Goal: Task Accomplishment & Management: Manage account settings

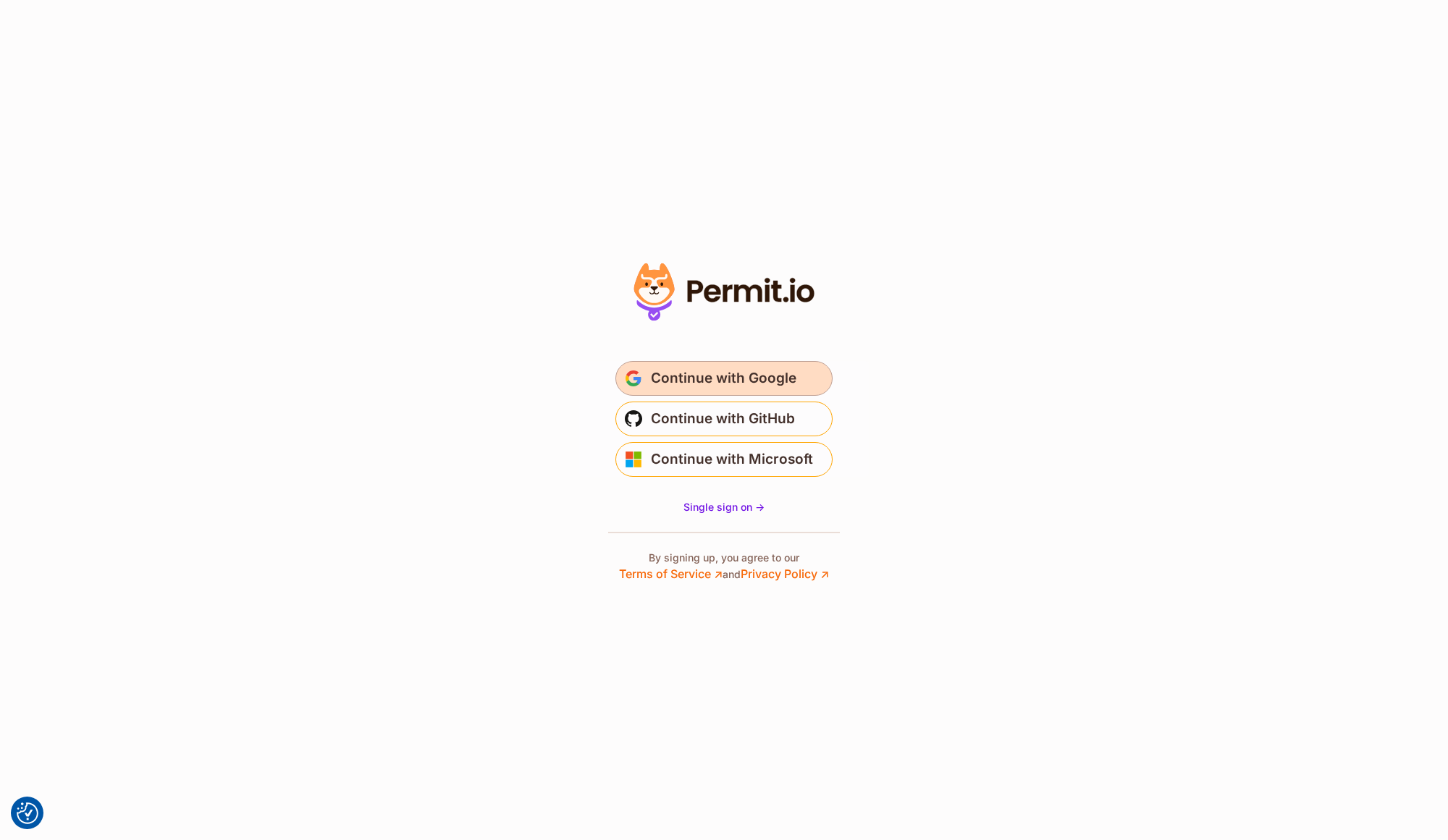
click at [749, 375] on span "Continue with Google" at bounding box center [723, 378] width 145 height 23
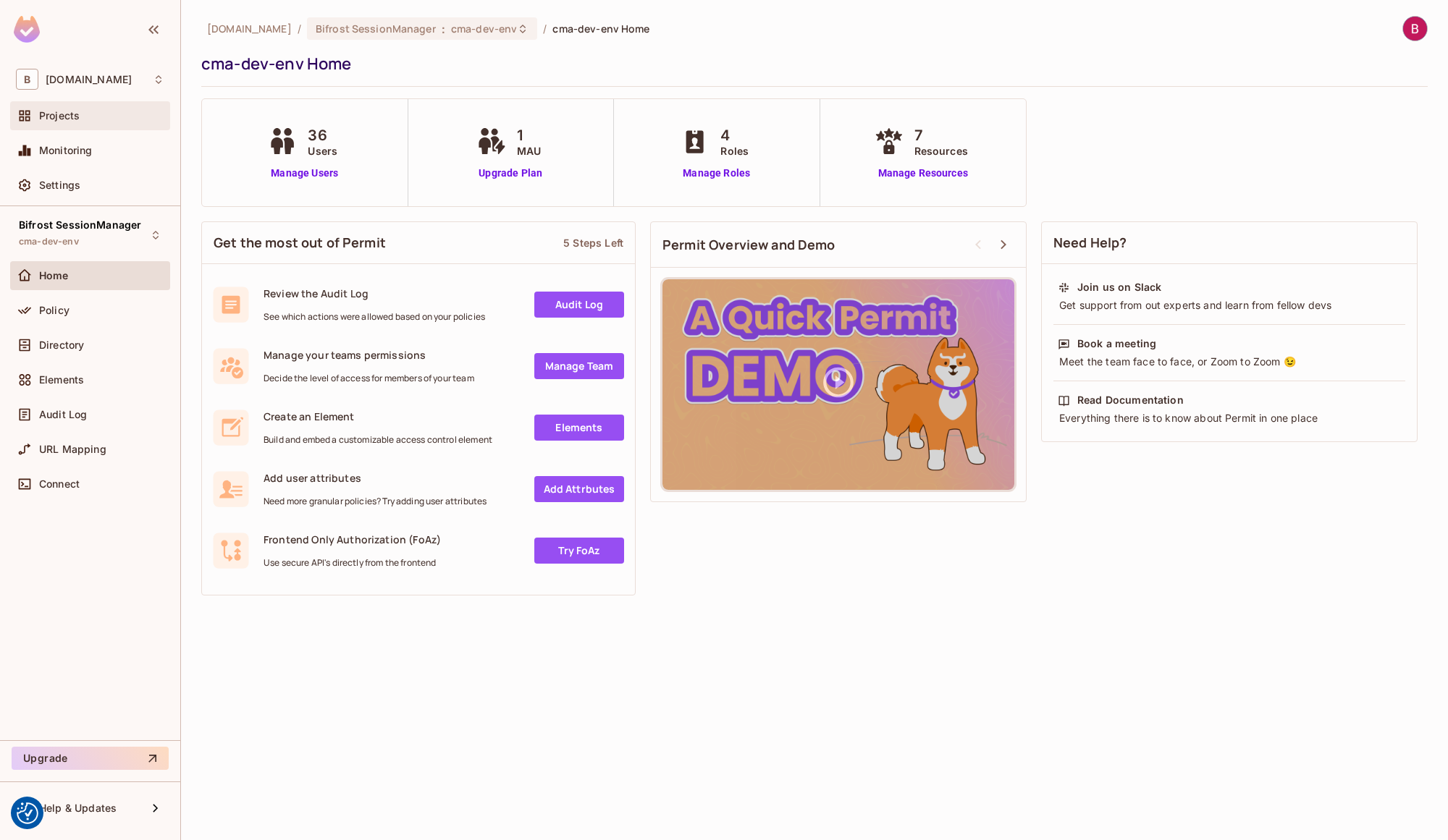
click at [58, 121] on span "Projects" at bounding box center [60, 115] width 40 height 12
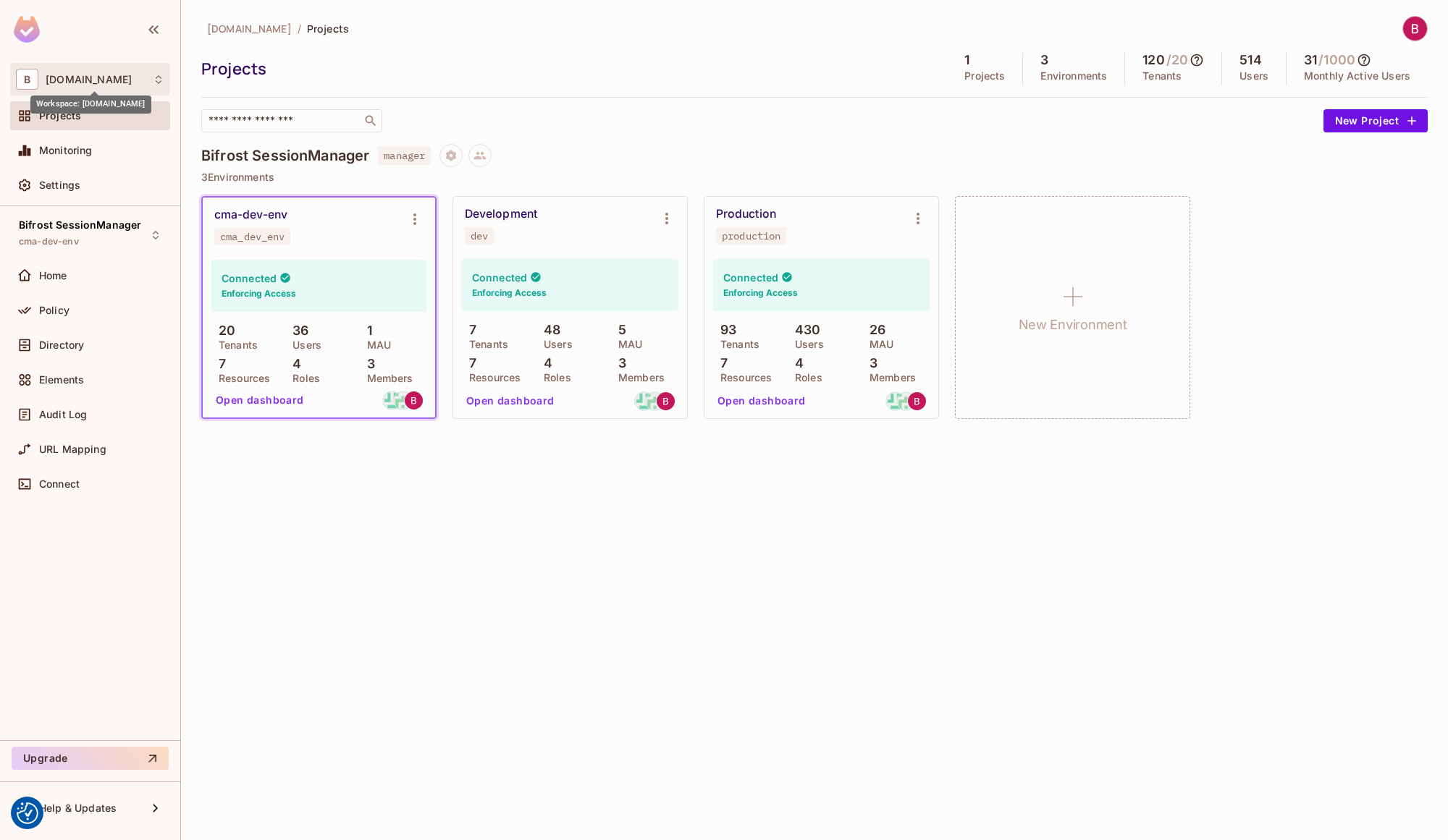
click at [97, 78] on span "bifrostconnect.com" at bounding box center [88, 79] width 86 height 12
click at [885, 128] on div at bounding box center [724, 420] width 1448 height 840
drag, startPoint x: 474, startPoint y: 330, endPoint x: 501, endPoint y: 341, distance: 29.2
click at [501, 341] on div "7 Tenants" at bounding box center [495, 336] width 67 height 26
click at [514, 214] on div "Development" at bounding box center [501, 214] width 73 height 15
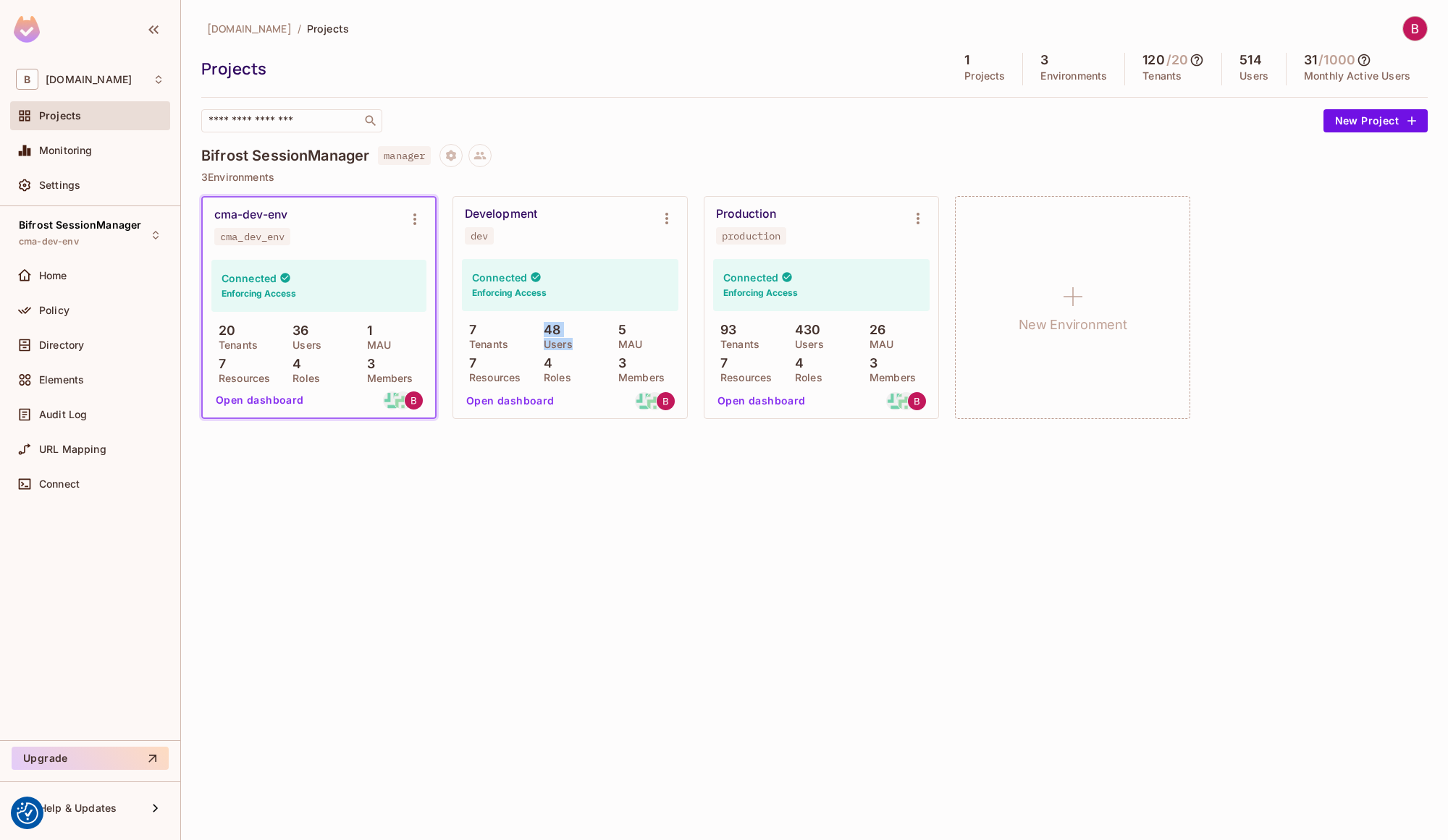
drag, startPoint x: 543, startPoint y: 333, endPoint x: 577, endPoint y: 347, distance: 36.8
click at [577, 347] on div "48 Users" at bounding box center [569, 336] width 67 height 26
drag, startPoint x: 577, startPoint y: 347, endPoint x: 630, endPoint y: 340, distance: 53.5
click at [630, 340] on p "MAU" at bounding box center [627, 344] width 31 height 12
drag, startPoint x: 619, startPoint y: 330, endPoint x: 644, endPoint y: 350, distance: 32.0
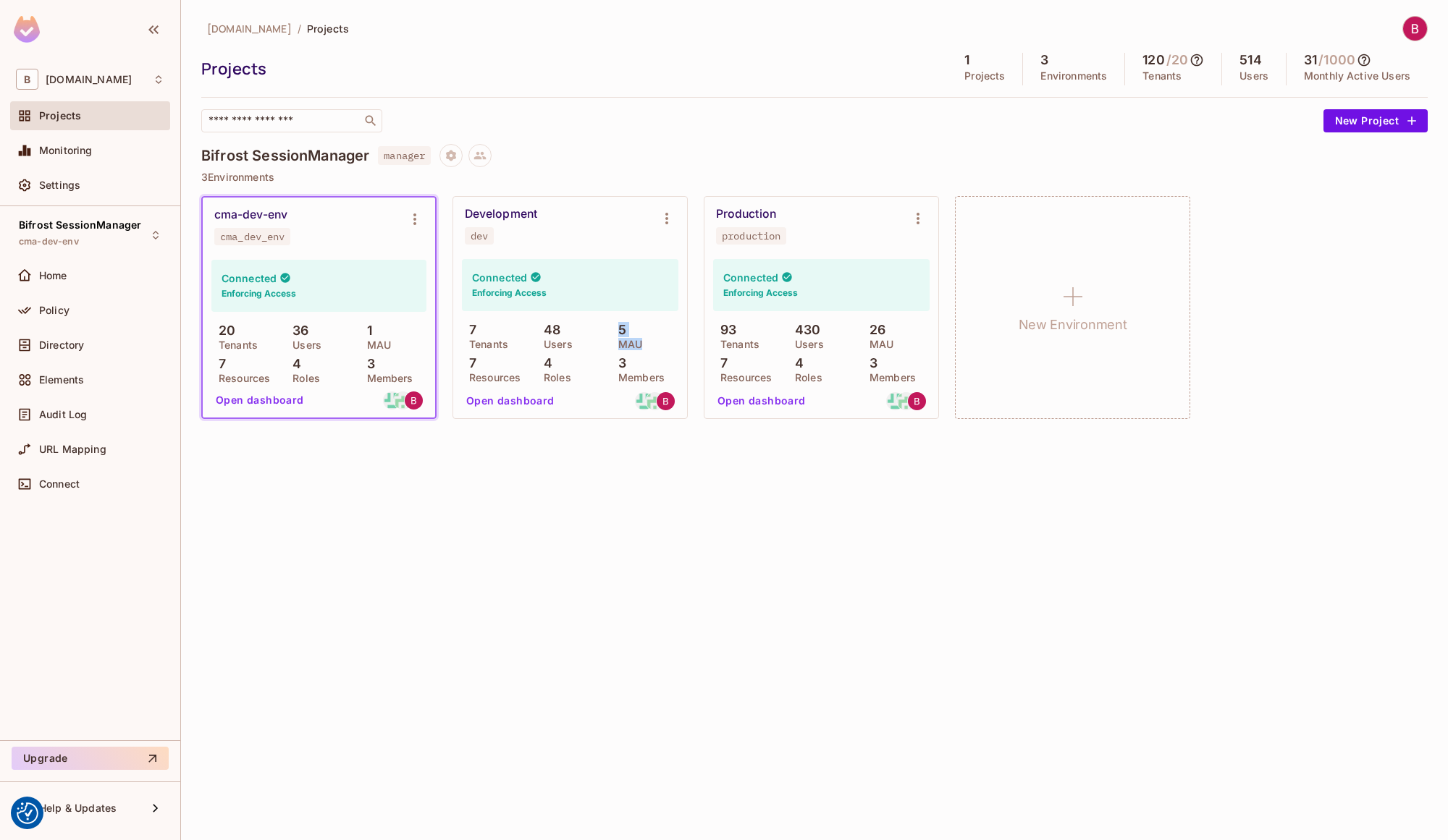
click at [644, 350] on div "7 Tenants 48 Users 5 MAU 7 Resources 4 Roles 3 Members" at bounding box center [570, 352] width 217 height 60
drag, startPoint x: 644, startPoint y: 350, endPoint x: 637, endPoint y: 349, distance: 7.1
click at [637, 349] on p "MAU" at bounding box center [627, 344] width 31 height 12
drag, startPoint x: 620, startPoint y: 329, endPoint x: 642, endPoint y: 343, distance: 26.1
click at [642, 343] on div "5 MAU" at bounding box center [644, 336] width 67 height 26
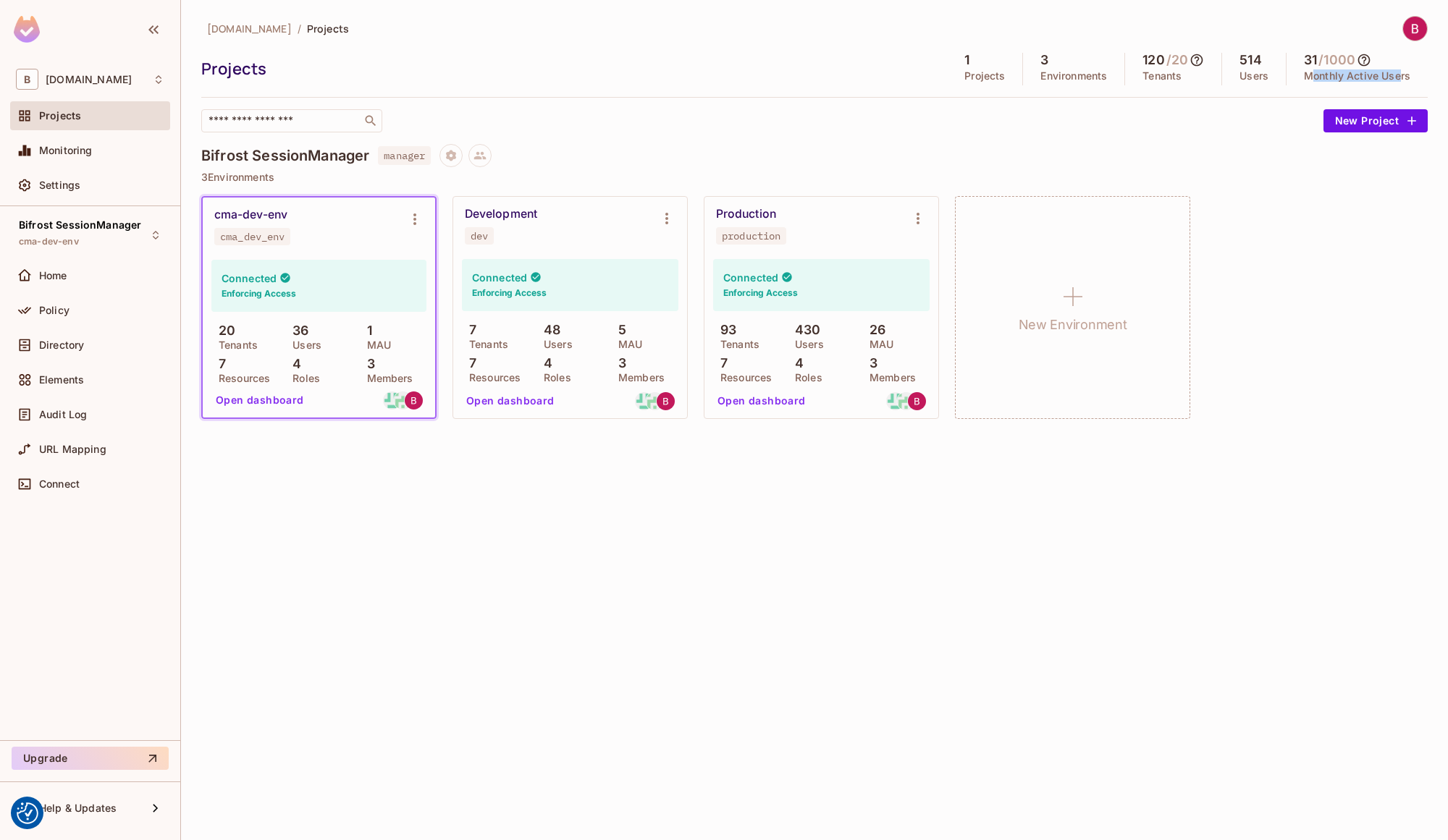
drag, startPoint x: 1312, startPoint y: 77, endPoint x: 1401, endPoint y: 80, distance: 89.1
click at [1401, 80] on p "Monthly Active Users" at bounding box center [1357, 76] width 107 height 12
drag, startPoint x: 1140, startPoint y: 56, endPoint x: 1184, endPoint y: 59, distance: 44.1
click at [1184, 59] on div "120 / 20" at bounding box center [1173, 60] width 62 height 15
click at [88, 739] on div "Bifrost SessionManager cma-dev-env Home Policy Directory Elements Audit Log URL…" at bounding box center [90, 473] width 180 height 534
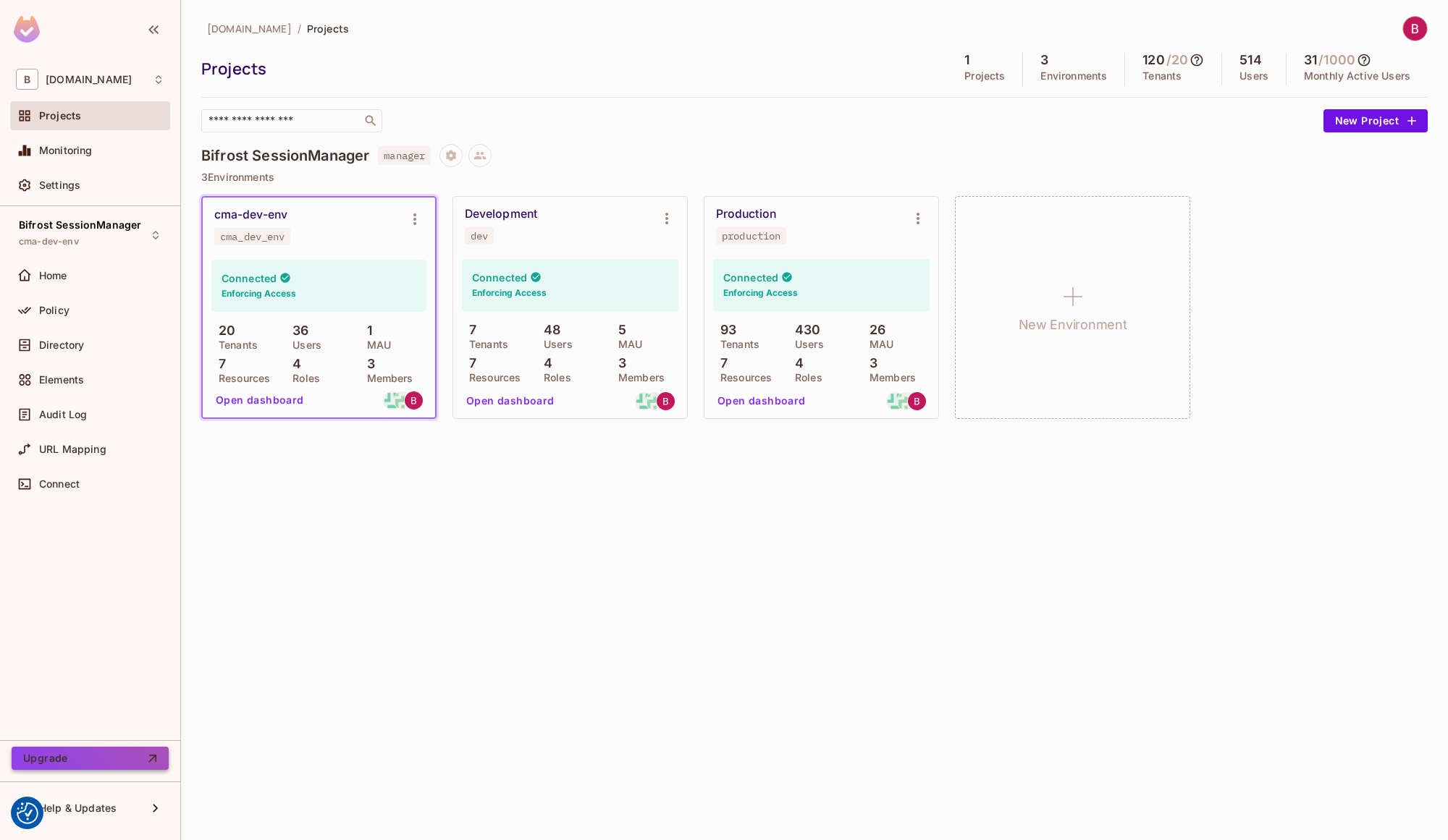
click at [85, 755] on button "Upgrade" at bounding box center [90, 759] width 157 height 23
click at [784, 399] on button "Open dashboard" at bounding box center [761, 401] width 100 height 23
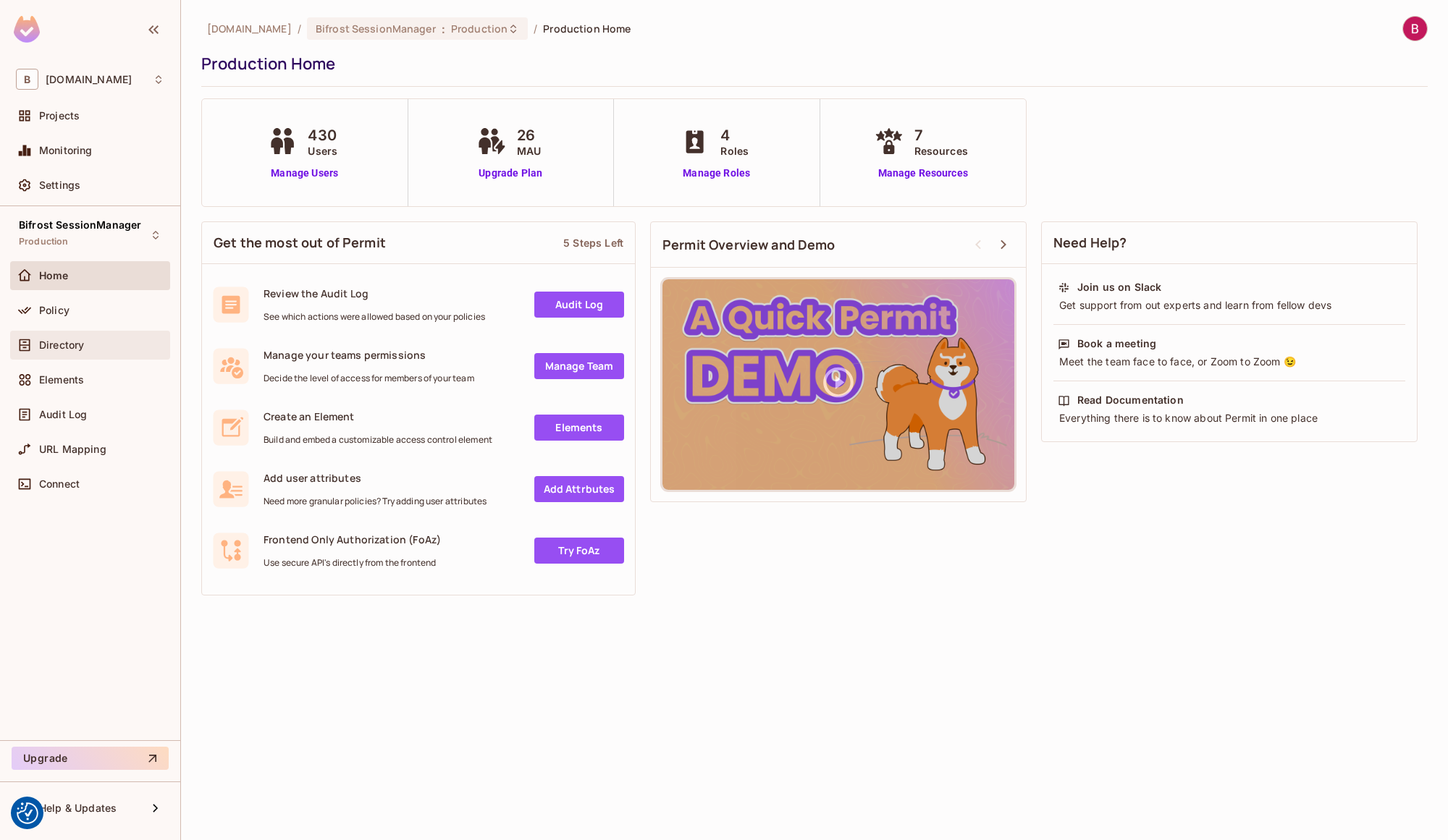
click at [80, 347] on span "Directory" at bounding box center [62, 345] width 45 height 12
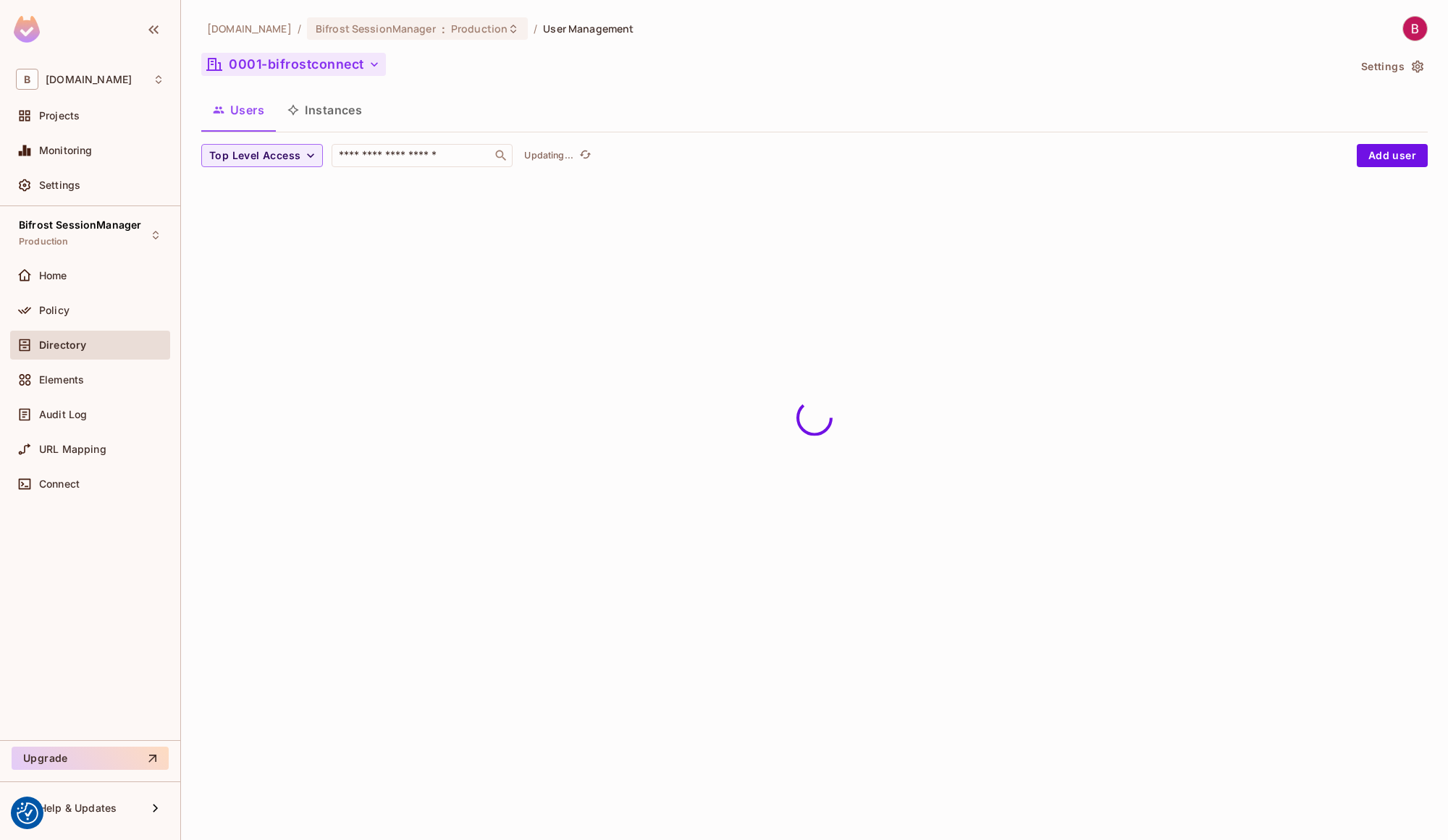
click at [344, 58] on button "0001-bifrostconnect" at bounding box center [293, 64] width 185 height 23
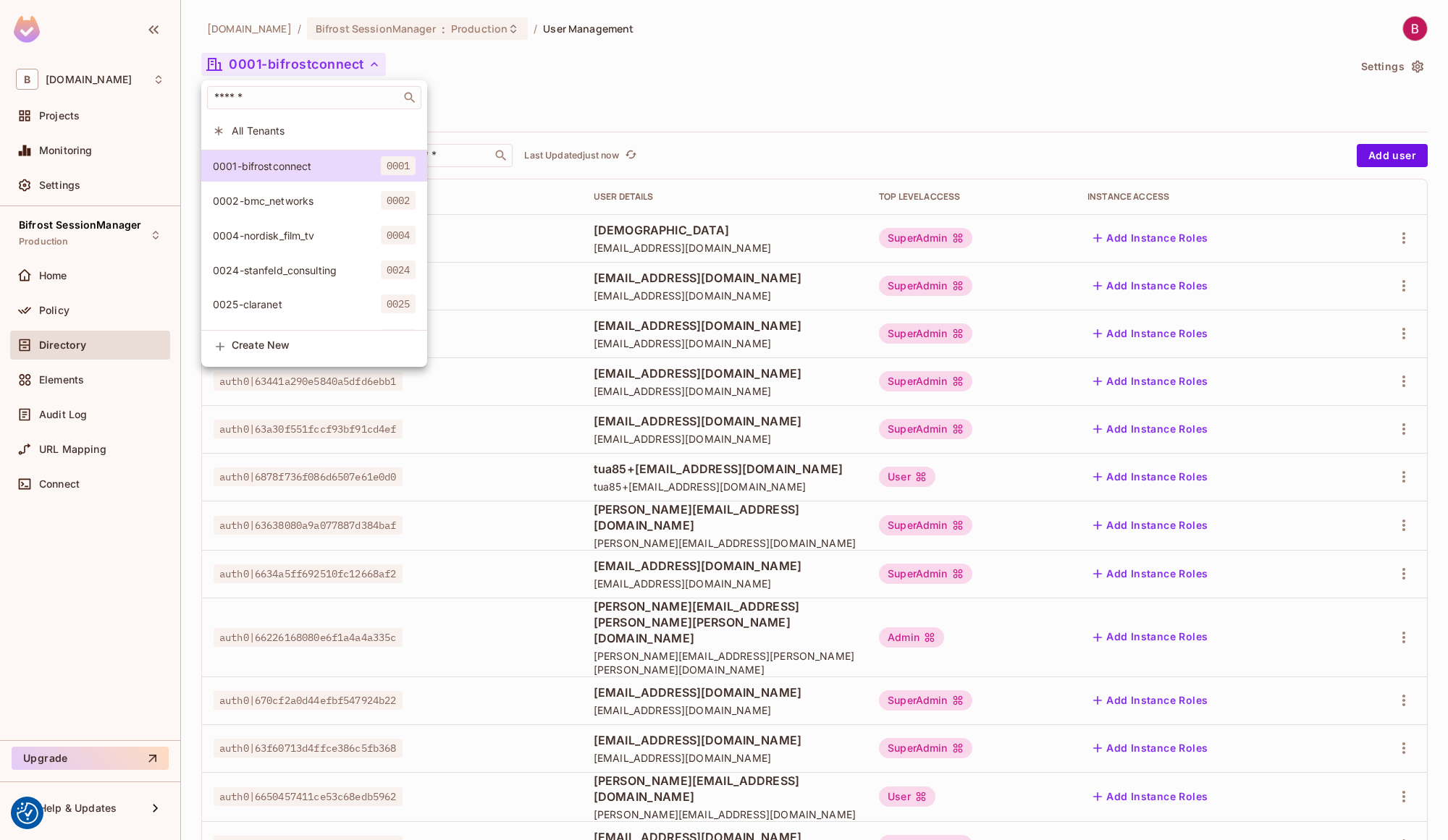
click at [907, 141] on div at bounding box center [724, 420] width 1448 height 840
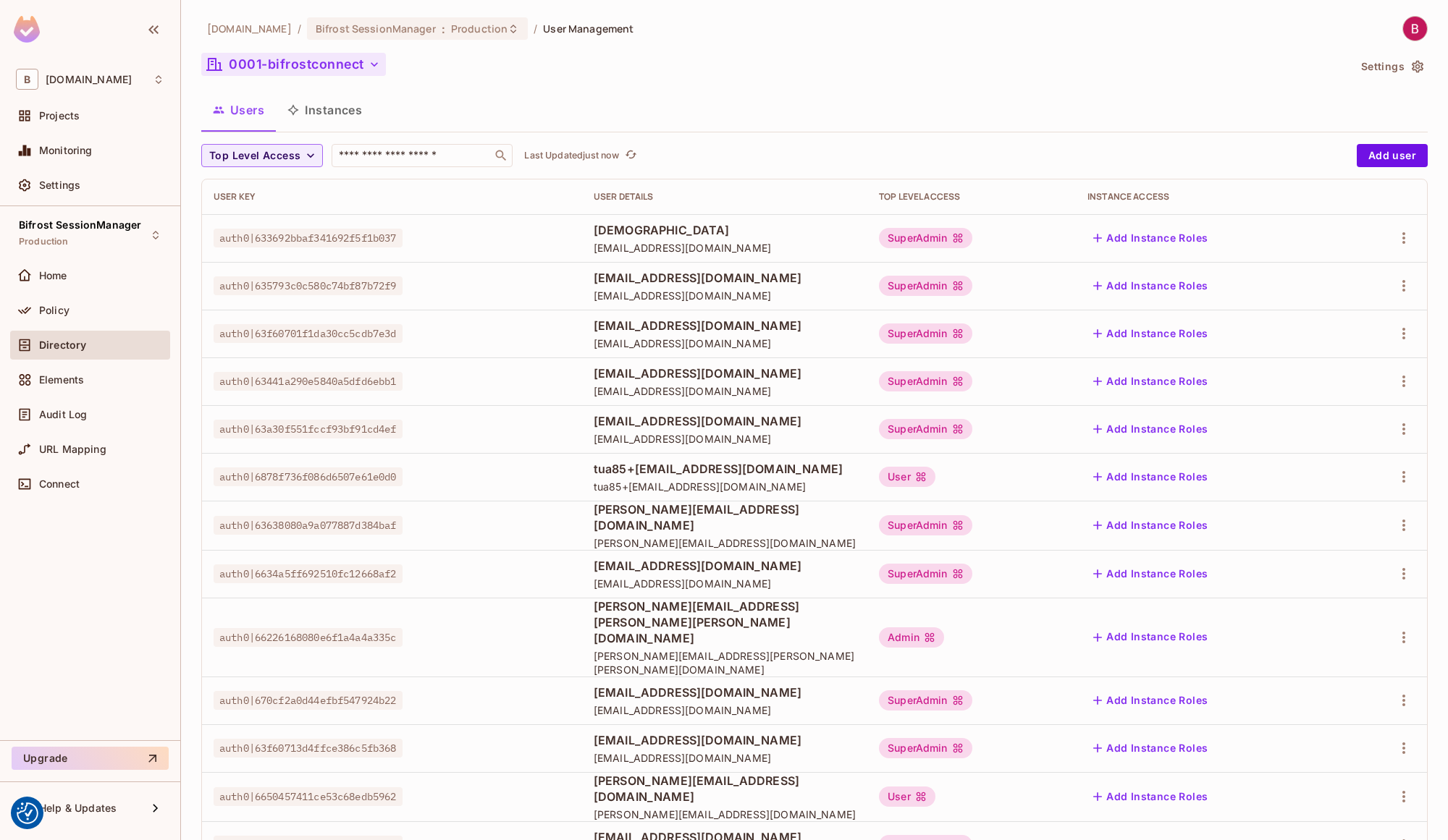
click at [302, 65] on button "0001-bifrostconnect" at bounding box center [293, 64] width 185 height 23
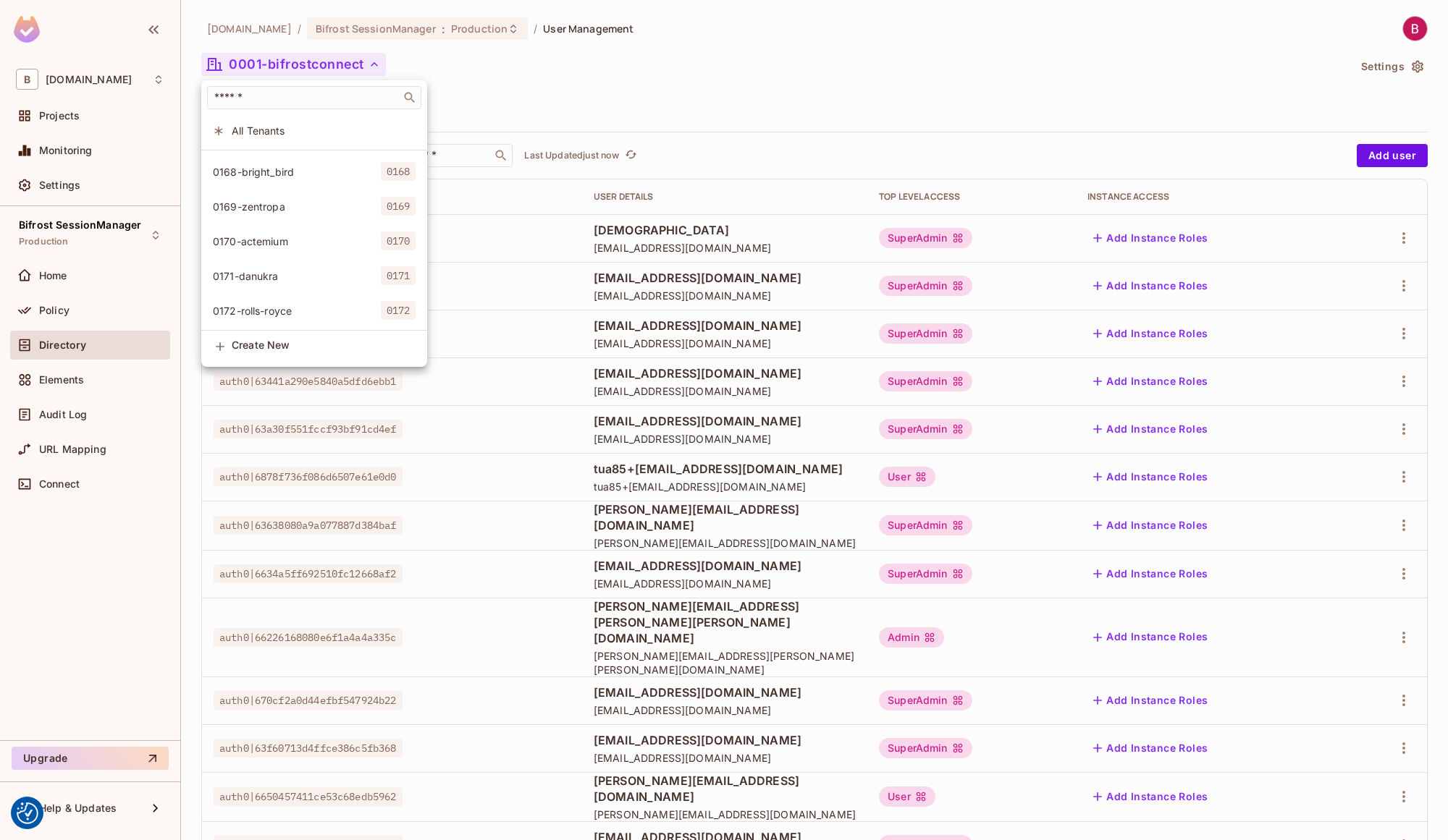
scroll to position [2911, 0]
click at [292, 198] on span "0164-macrocaps" at bounding box center [296, 203] width 168 height 14
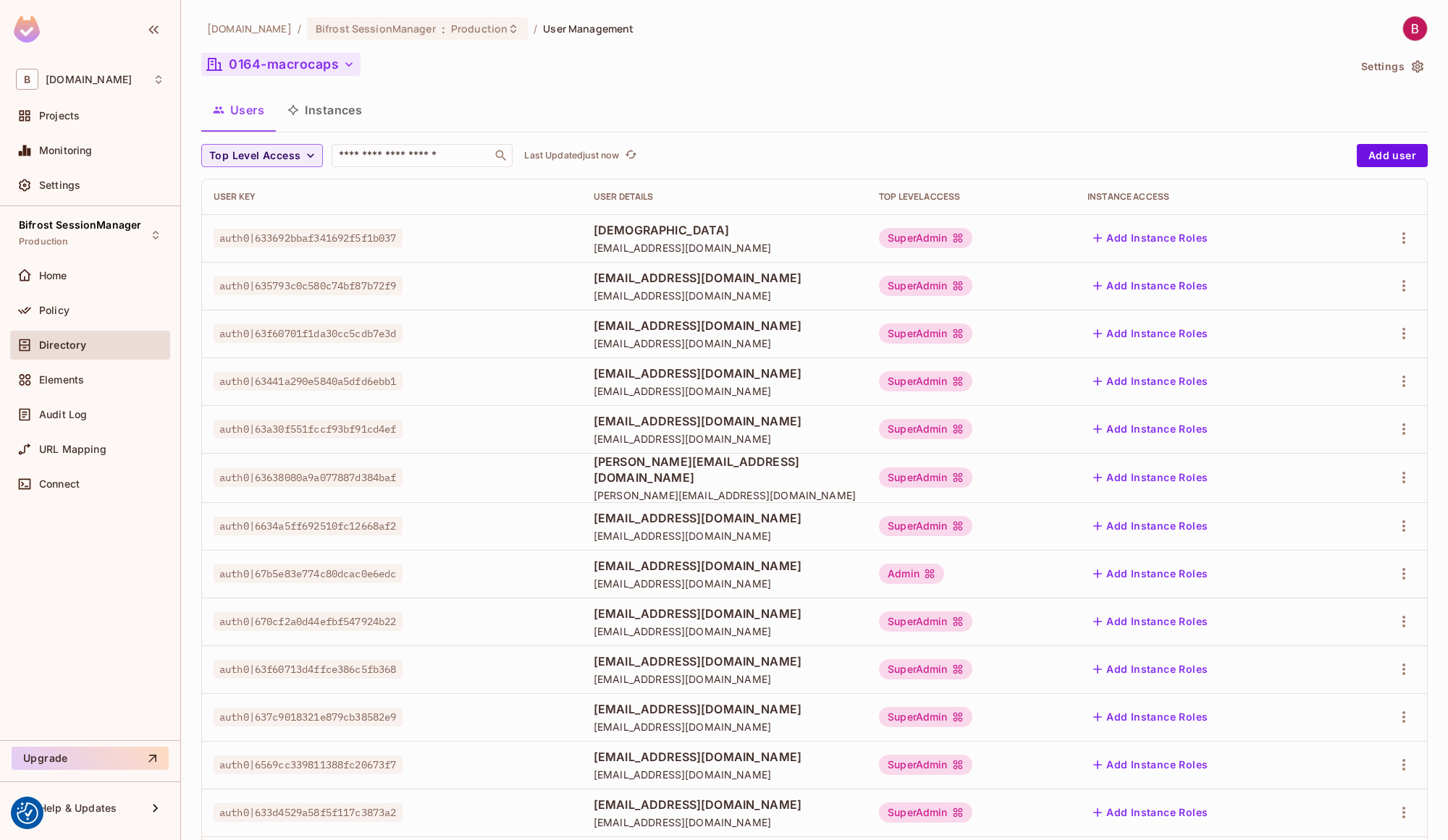
click at [265, 67] on button "0164-macrocaps" at bounding box center [281, 64] width 159 height 23
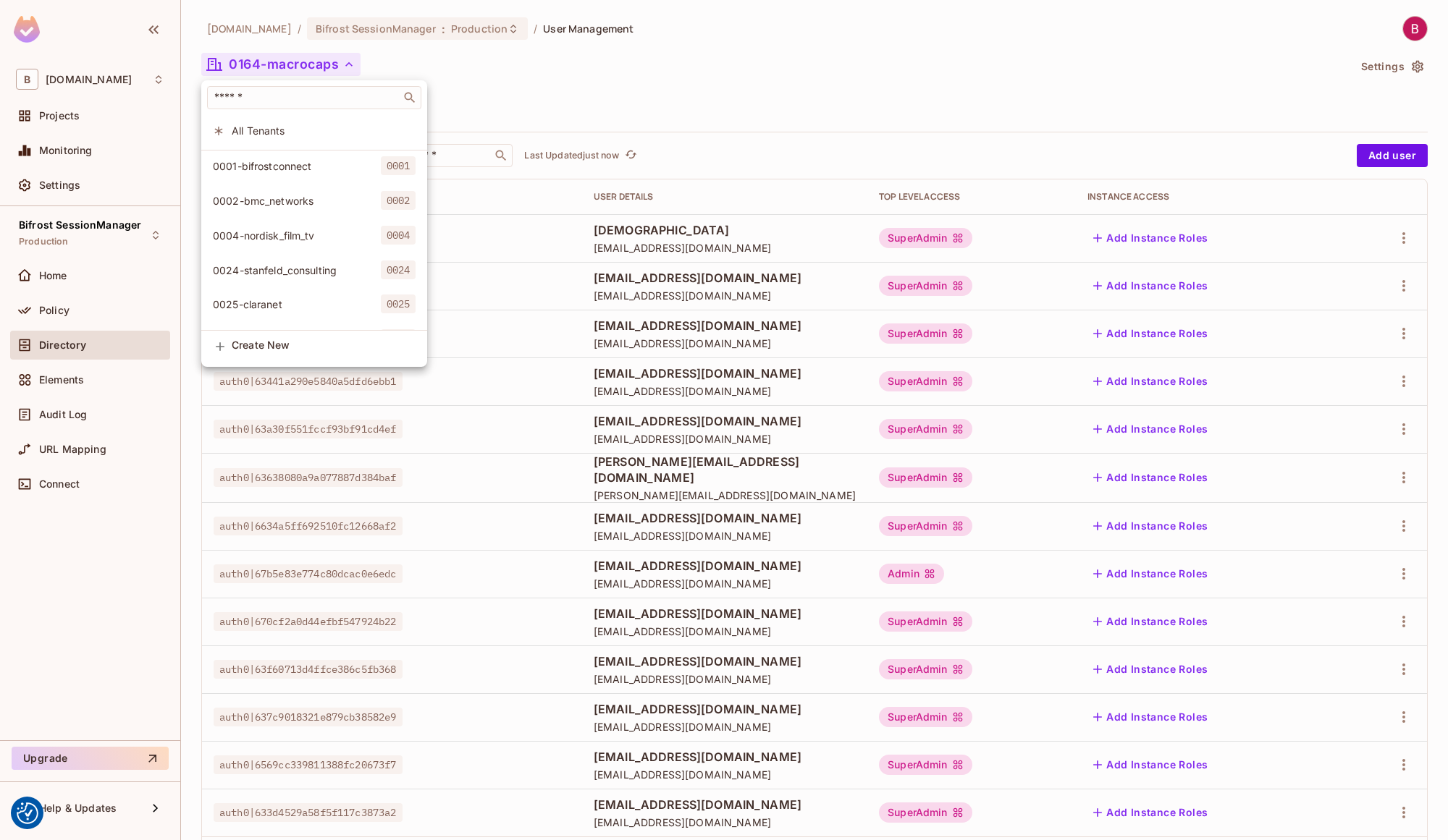
click at [321, 132] on span "All Tenants" at bounding box center [323, 131] width 184 height 14
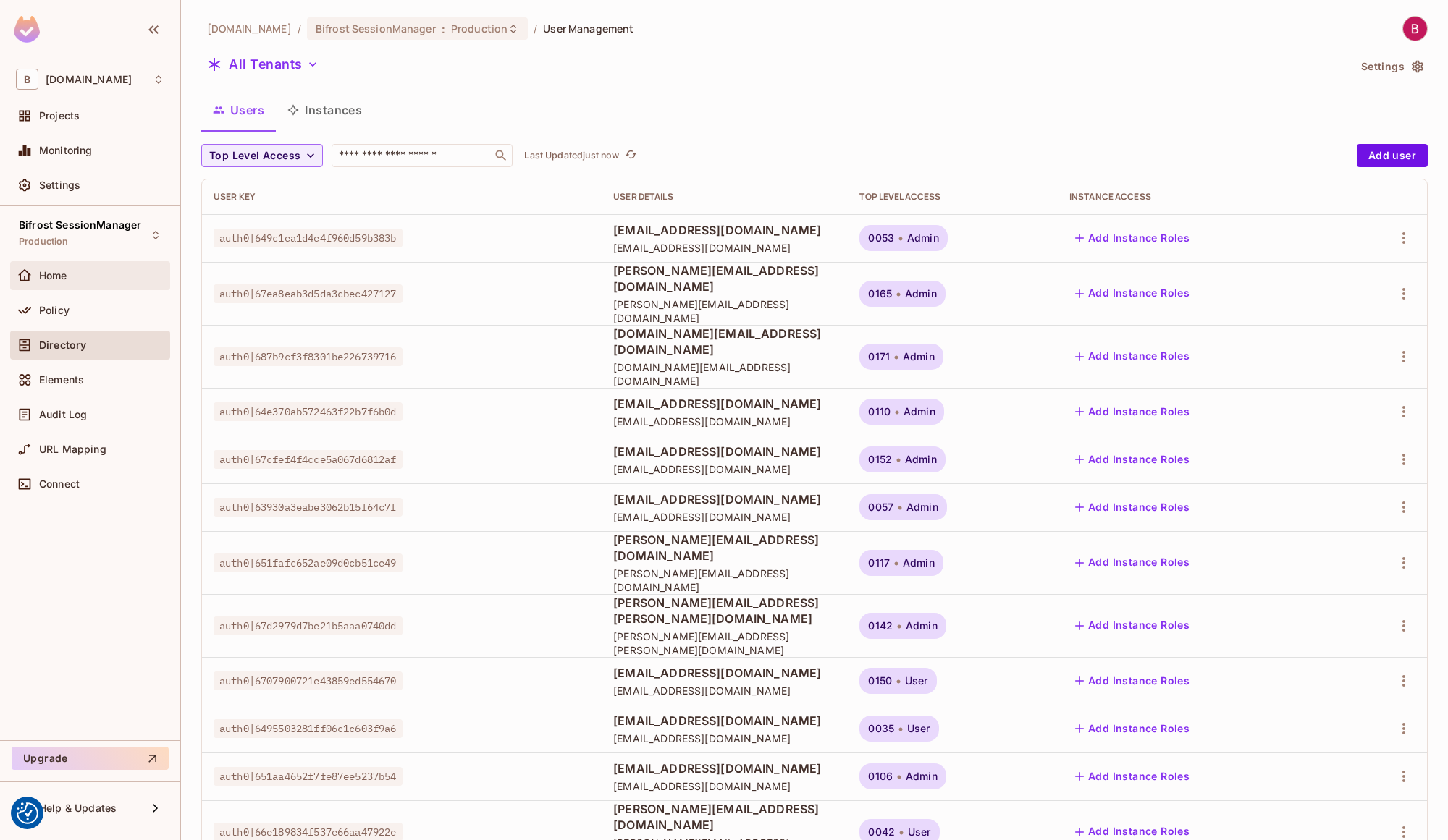
click at [91, 278] on div "Home" at bounding box center [102, 275] width 125 height 12
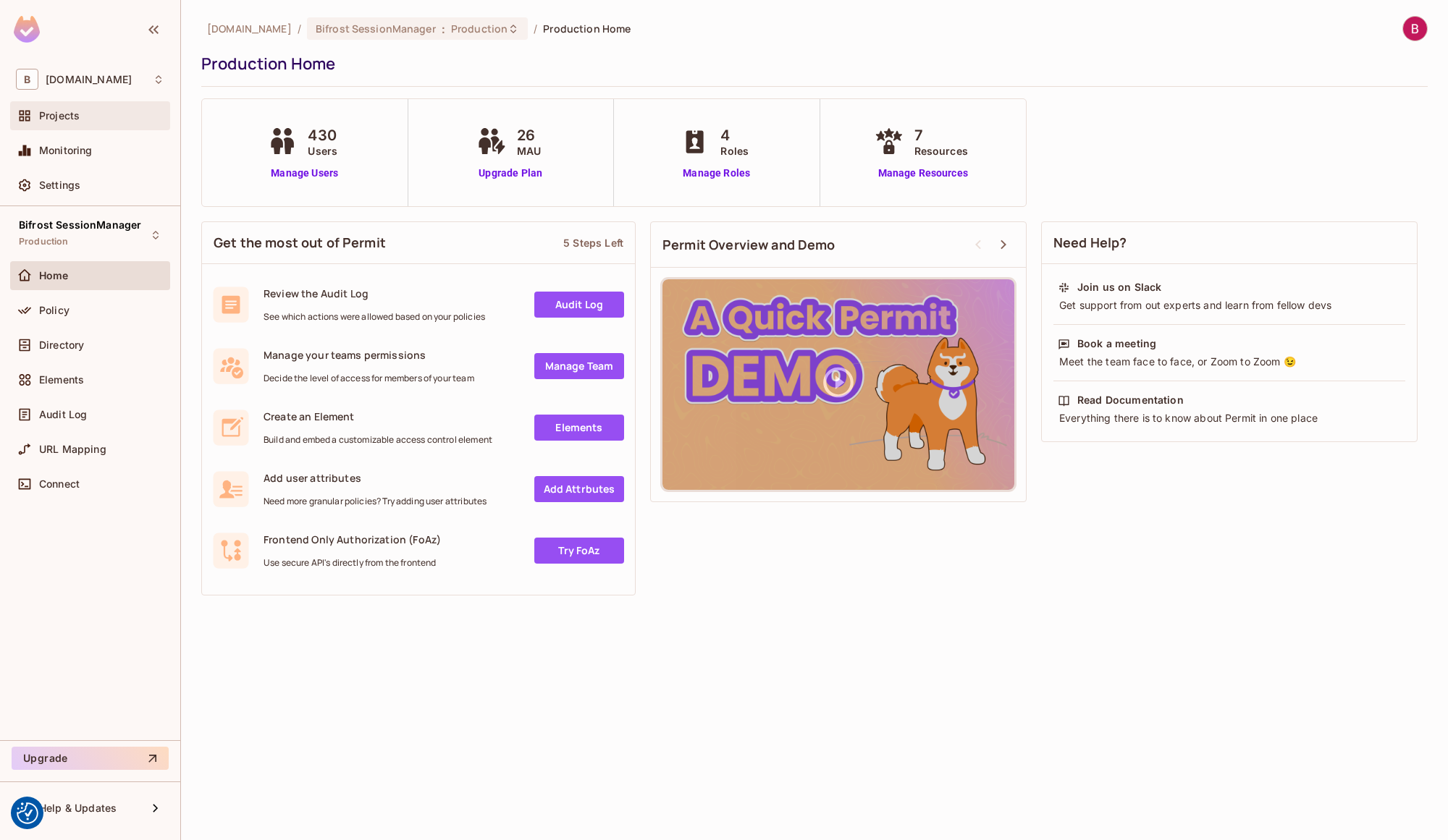
click at [104, 111] on div "Projects" at bounding box center [102, 115] width 125 height 12
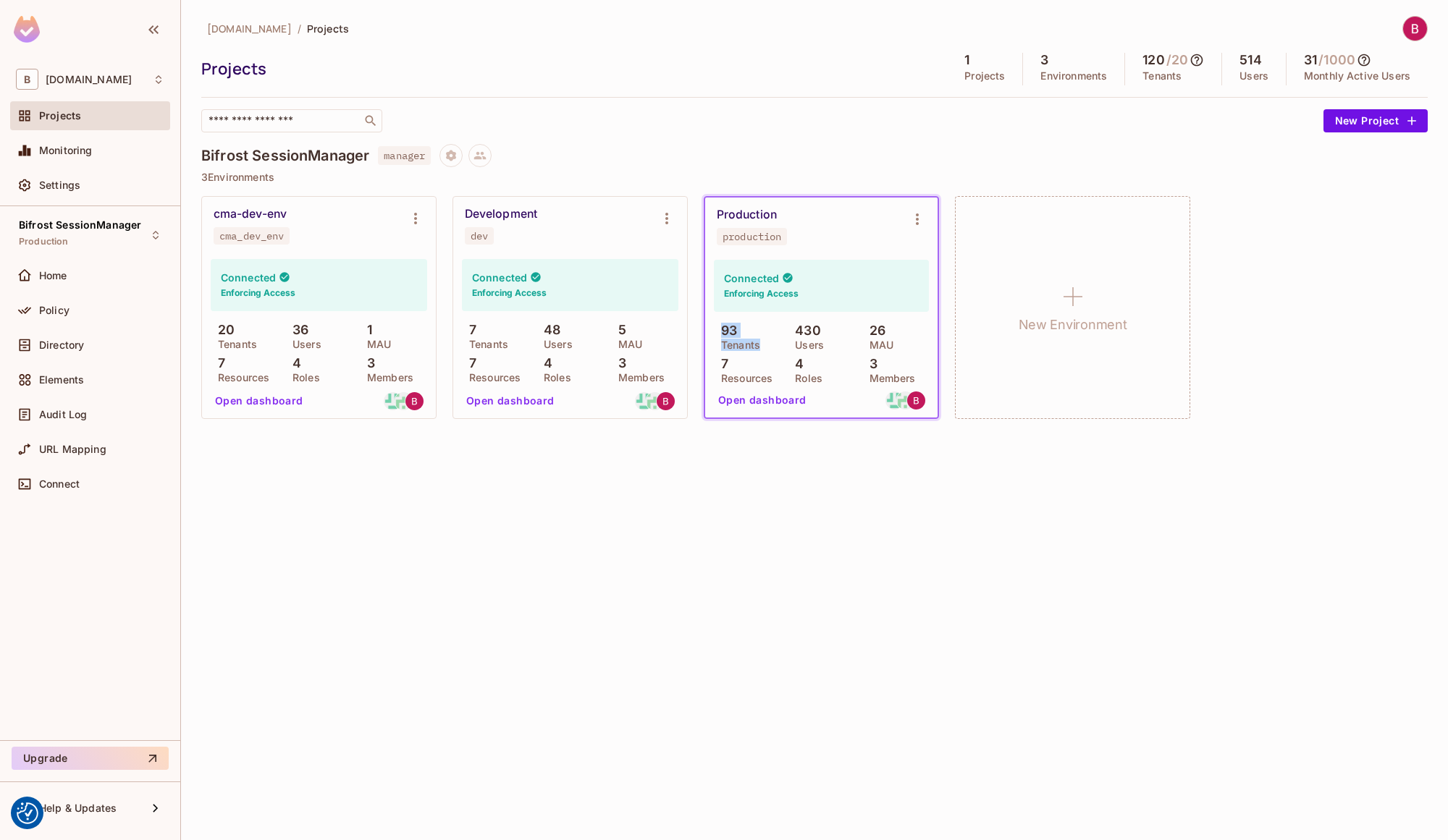
drag, startPoint x: 719, startPoint y: 326, endPoint x: 769, endPoint y: 345, distance: 53.5
click at [769, 345] on div "93 Tenants" at bounding box center [747, 336] width 67 height 26
click at [1152, 524] on div "bifrostconnect.com / Projects Projects 1 Projects 3 Environments 120 / 20 Tenan…" at bounding box center [814, 420] width 1267 height 840
click at [770, 401] on button "Open dashboard" at bounding box center [762, 401] width 100 height 23
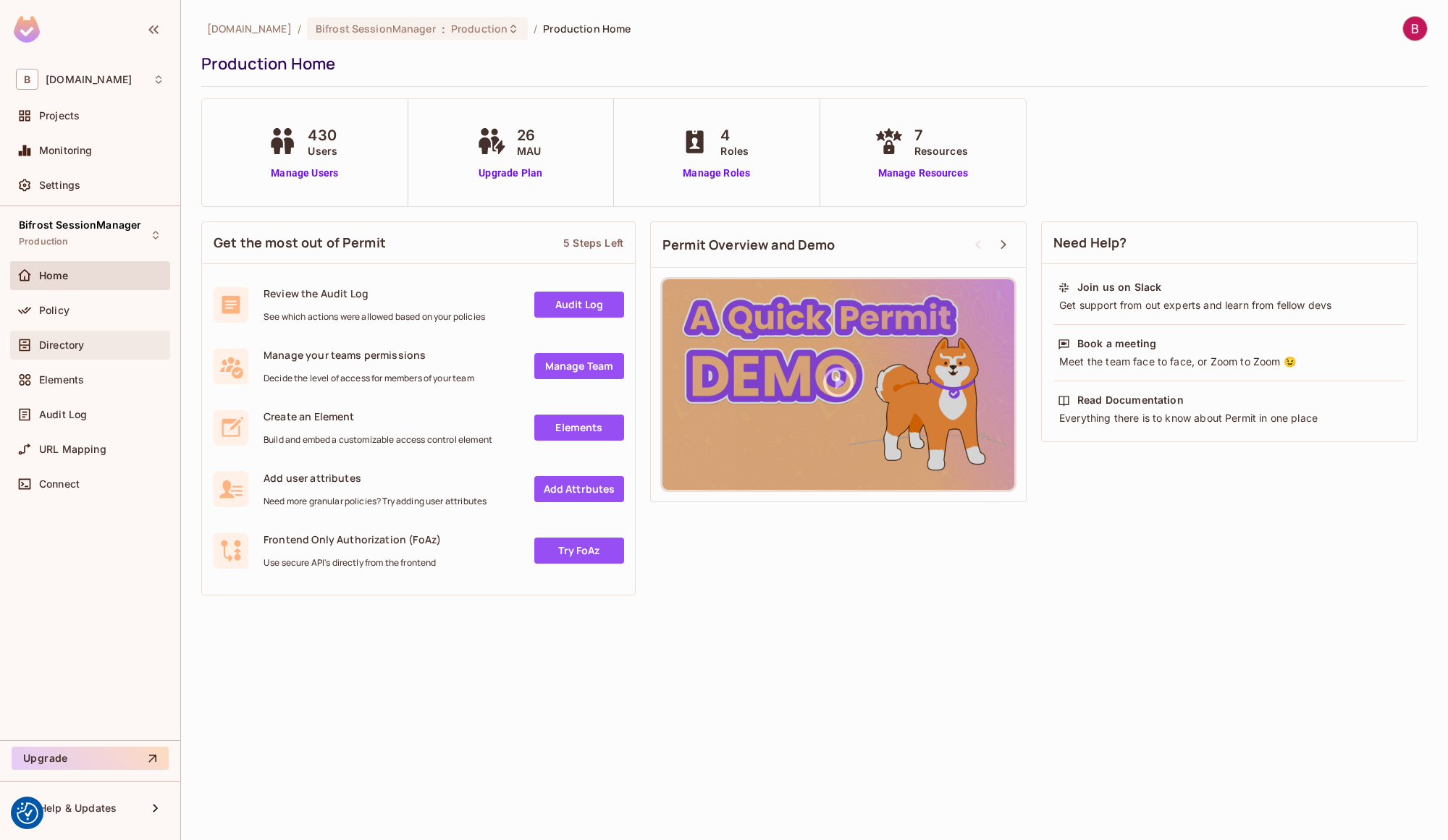
click at [58, 353] on div "Directory" at bounding box center [90, 345] width 149 height 17
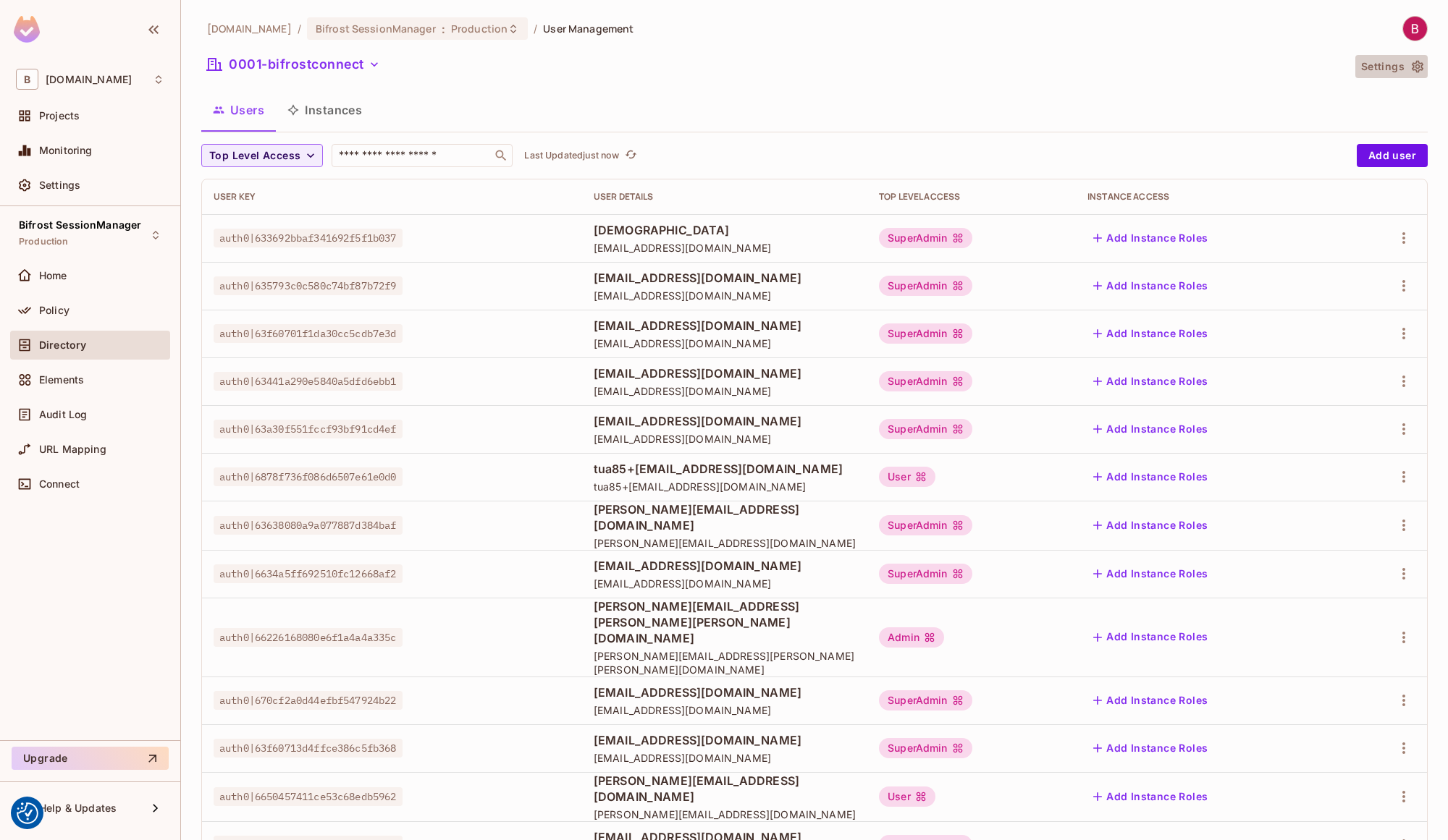
click at [1381, 67] on button "Settings" at bounding box center [1392, 67] width 73 height 23
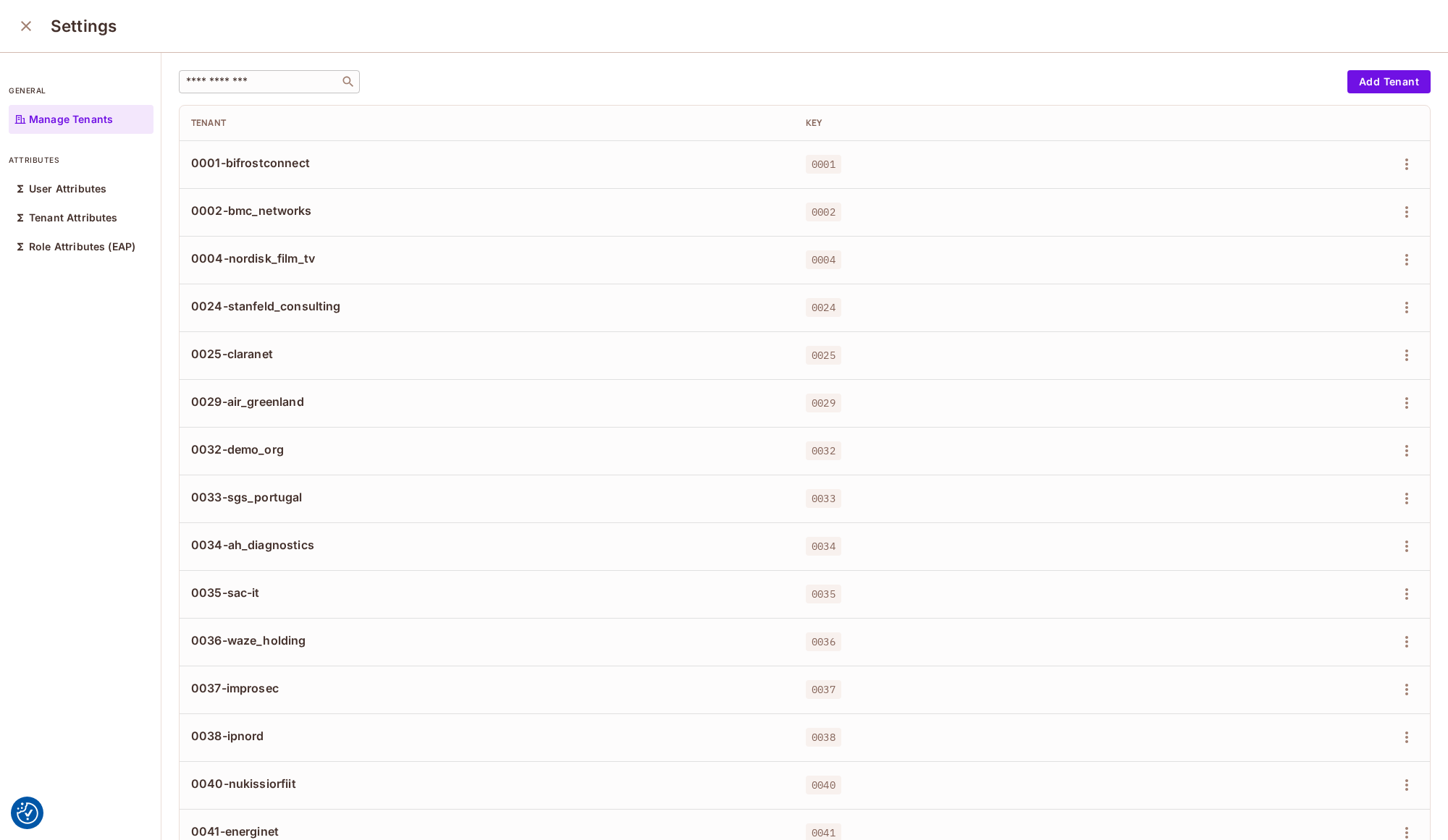
click at [261, 86] on input "text" at bounding box center [259, 81] width 152 height 15
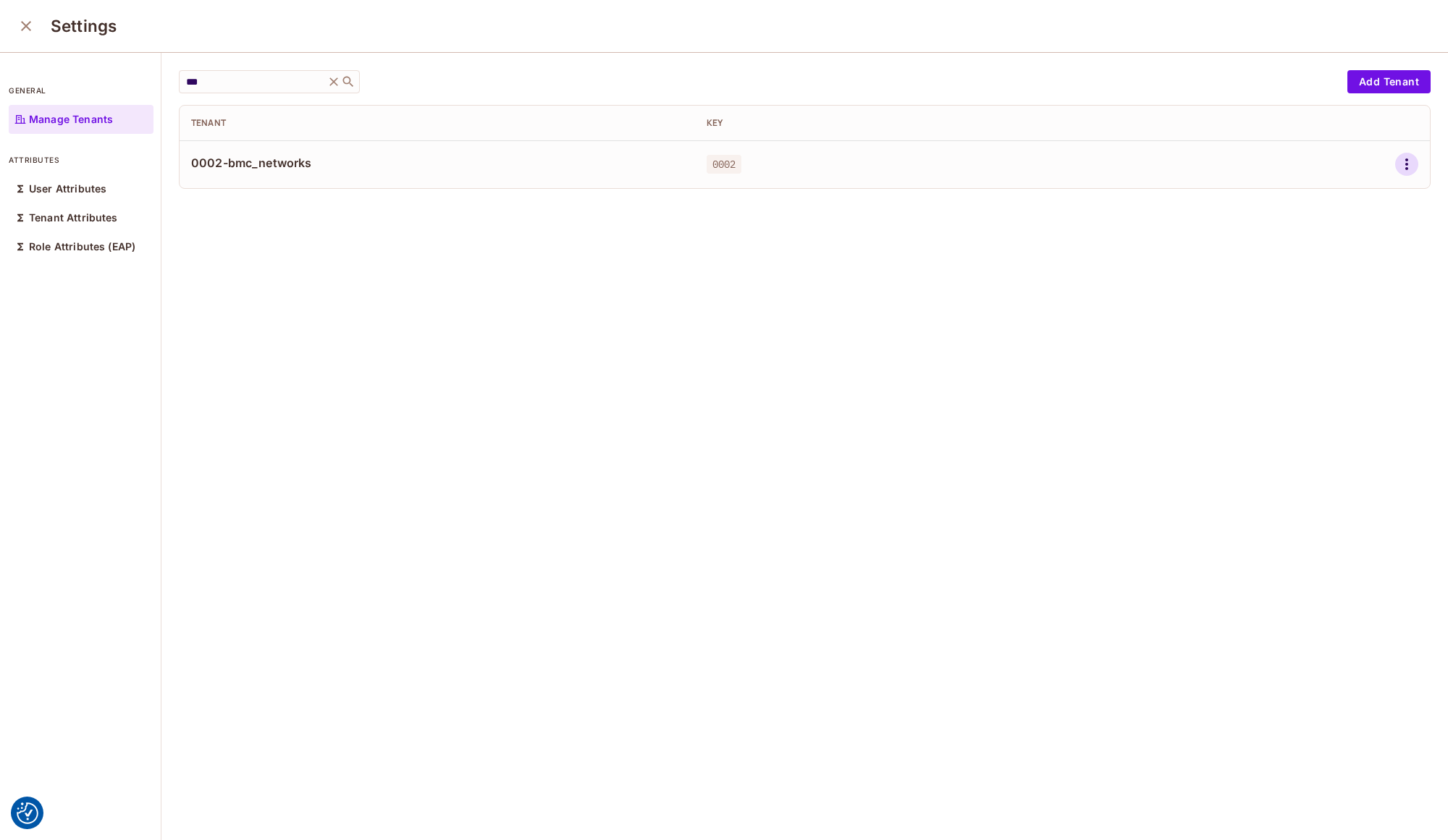
click at [1398, 166] on icon "button" at bounding box center [1406, 164] width 17 height 17
click at [1001, 302] on div at bounding box center [724, 420] width 1448 height 840
click at [1398, 163] on icon "button" at bounding box center [1406, 164] width 17 height 17
click at [1314, 262] on div "Delete Tenant" at bounding box center [1333, 261] width 68 height 15
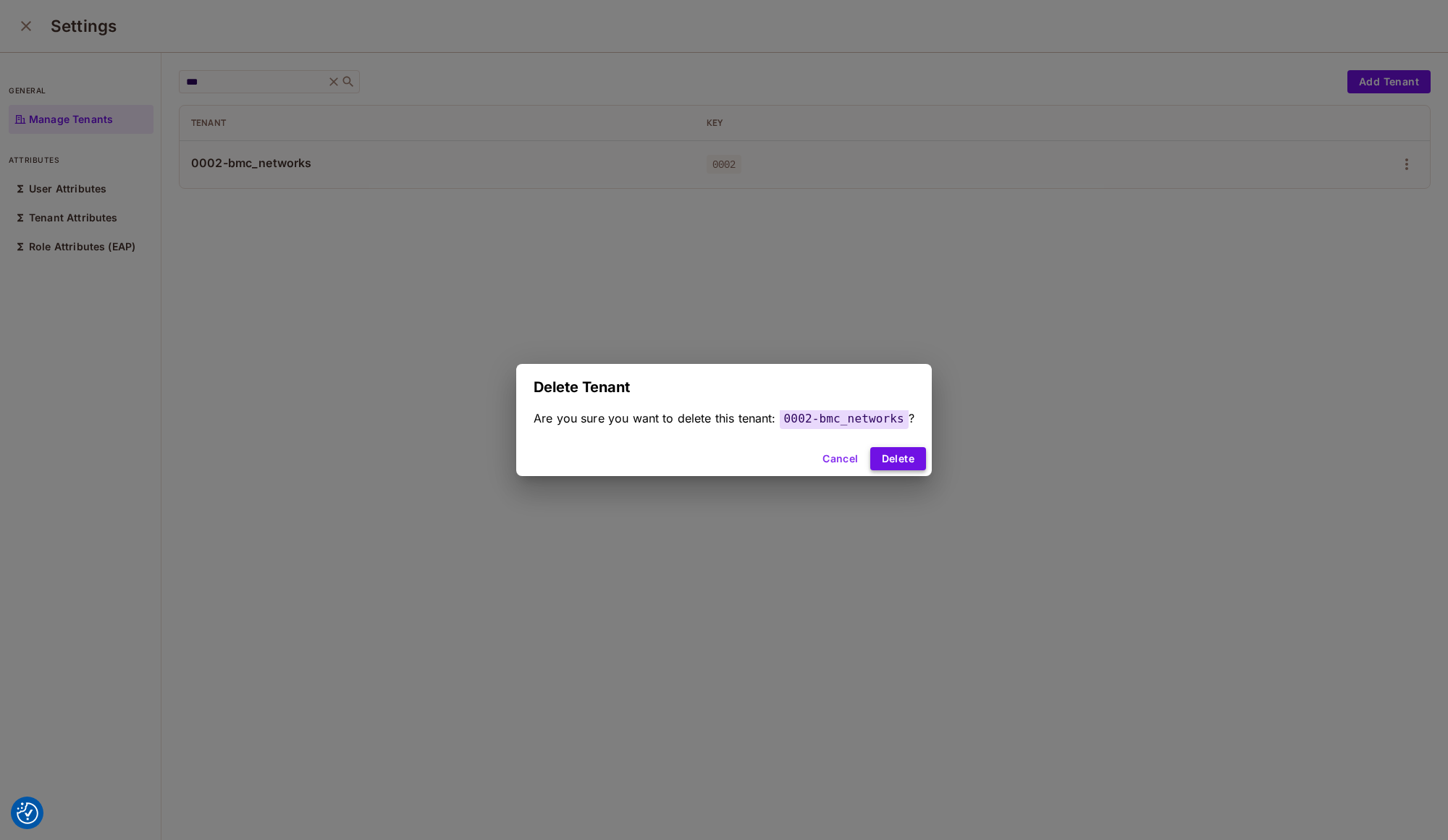
click at [878, 459] on button "Delete" at bounding box center [898, 459] width 56 height 23
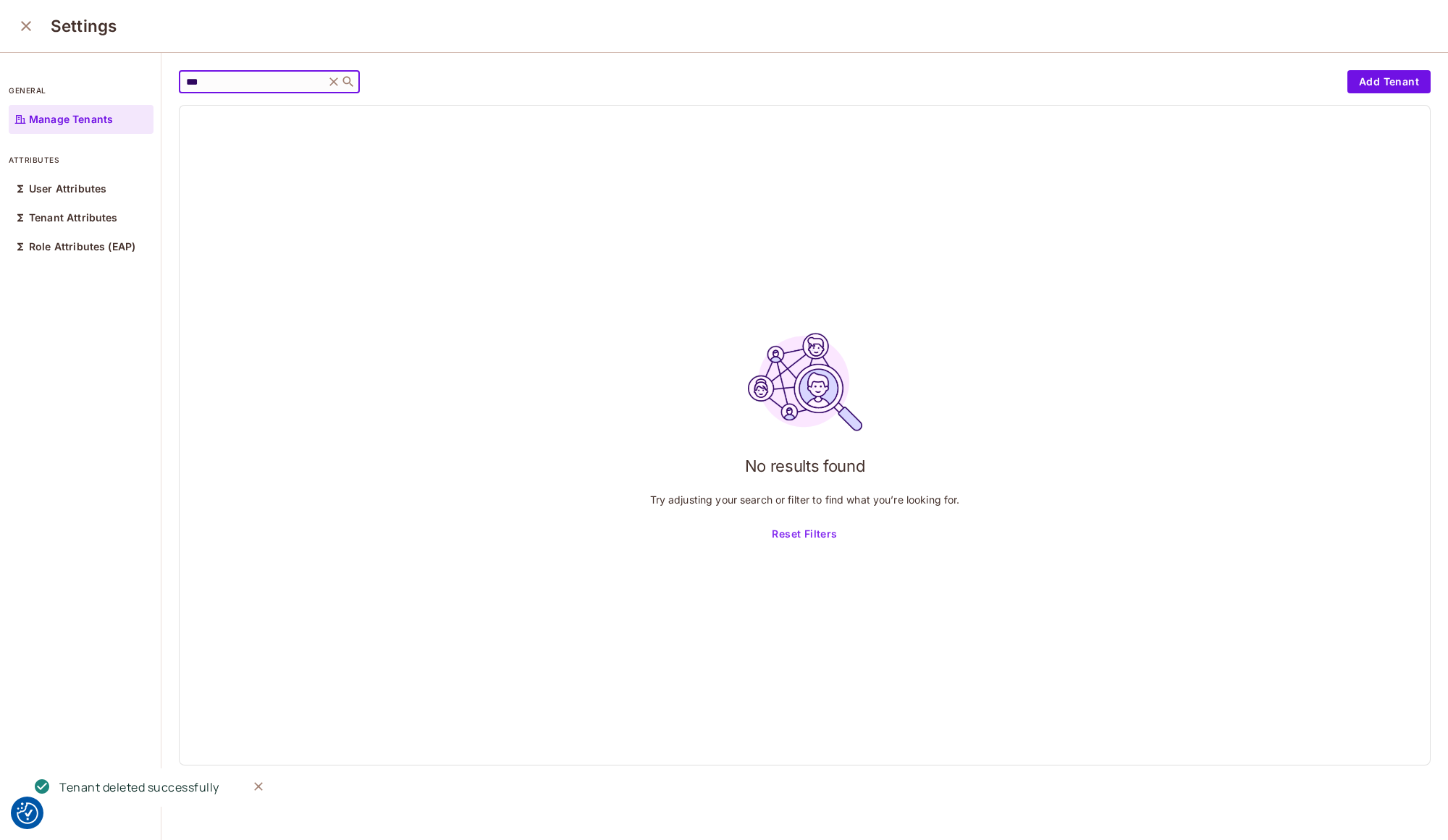
click at [231, 84] on input "***" at bounding box center [252, 81] width 138 height 15
type input "*"
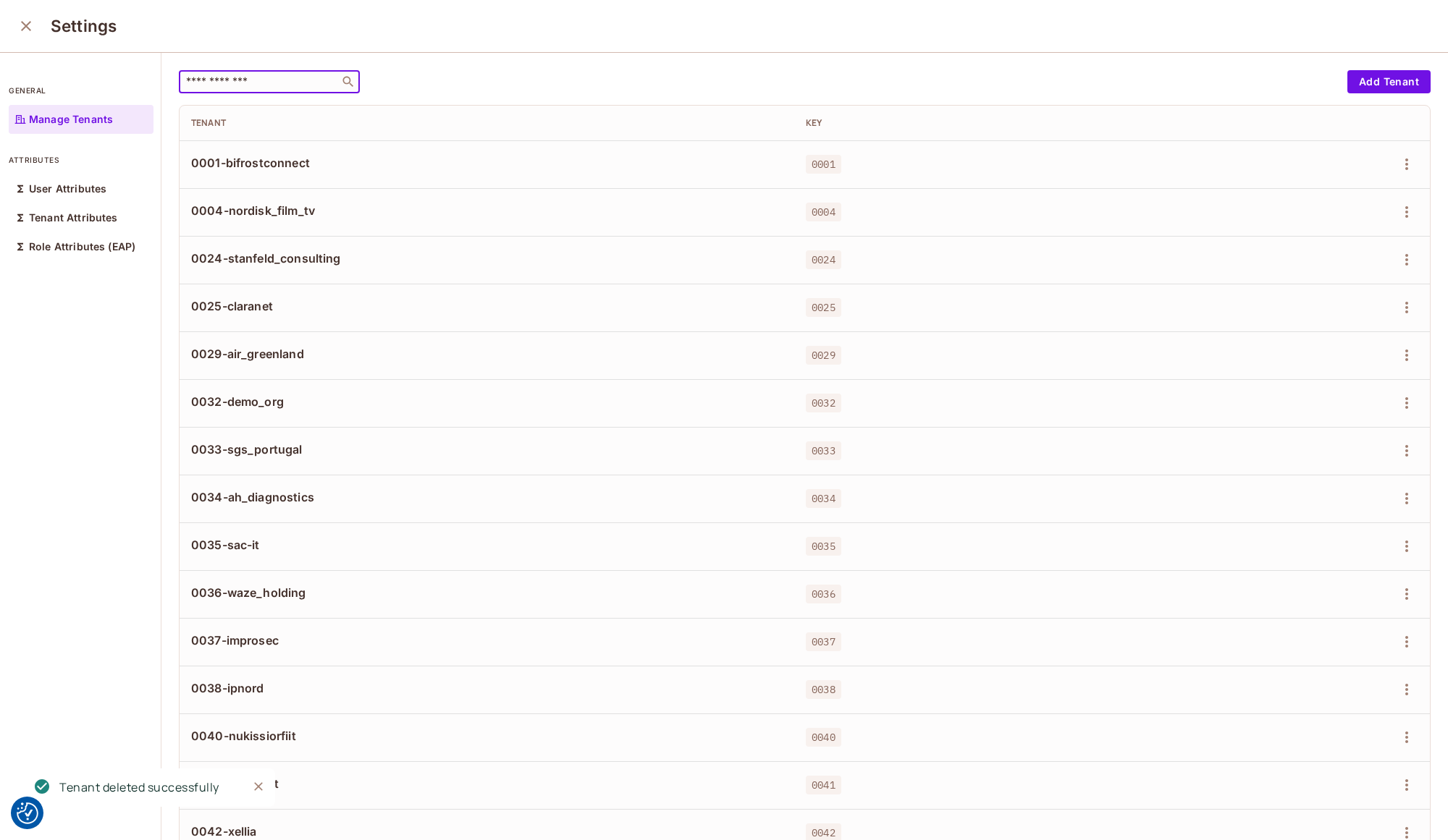
type input "*"
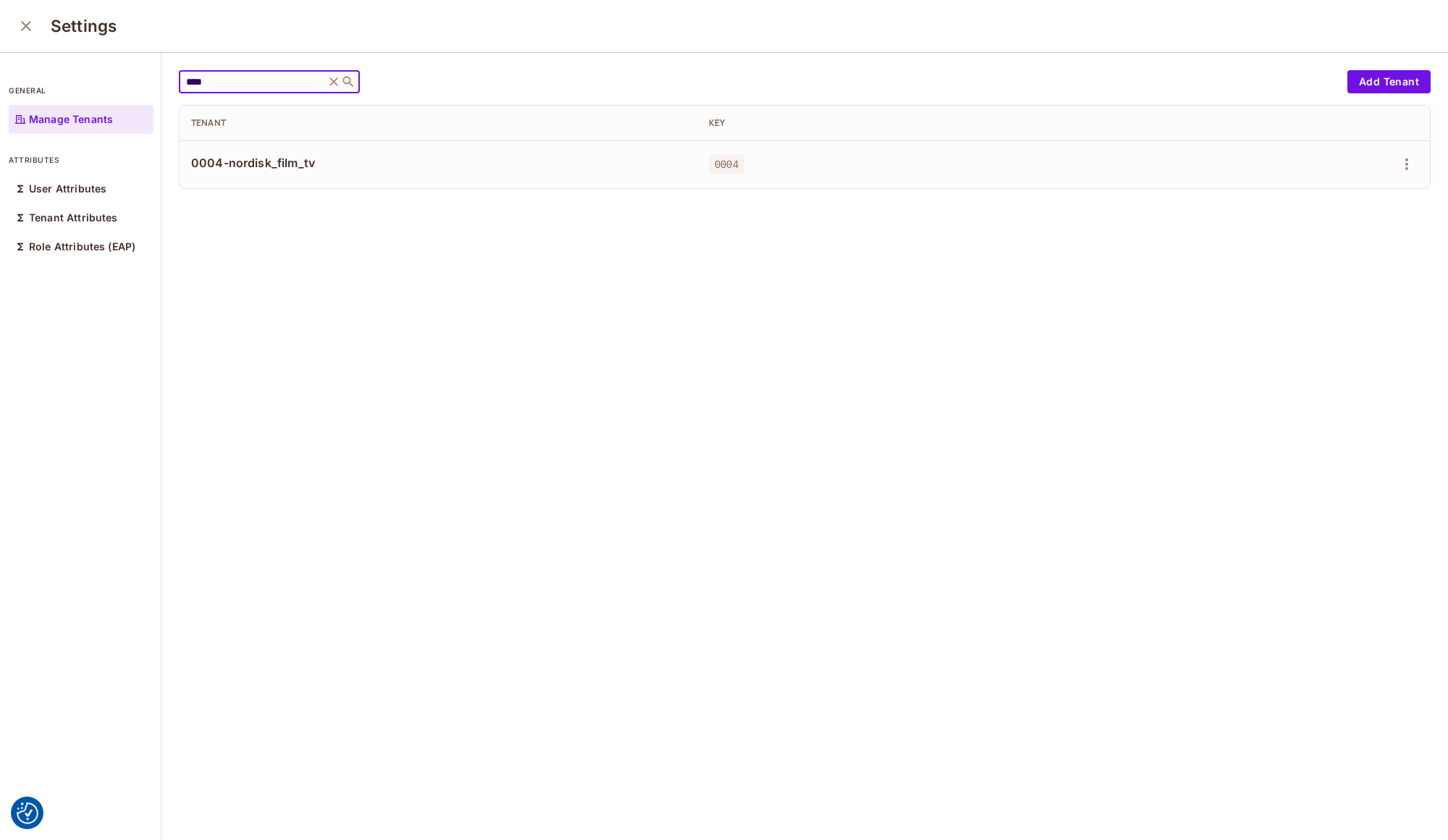
type input "****"
click at [17, 29] on button "close" at bounding box center [26, 26] width 29 height 29
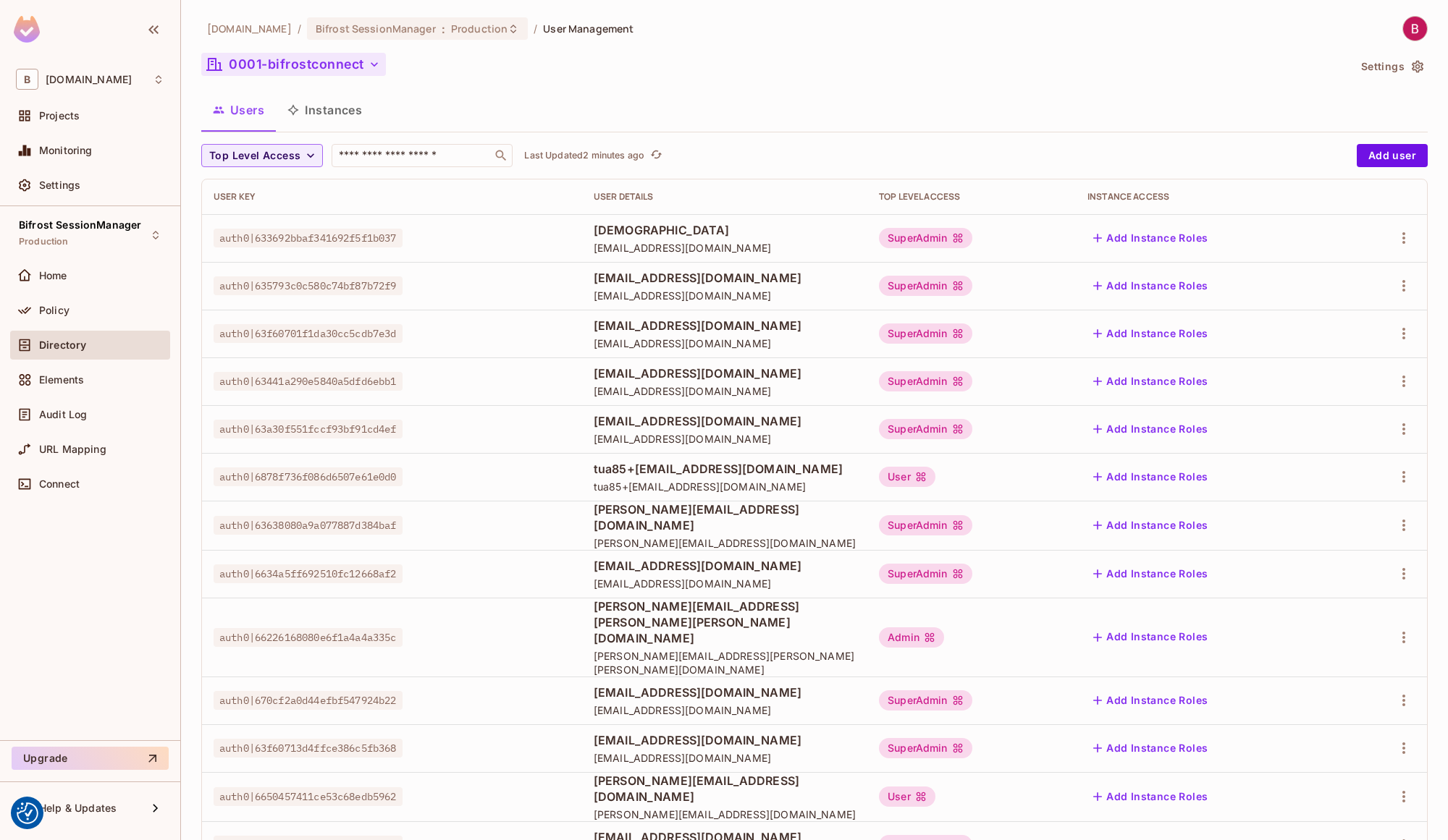
click at [291, 65] on button "0001-bifrostconnect" at bounding box center [293, 64] width 185 height 23
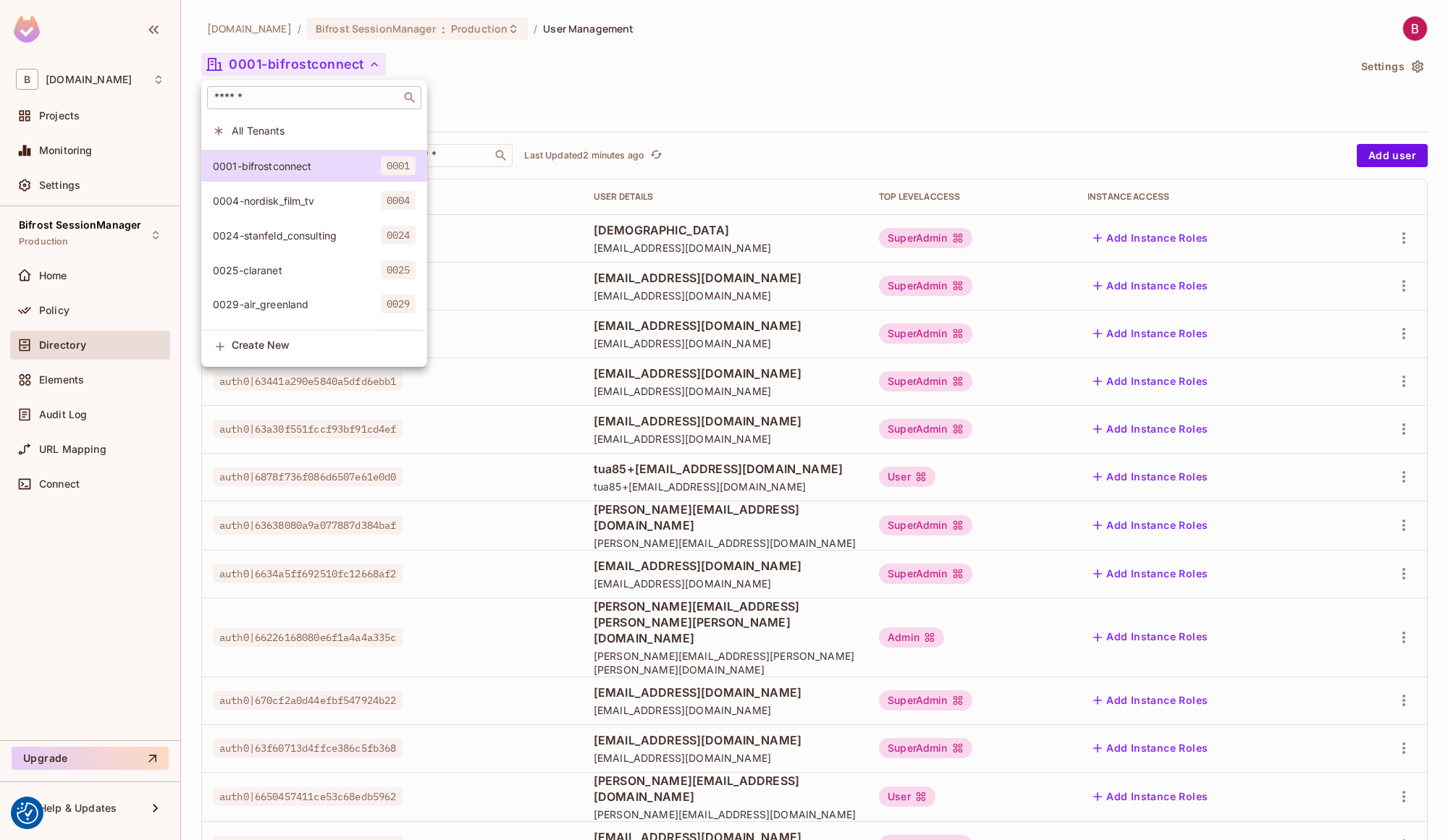
click at [335, 103] on input "text" at bounding box center [304, 97] width 186 height 15
click at [541, 80] on div at bounding box center [724, 420] width 1448 height 840
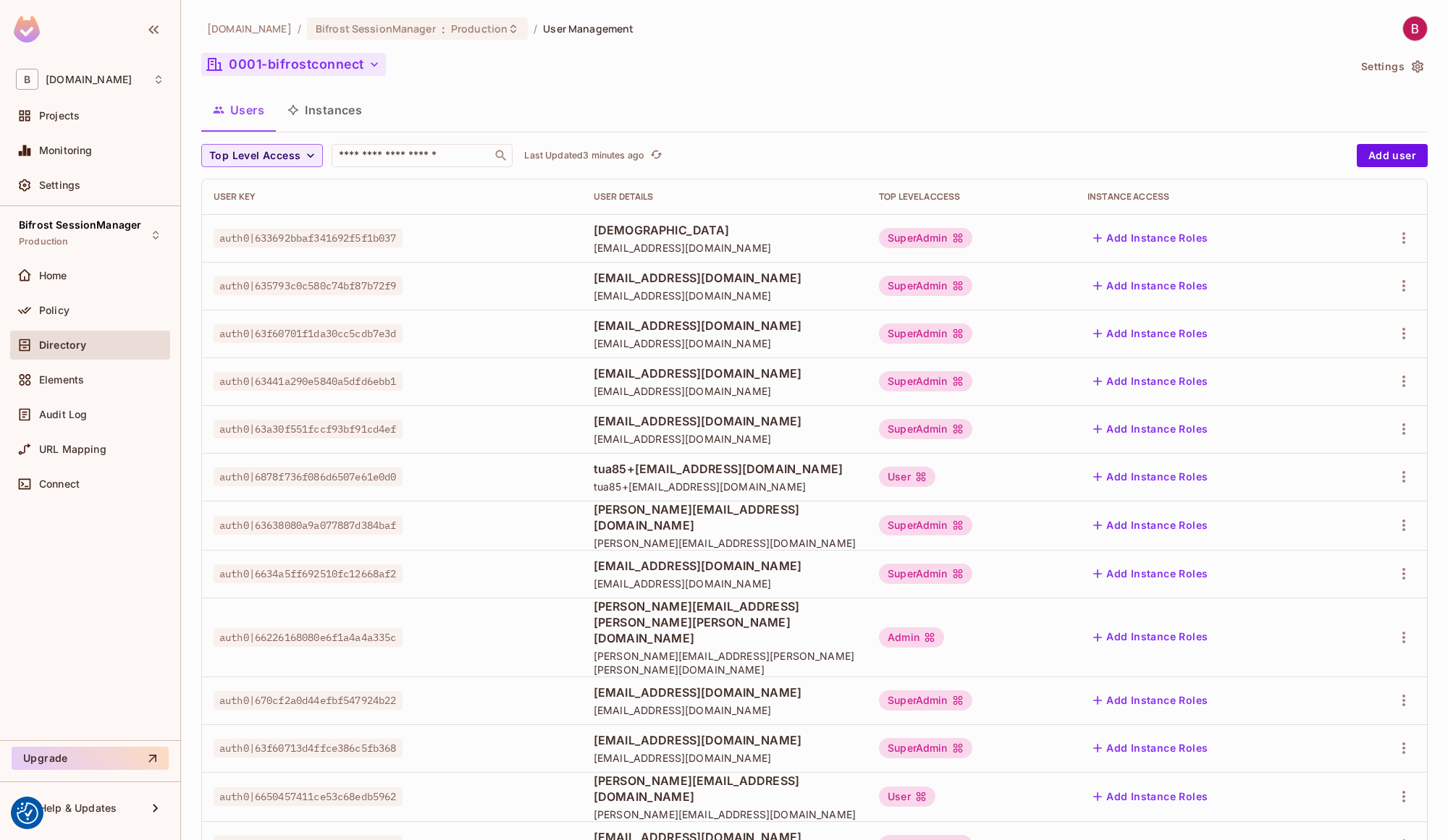
click at [304, 75] on button "0001-bifrostconnect" at bounding box center [293, 64] width 185 height 23
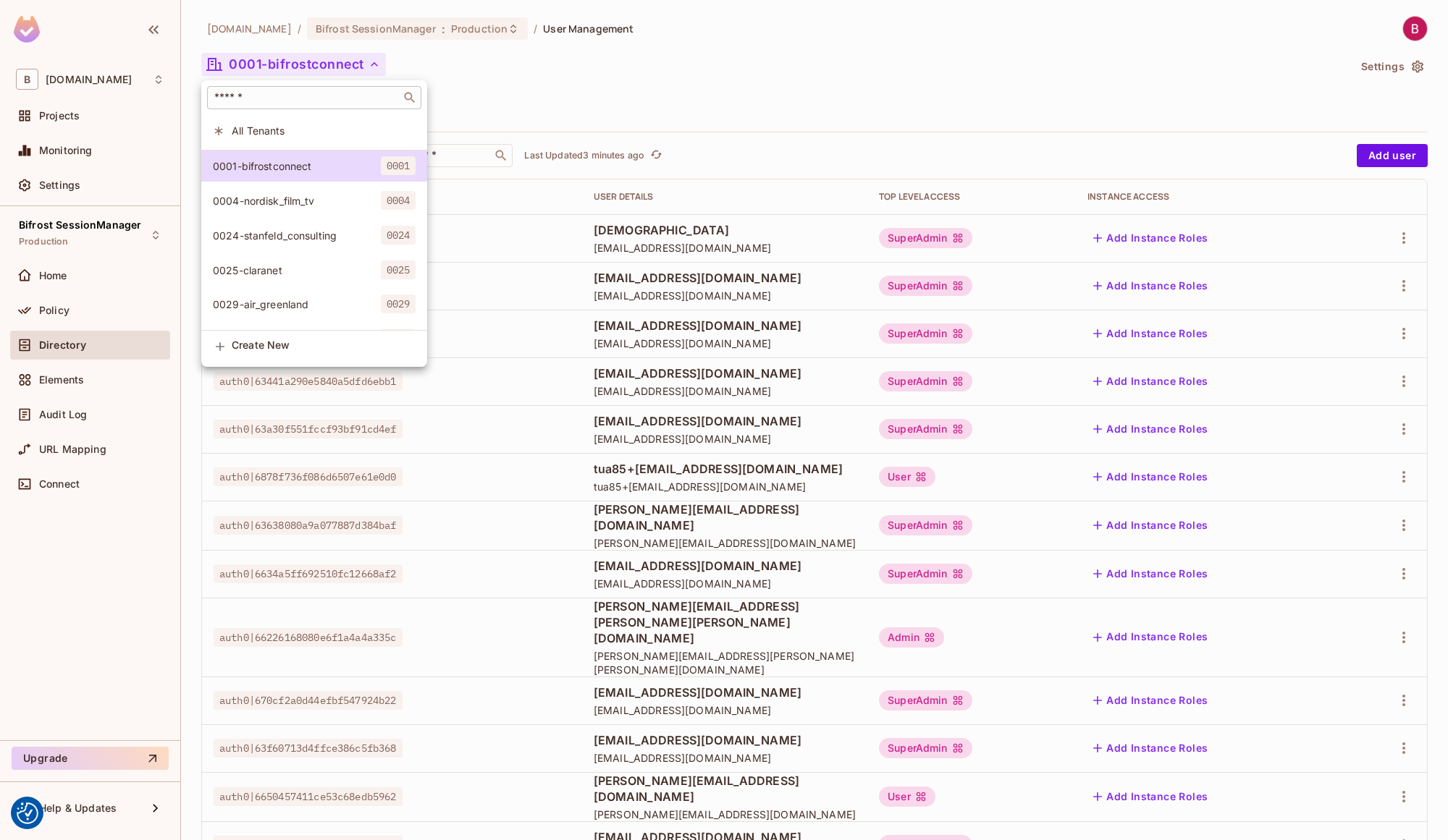
click at [305, 107] on div "​" at bounding box center [314, 97] width 214 height 23
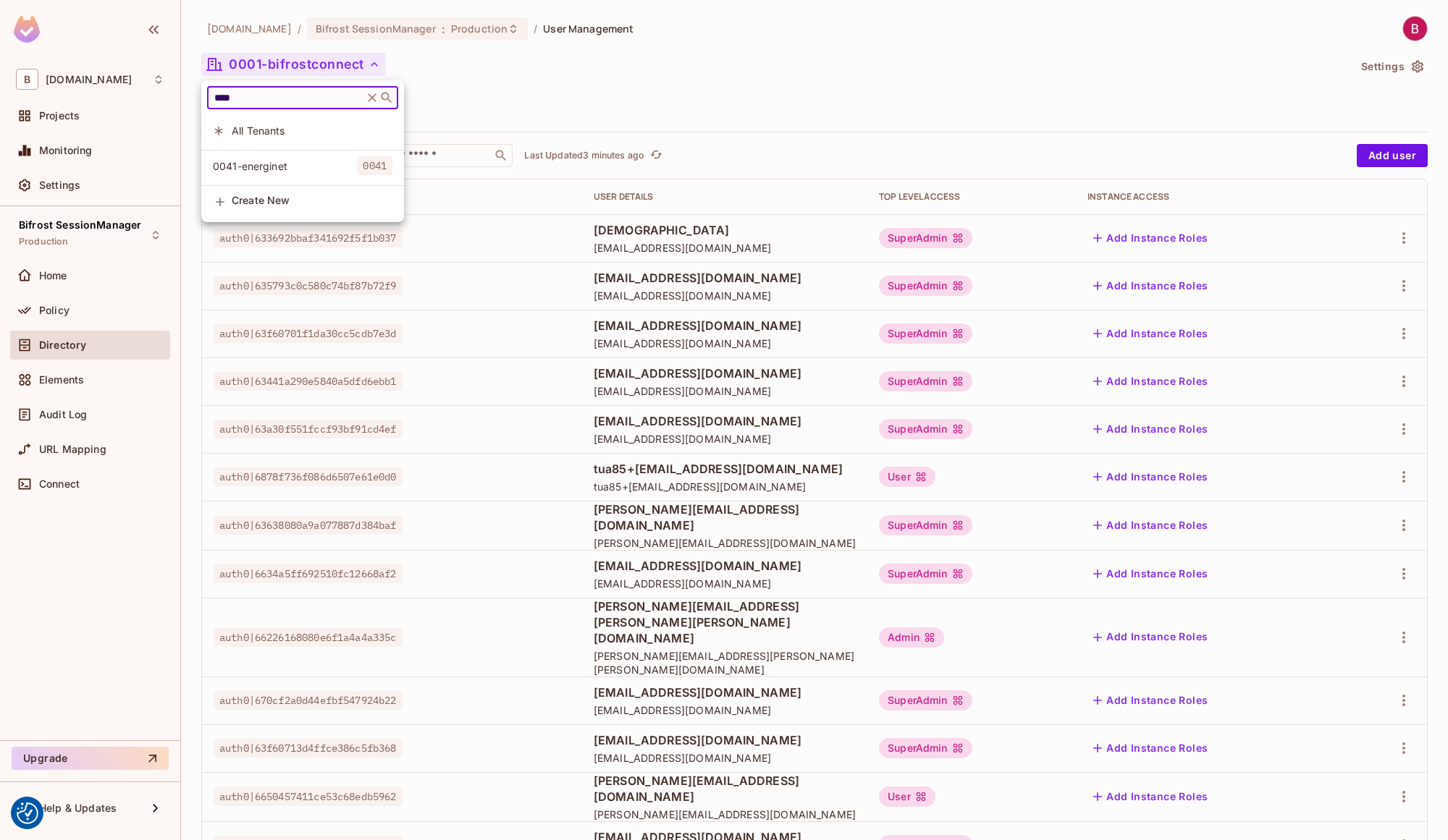
type input "****"
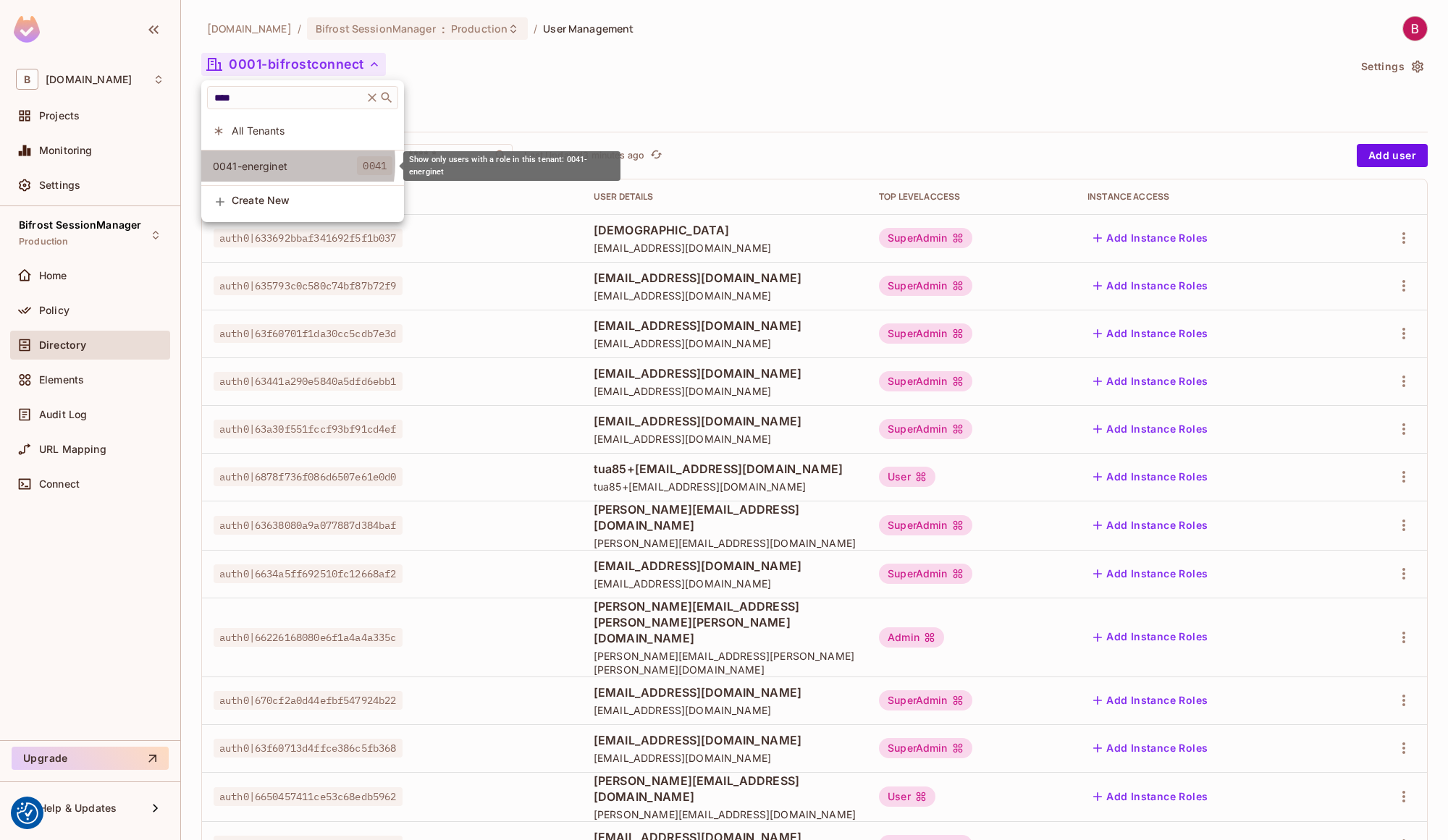
click at [271, 163] on span "0041-energinet" at bounding box center [285, 166] width 144 height 14
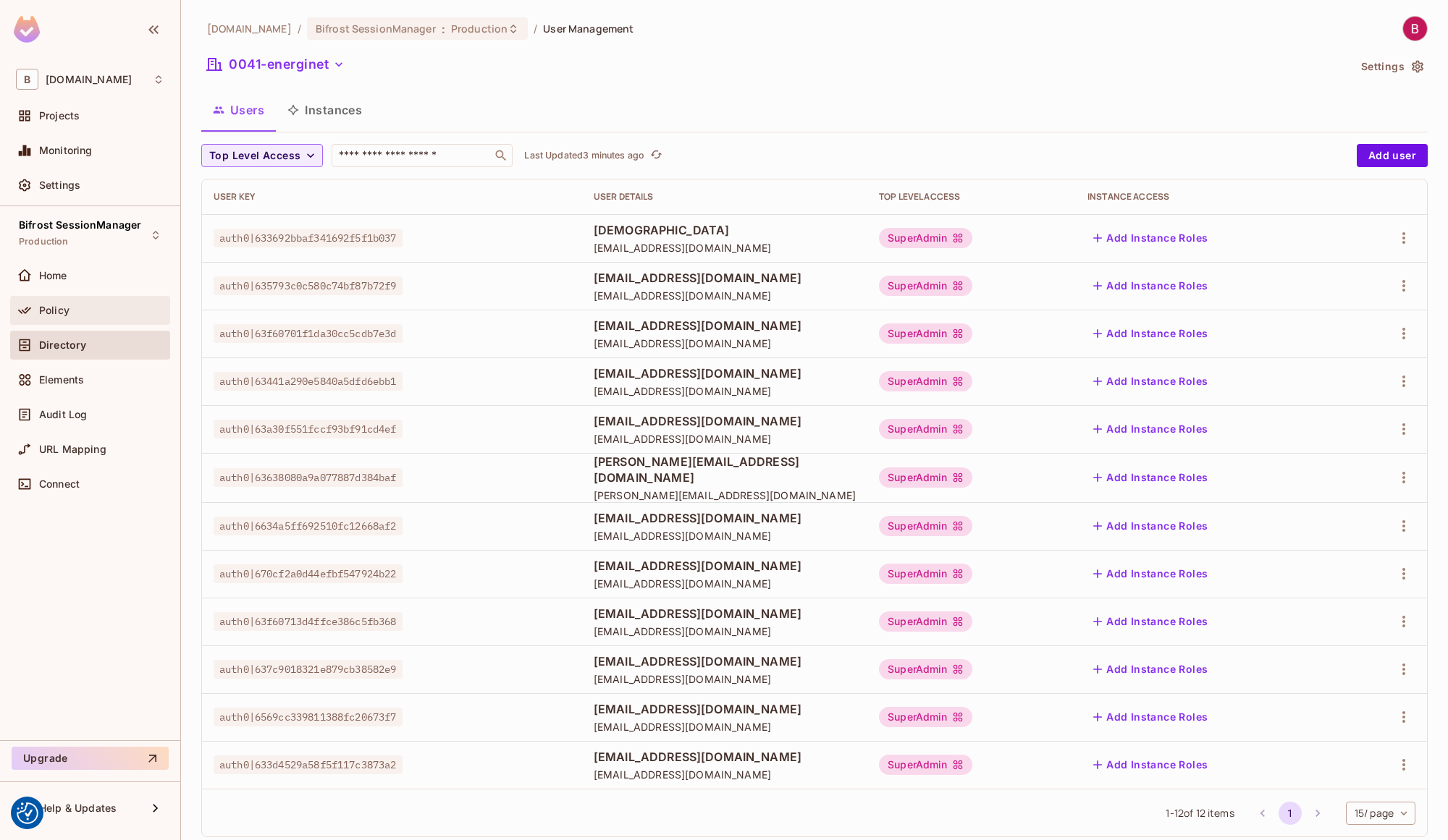
click at [77, 307] on div "Policy" at bounding box center [102, 310] width 125 height 12
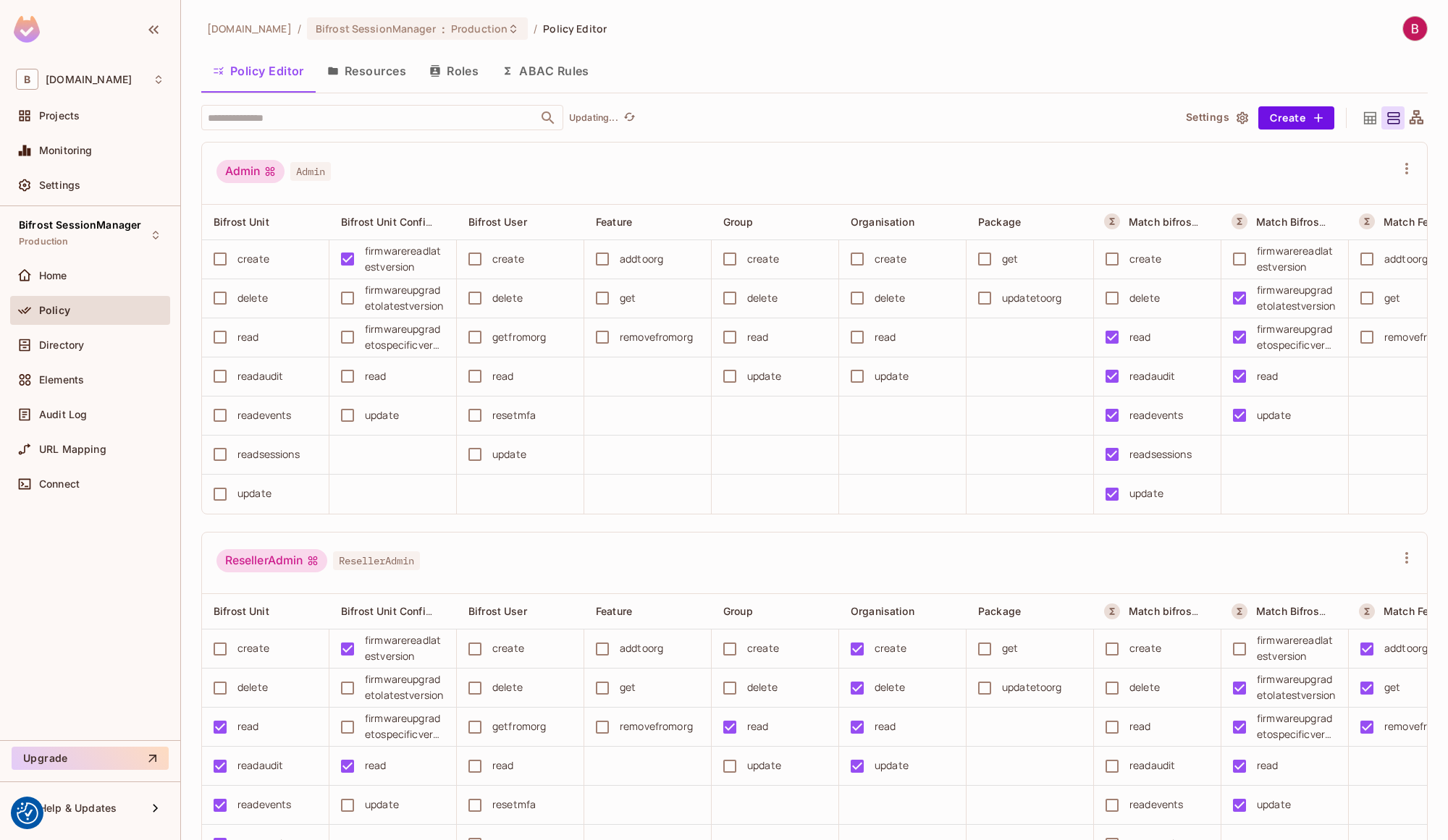
click at [70, 340] on span "Directory" at bounding box center [62, 345] width 45 height 12
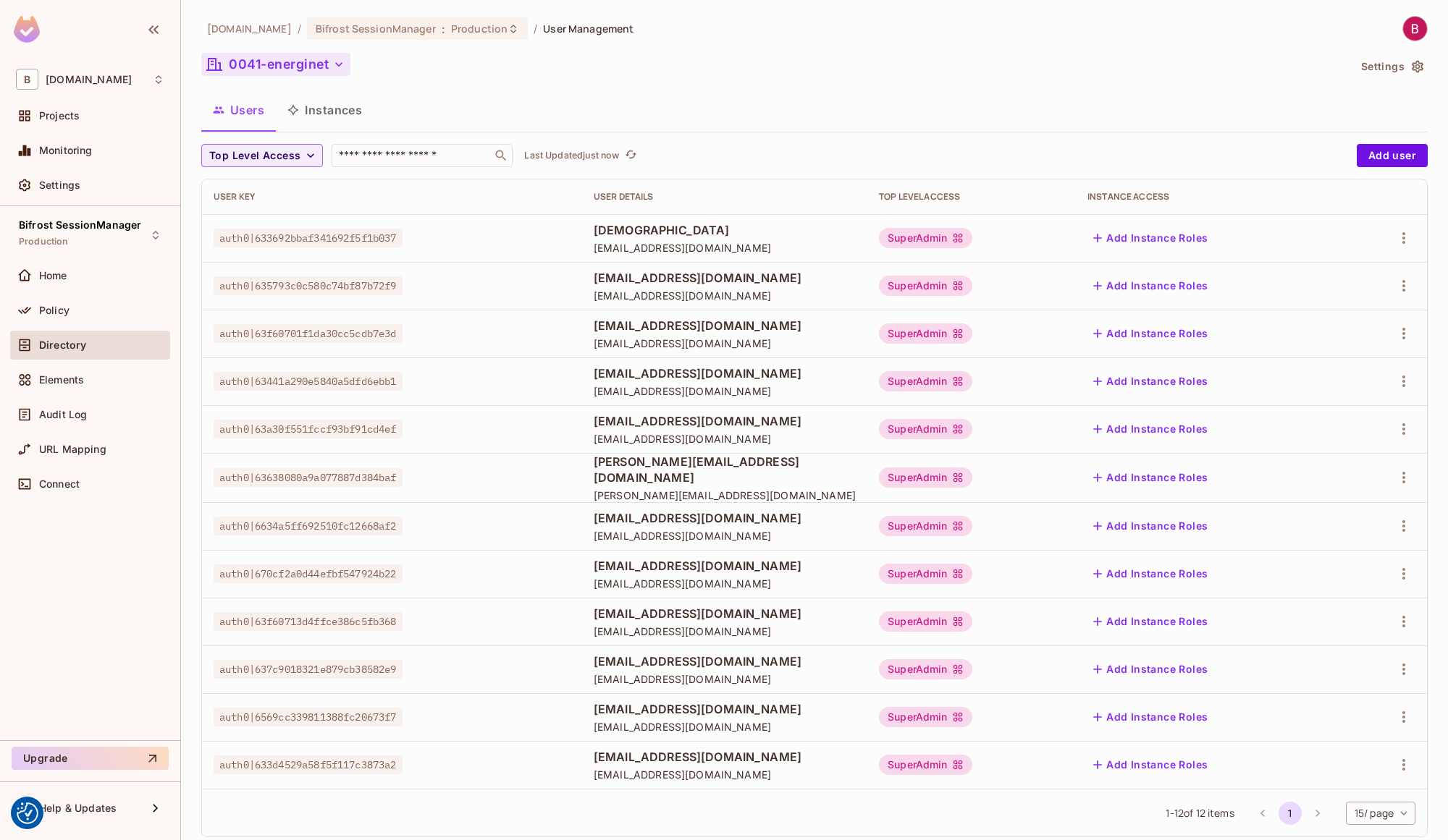
click at [315, 67] on button "0041-energinet" at bounding box center [275, 64] width 149 height 23
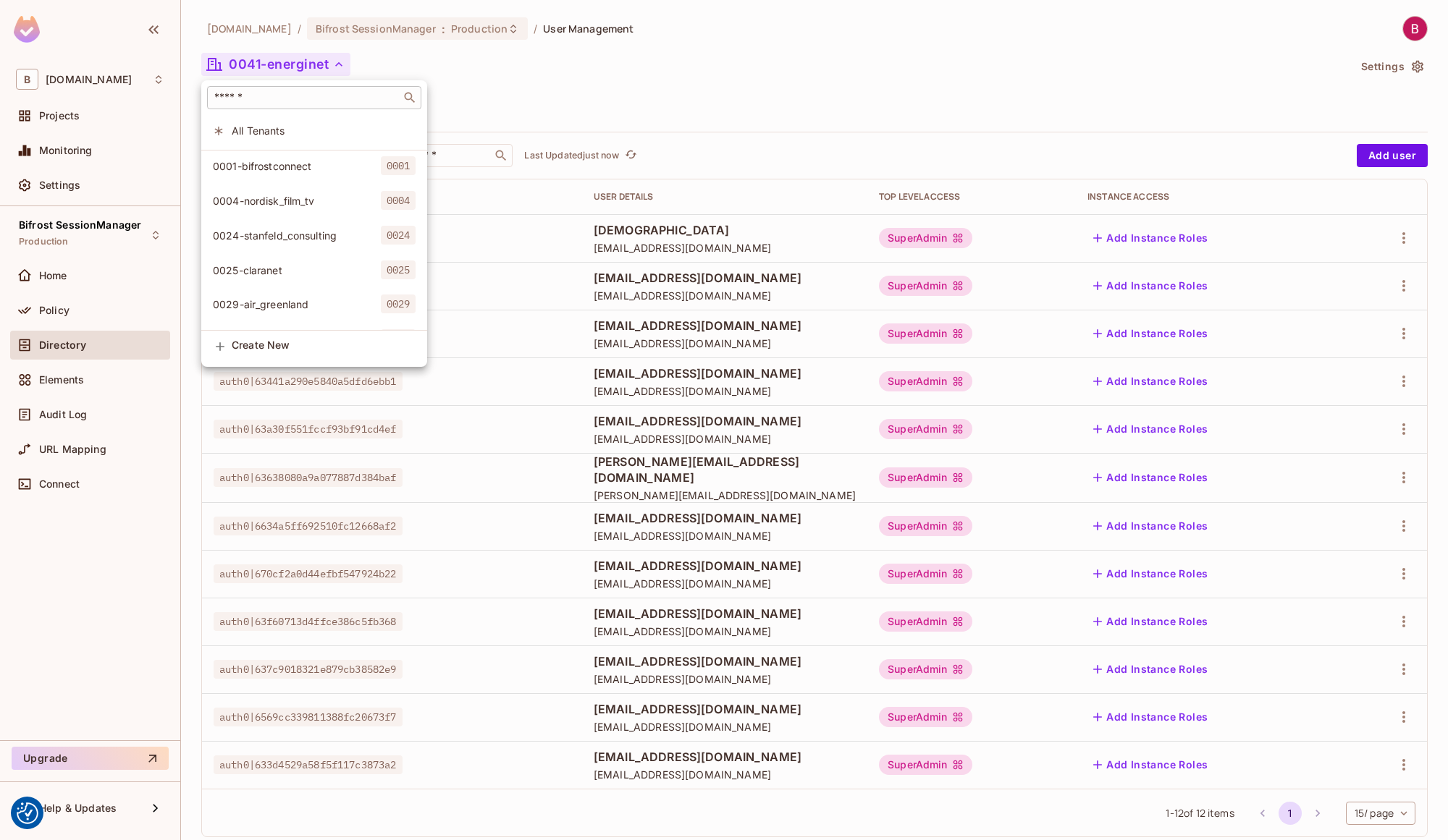
click at [271, 97] on input "text" at bounding box center [304, 97] width 186 height 15
click at [282, 73] on div at bounding box center [724, 420] width 1448 height 840
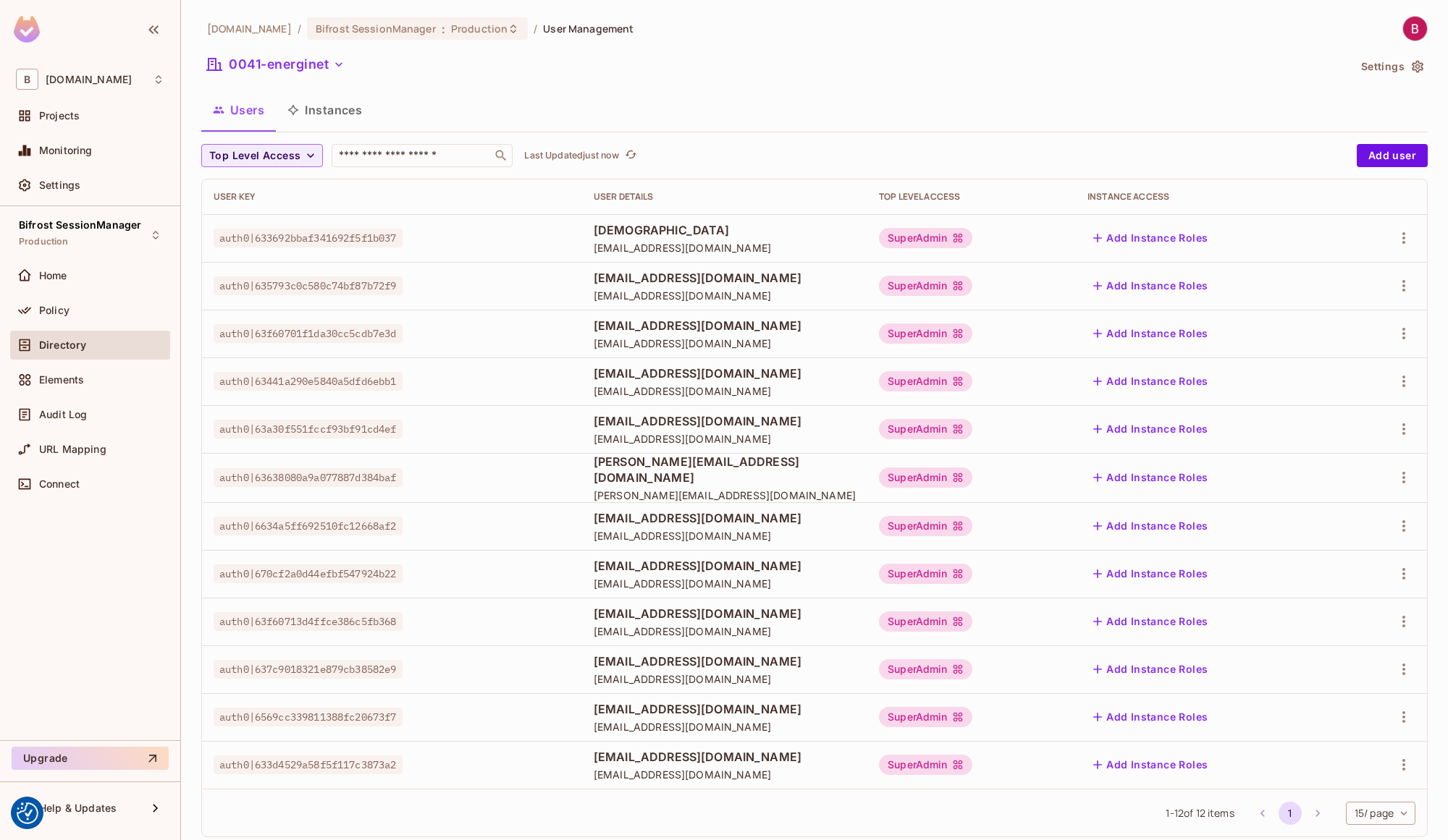
click at [302, 67] on button "0041-energinet" at bounding box center [275, 64] width 149 height 23
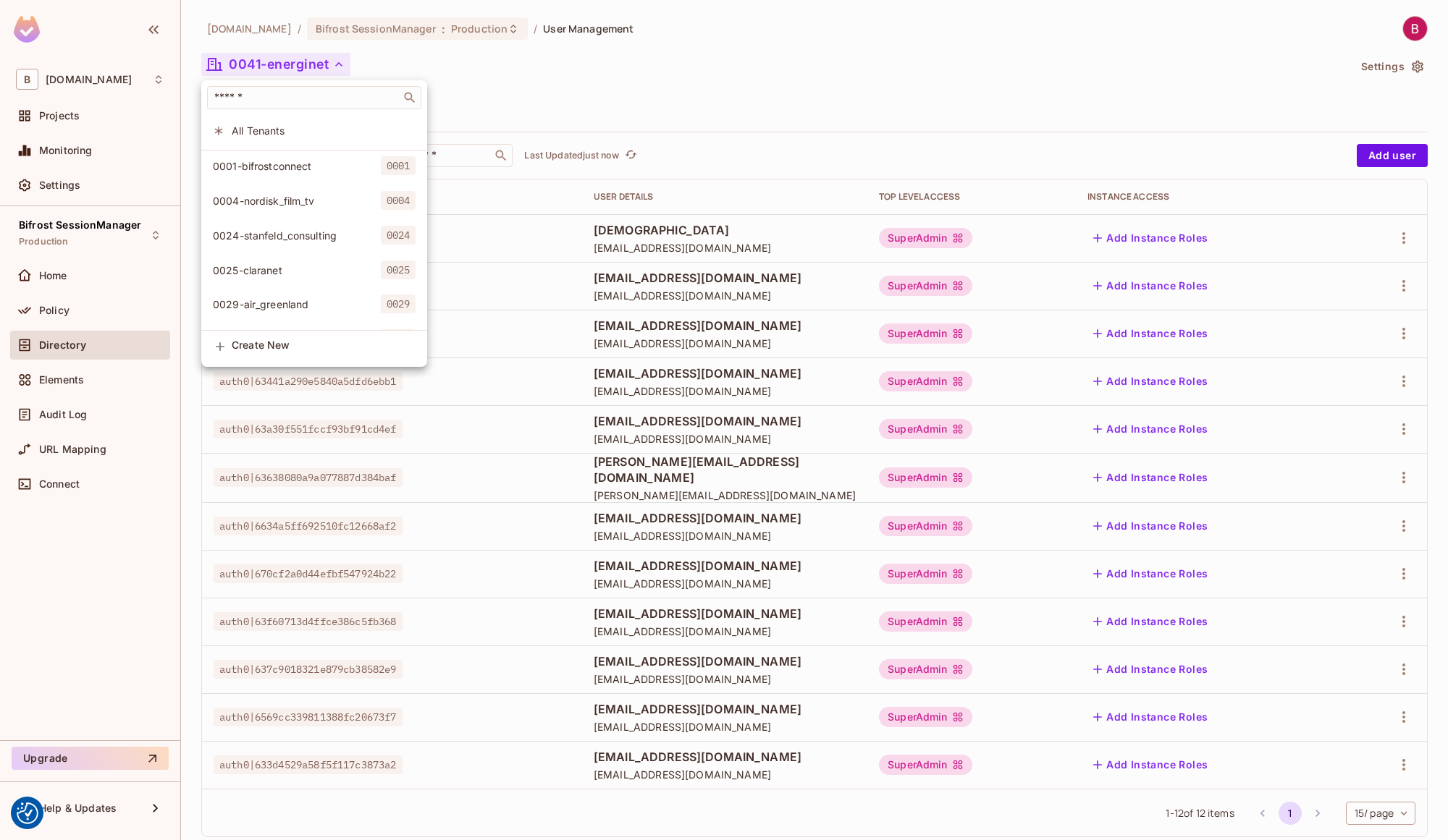
click at [430, 65] on div at bounding box center [724, 420] width 1448 height 840
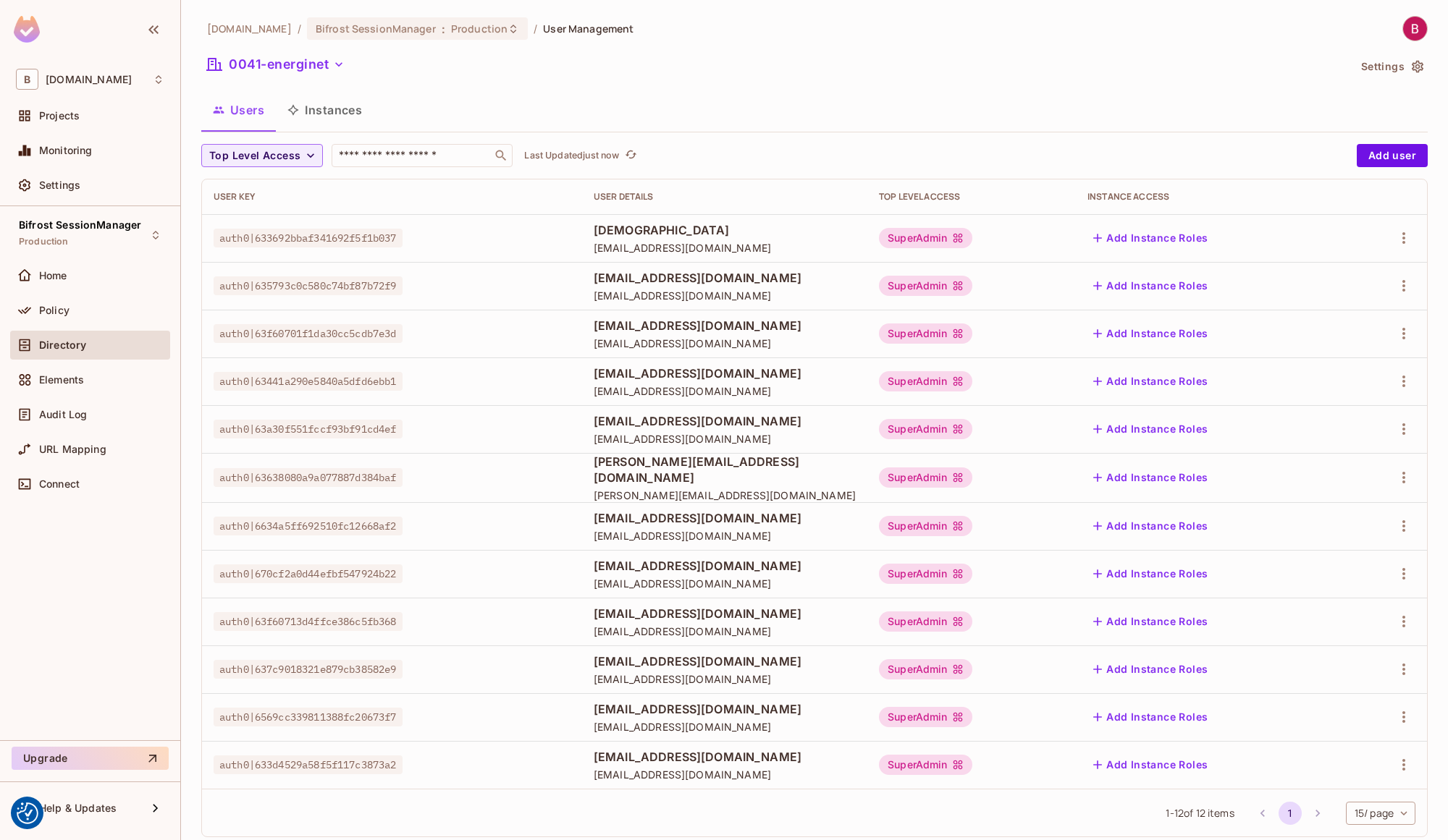
click at [318, 99] on button "Instances" at bounding box center [325, 110] width 97 height 36
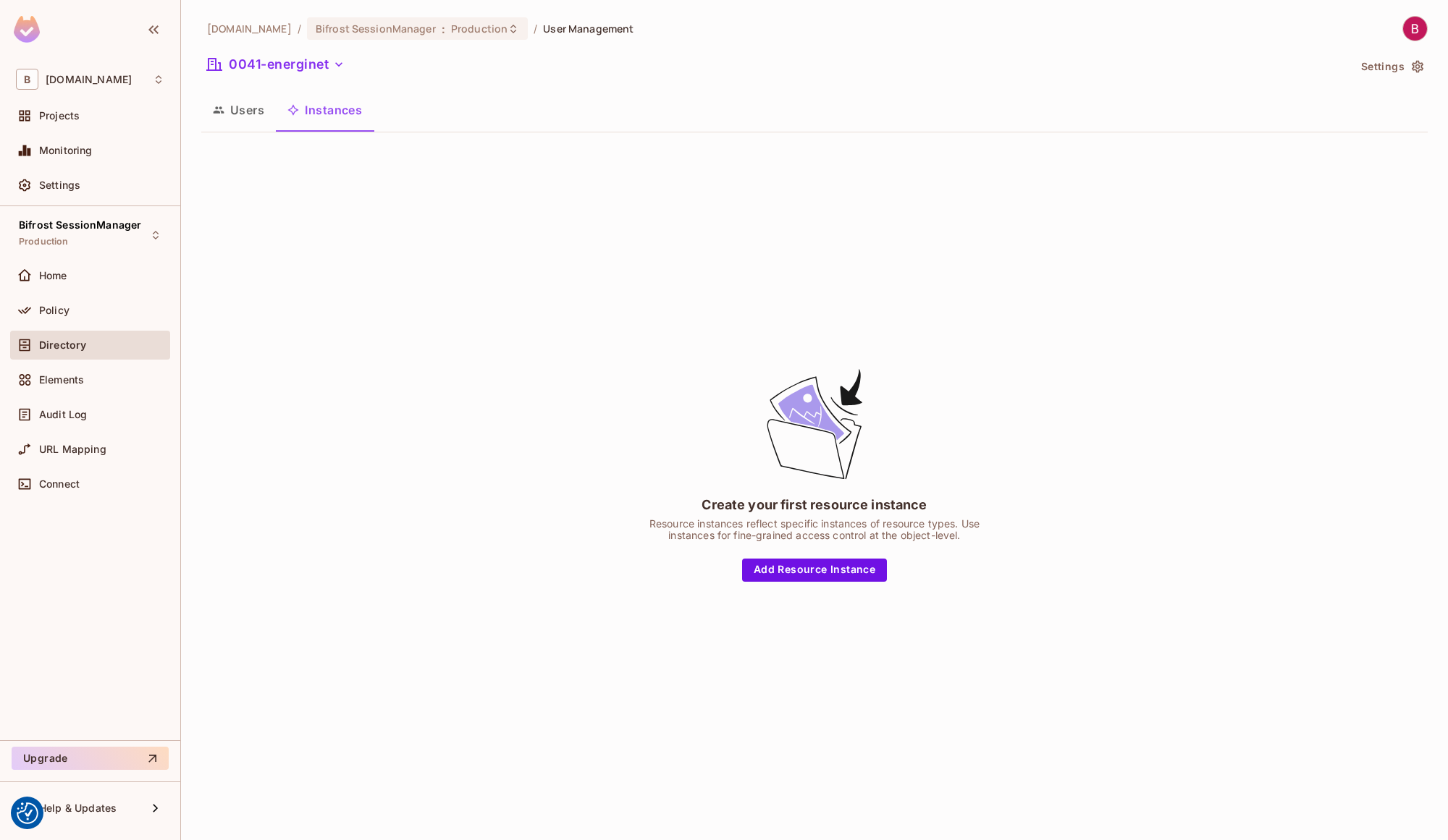
click at [237, 110] on button "Users" at bounding box center [238, 110] width 74 height 36
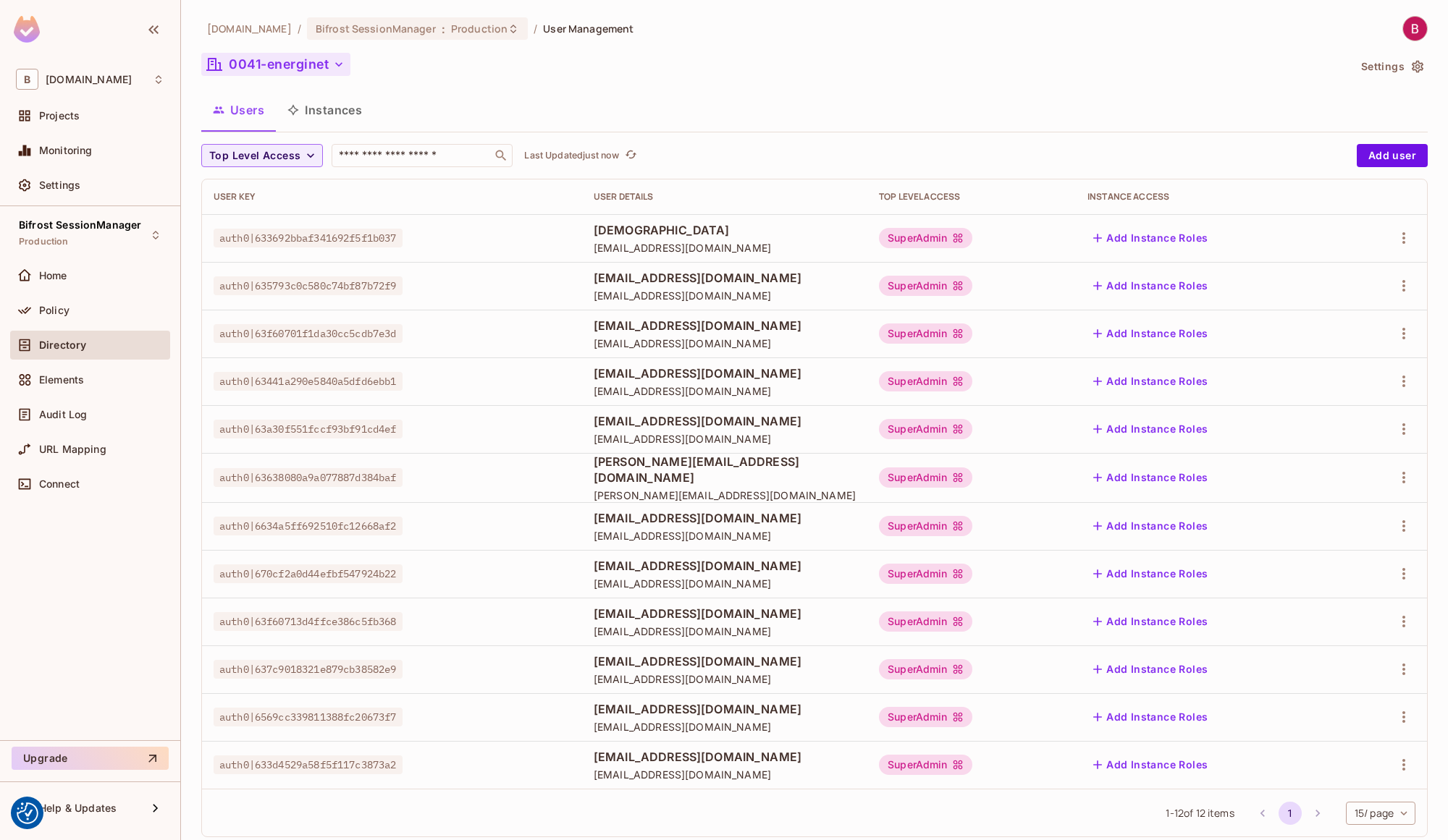
click at [303, 63] on button "0041-energinet" at bounding box center [275, 64] width 149 height 23
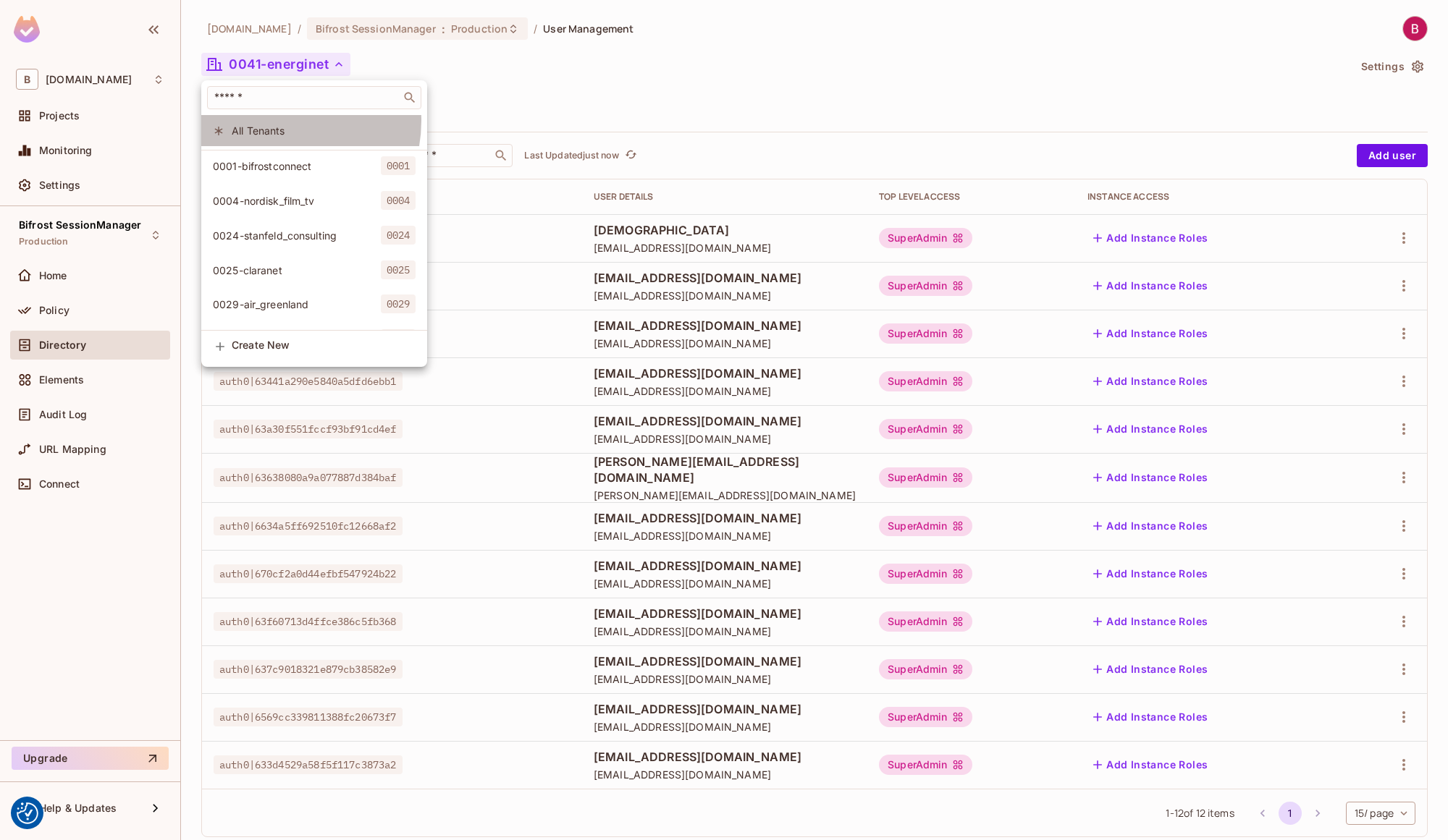
click at [273, 121] on li "All Tenants" at bounding box center [314, 131] width 226 height 31
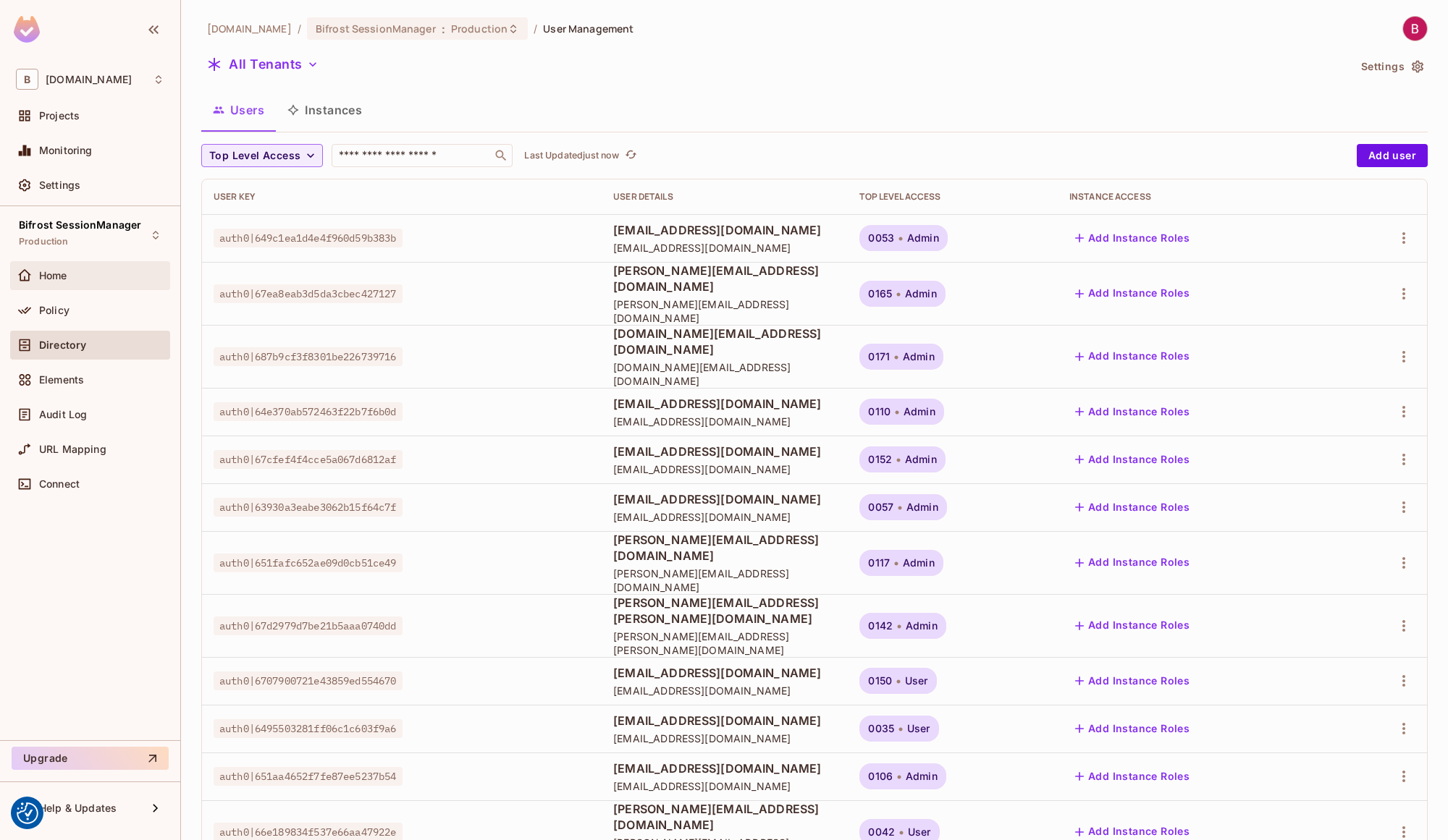
click at [89, 268] on div "Home" at bounding box center [90, 275] width 149 height 17
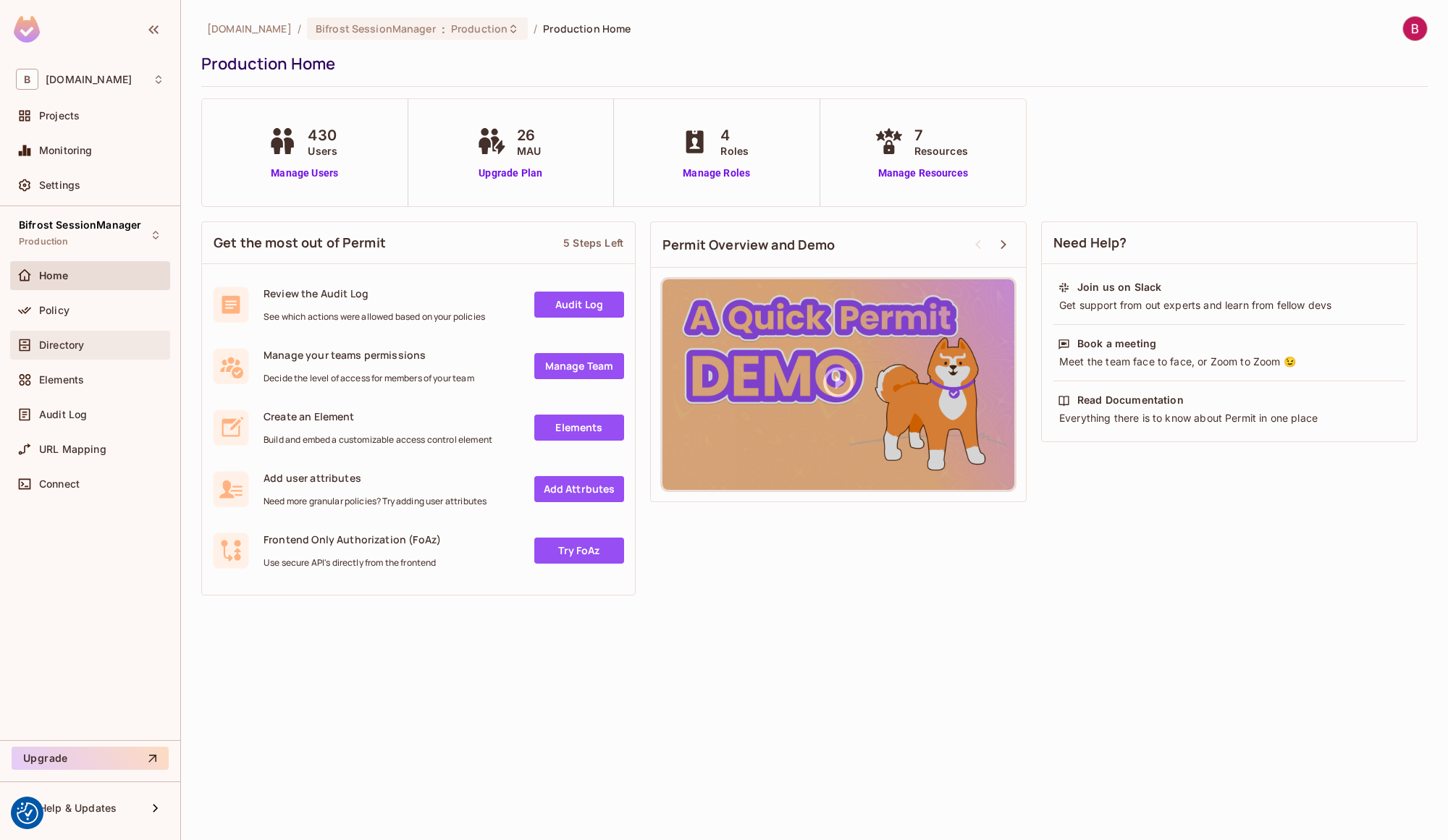
click at [64, 340] on span "Directory" at bounding box center [62, 345] width 45 height 12
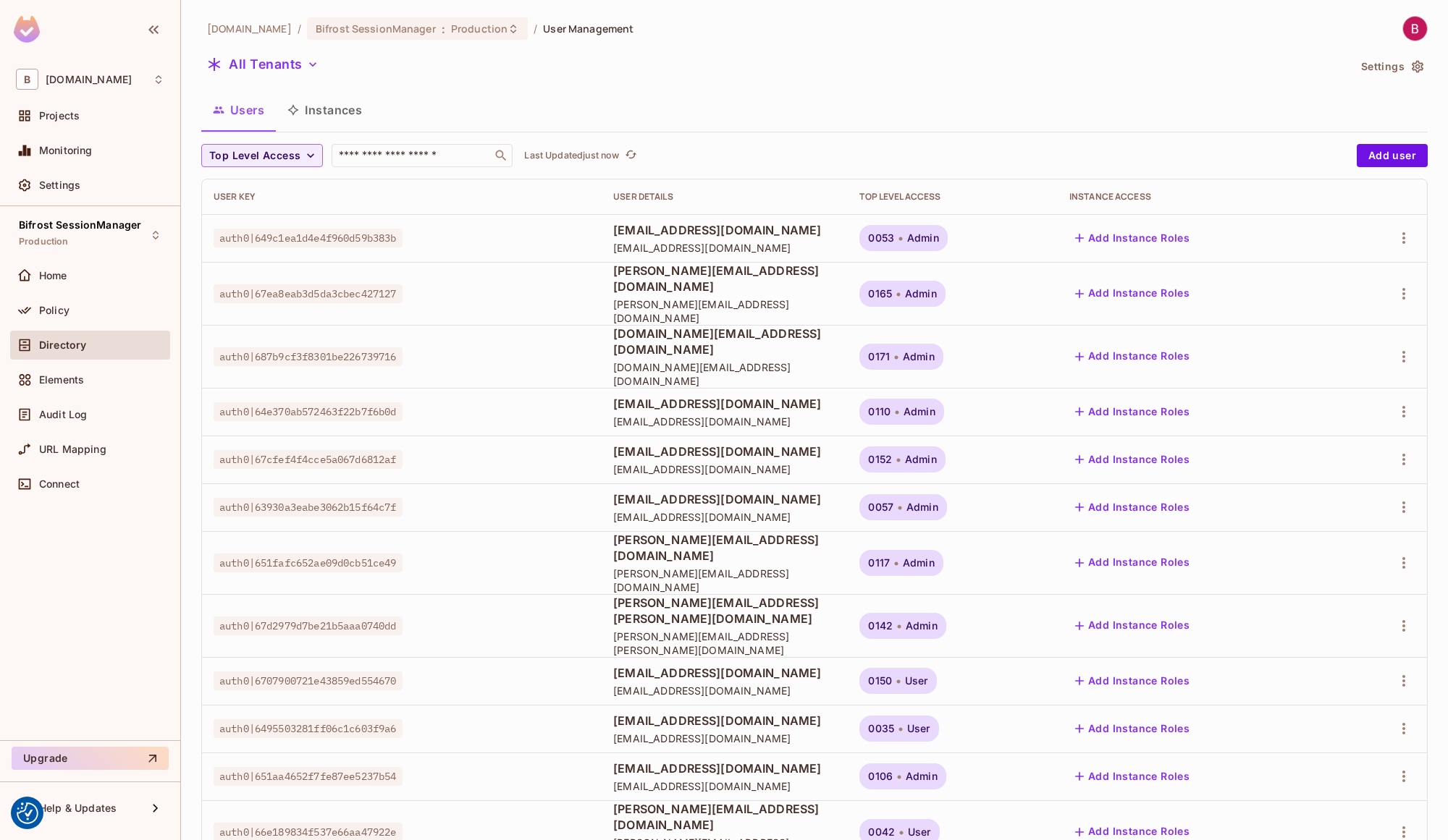
click at [292, 110] on icon "button" at bounding box center [293, 110] width 12 height 12
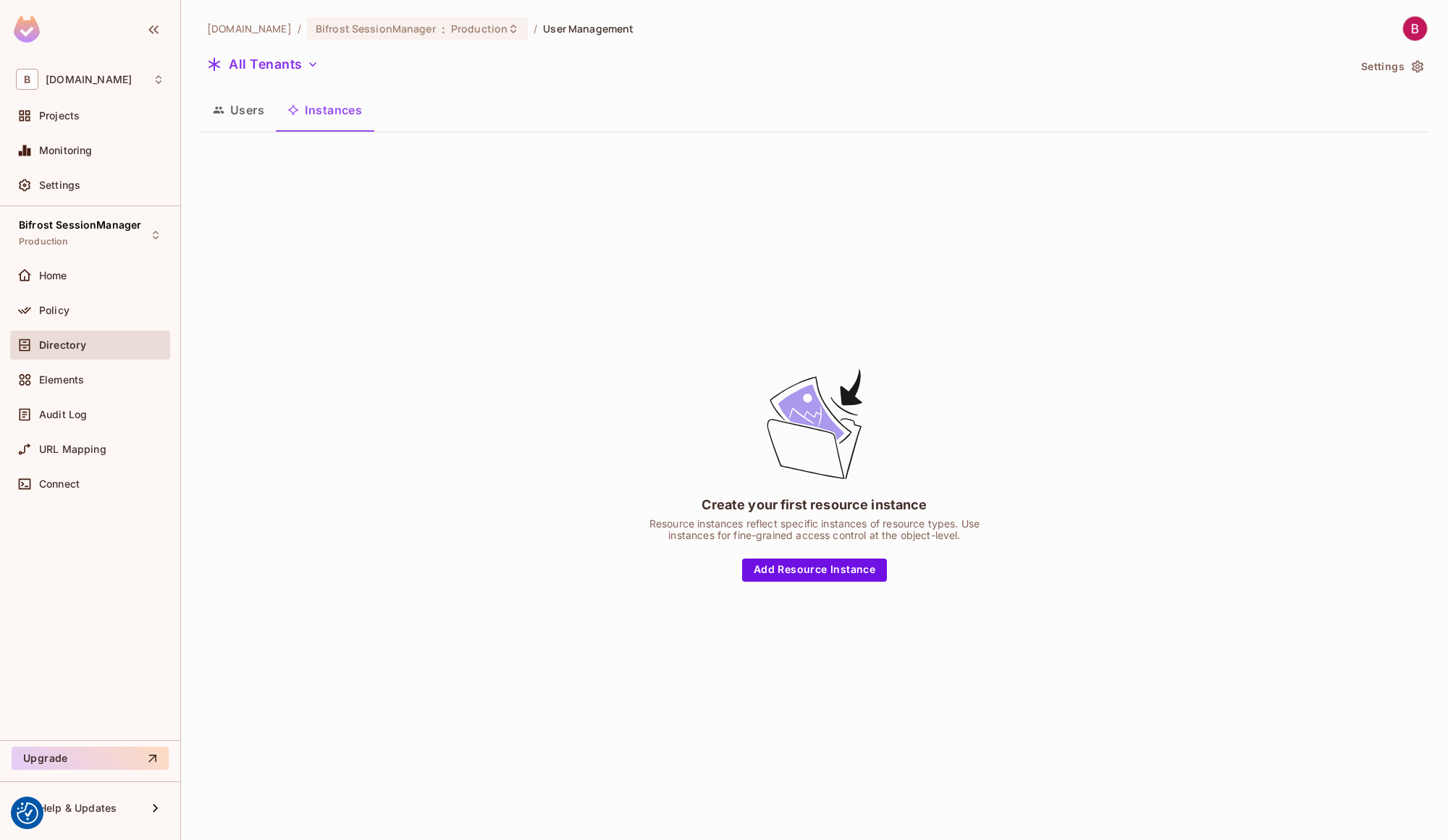
click at [237, 110] on button "Users" at bounding box center [238, 110] width 74 height 36
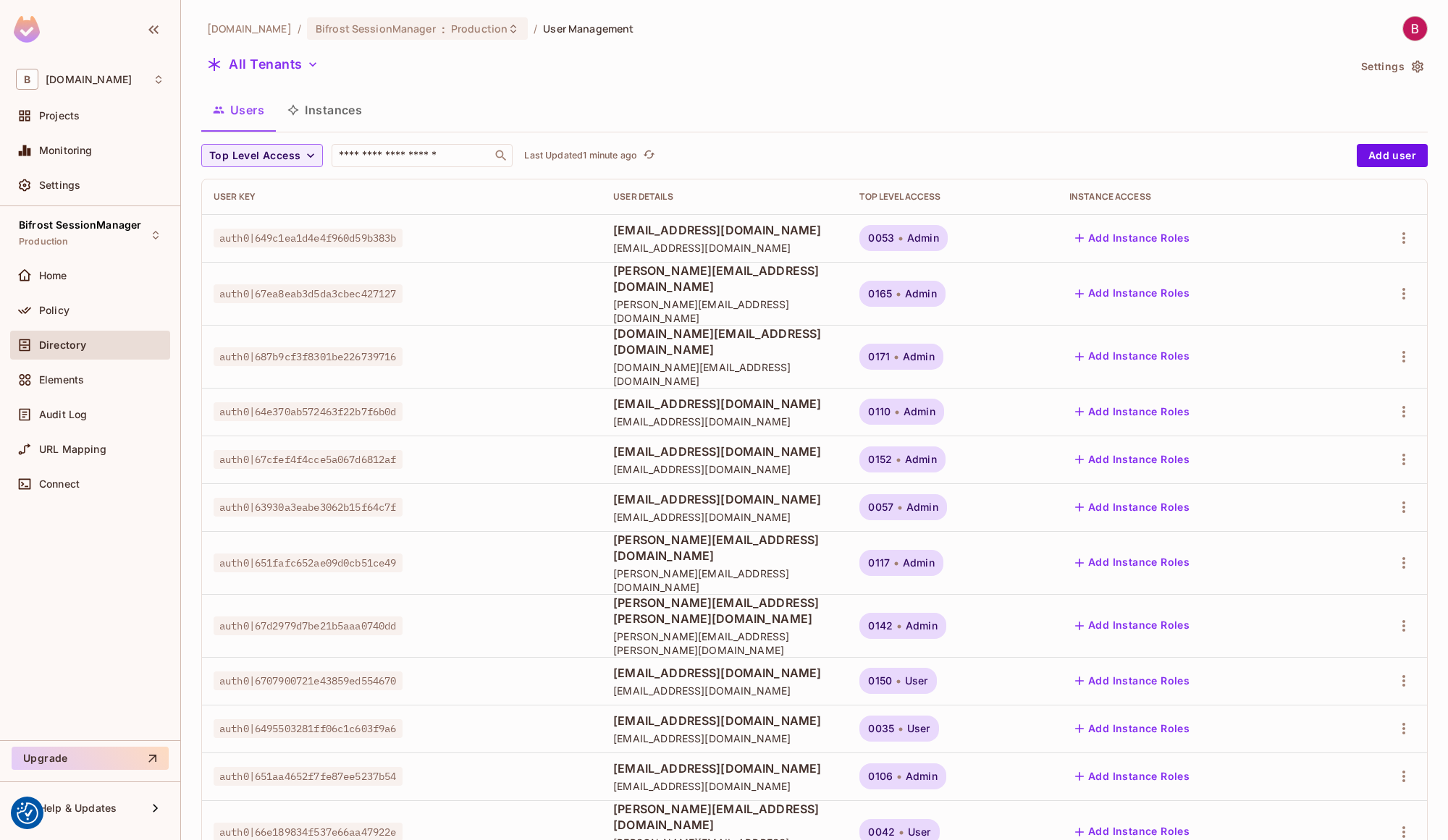
click at [254, 109] on button "Users" at bounding box center [238, 110] width 74 height 36
click at [84, 384] on span "Elements" at bounding box center [62, 380] width 45 height 12
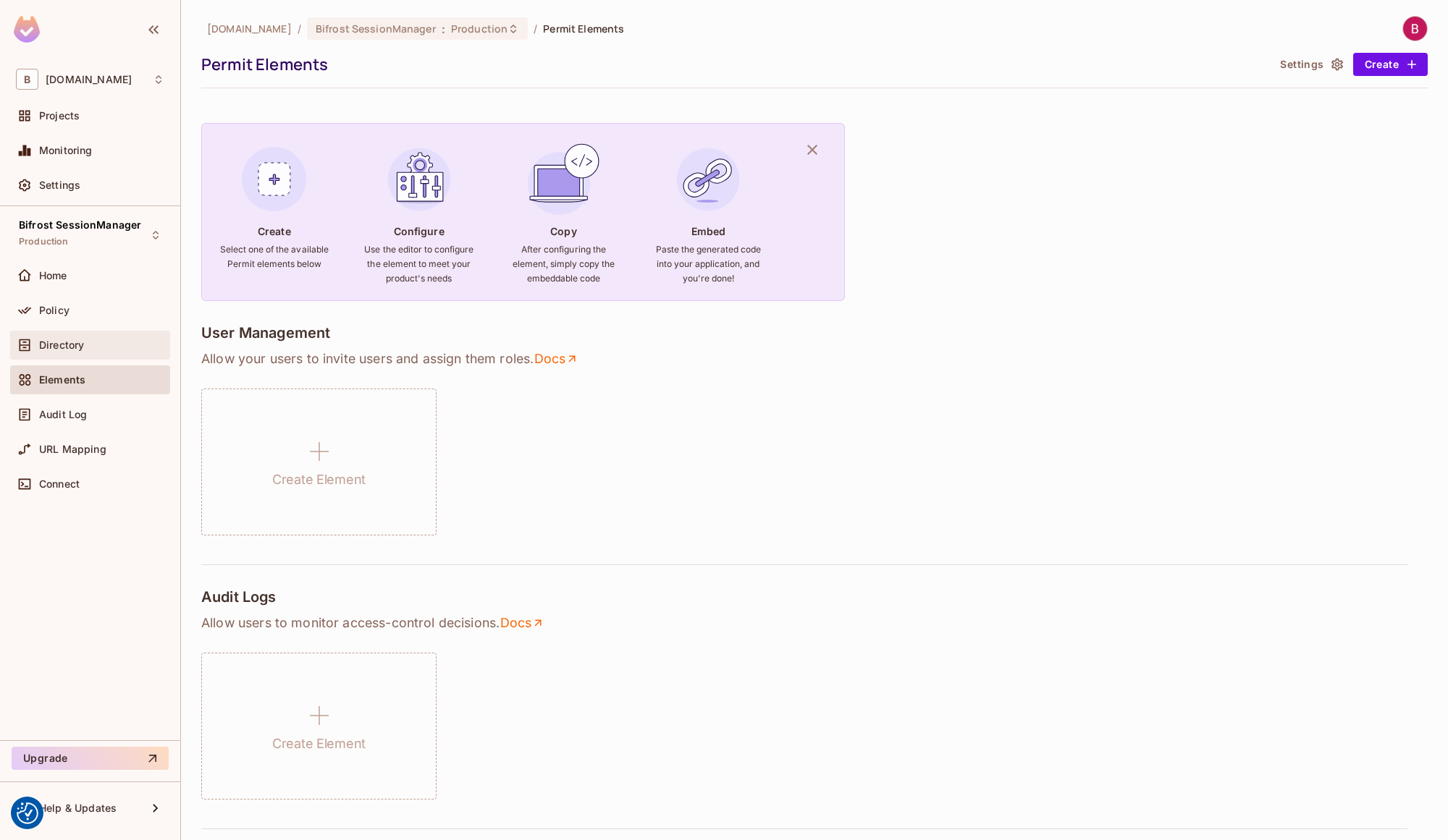
click at [104, 343] on div "Directory" at bounding box center [102, 345] width 125 height 12
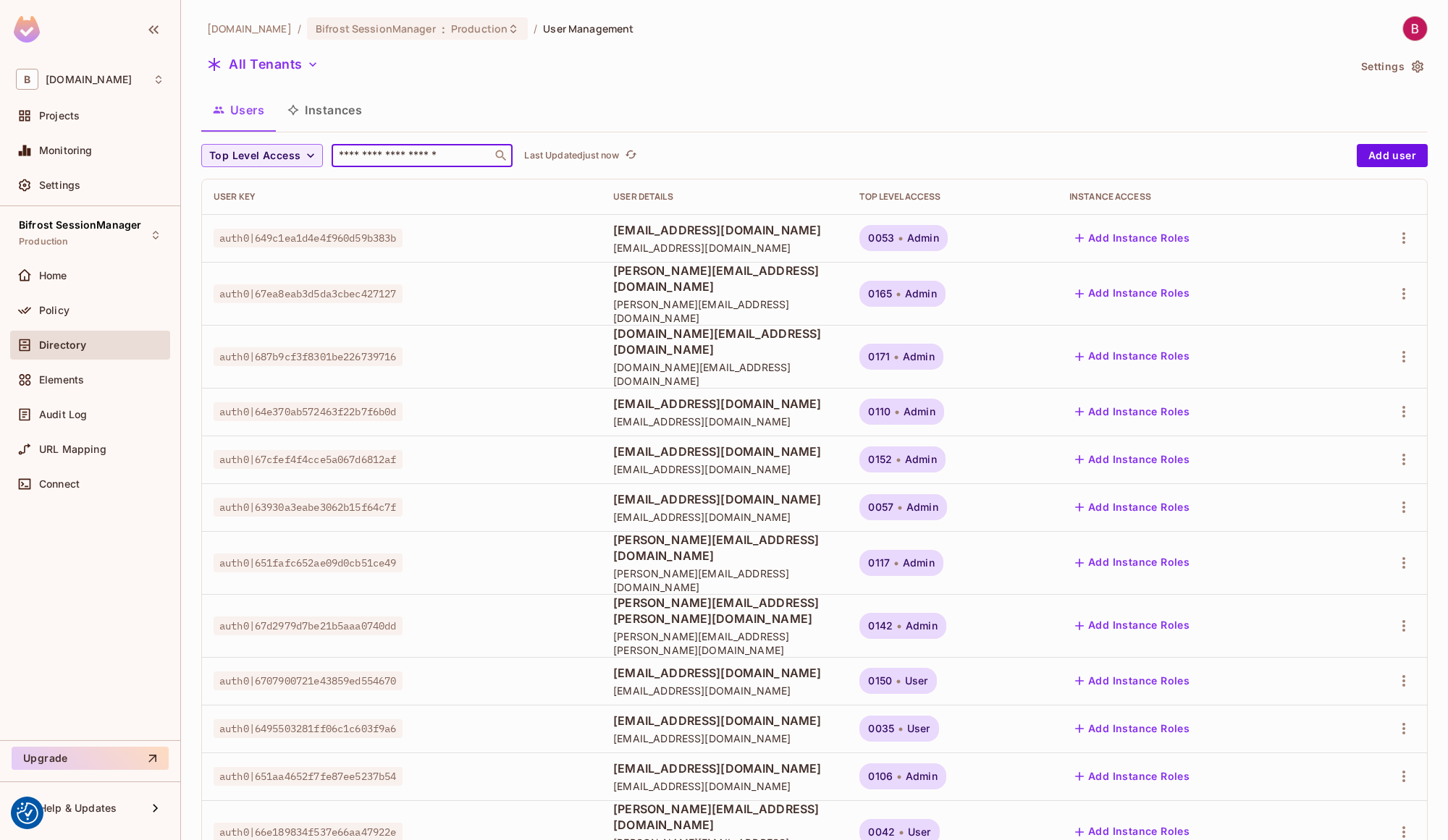
click at [400, 152] on input "text" at bounding box center [412, 155] width 152 height 15
click at [257, 66] on button "All Tenants" at bounding box center [262, 64] width 123 height 23
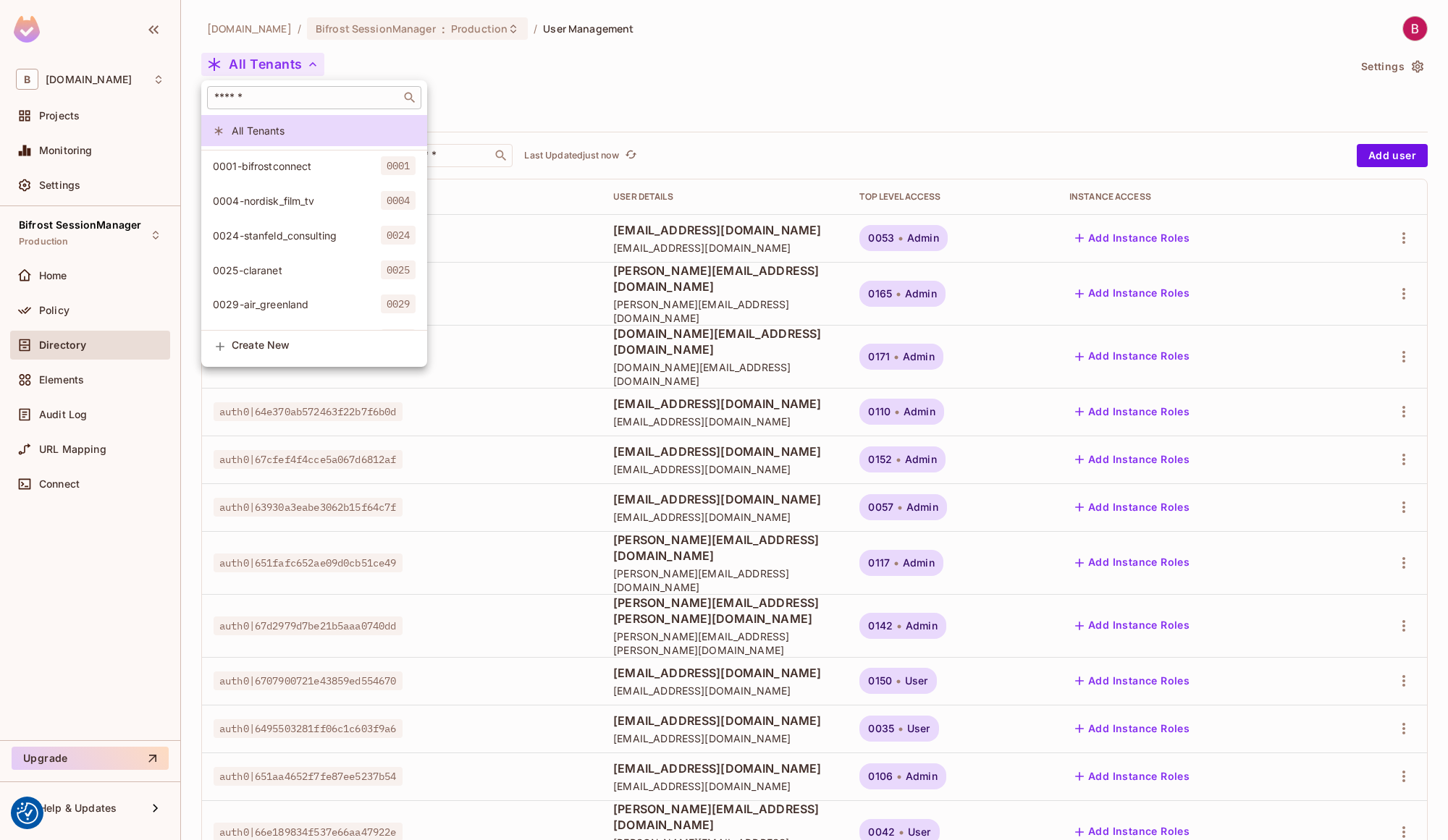
click at [274, 102] on input "text" at bounding box center [304, 97] width 186 height 15
click at [275, 101] on input "**" at bounding box center [296, 97] width 171 height 15
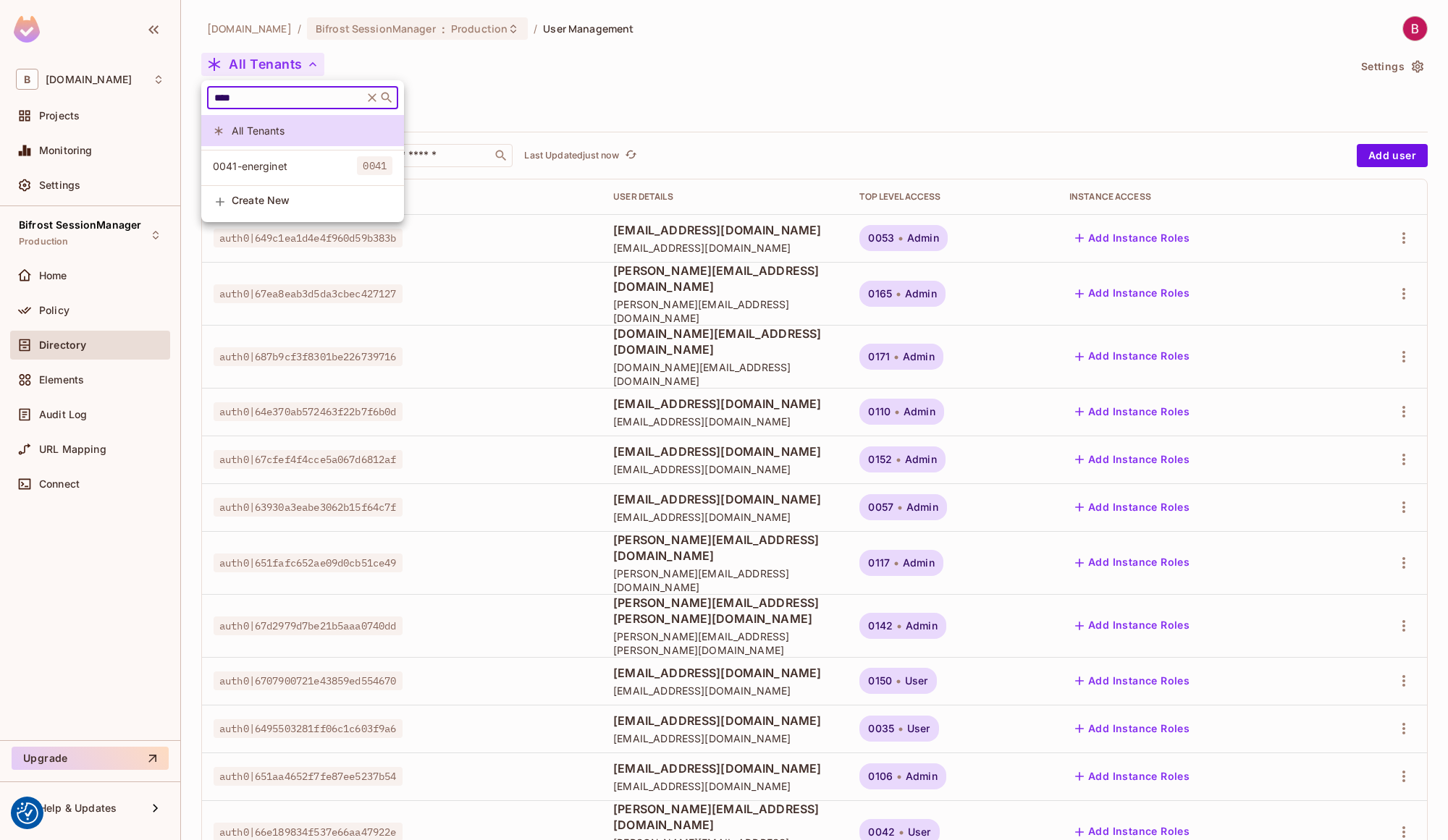
type input "****"
click at [281, 162] on span "0041-energinet" at bounding box center [285, 166] width 144 height 14
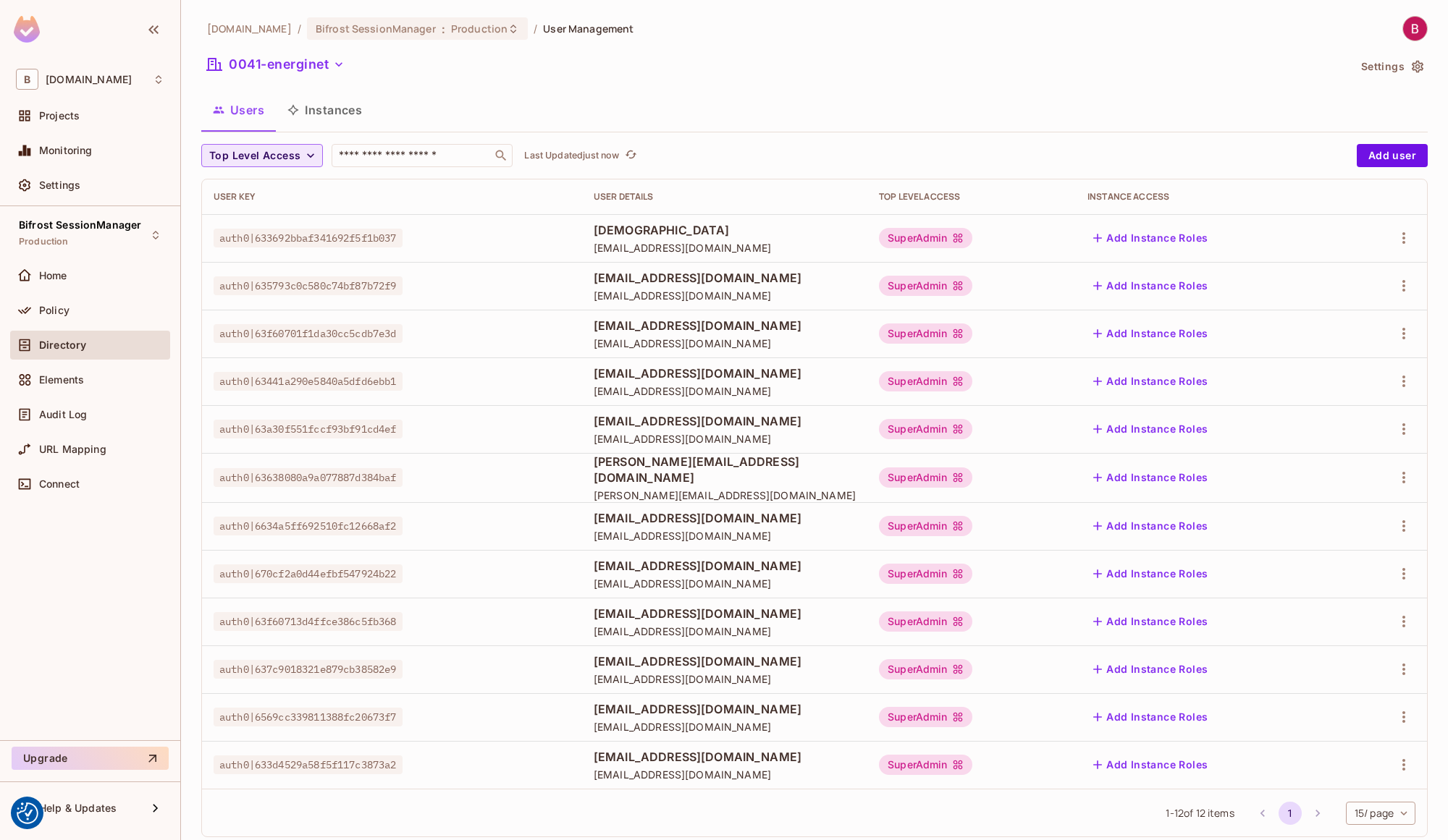
click at [282, 162] on span "Top Level Access" at bounding box center [254, 155] width 91 height 18
click at [563, 99] on div at bounding box center [724, 420] width 1448 height 840
click at [468, 160] on body "We use cookies to enhance your browsing experience, serve personalized ads or c…" at bounding box center [724, 420] width 1448 height 840
click at [254, 159] on span "Top Level Access" at bounding box center [254, 155] width 91 height 18
click at [435, 118] on div at bounding box center [724, 420] width 1448 height 840
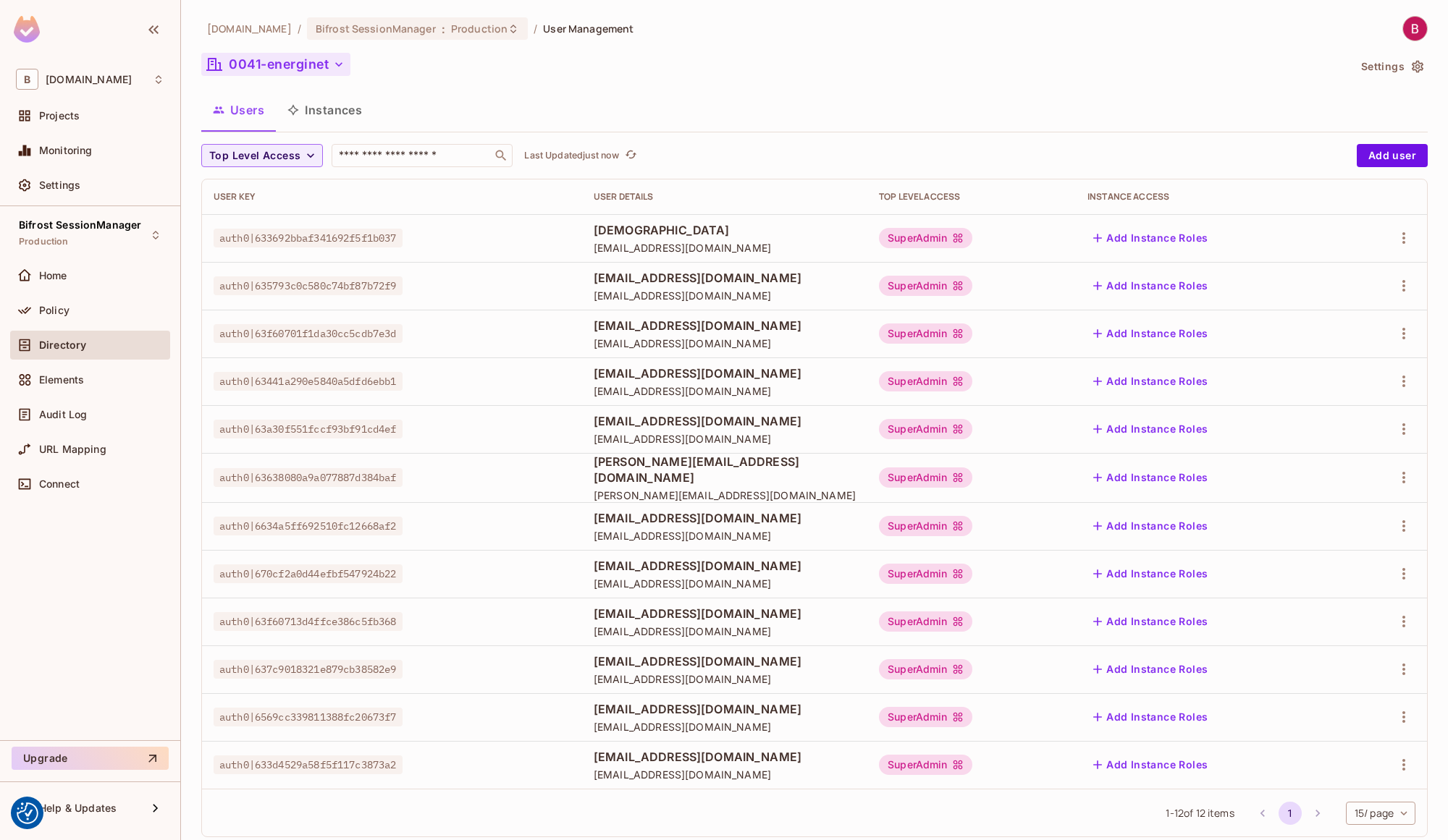
click at [304, 57] on button "0041-energinet" at bounding box center [275, 64] width 149 height 23
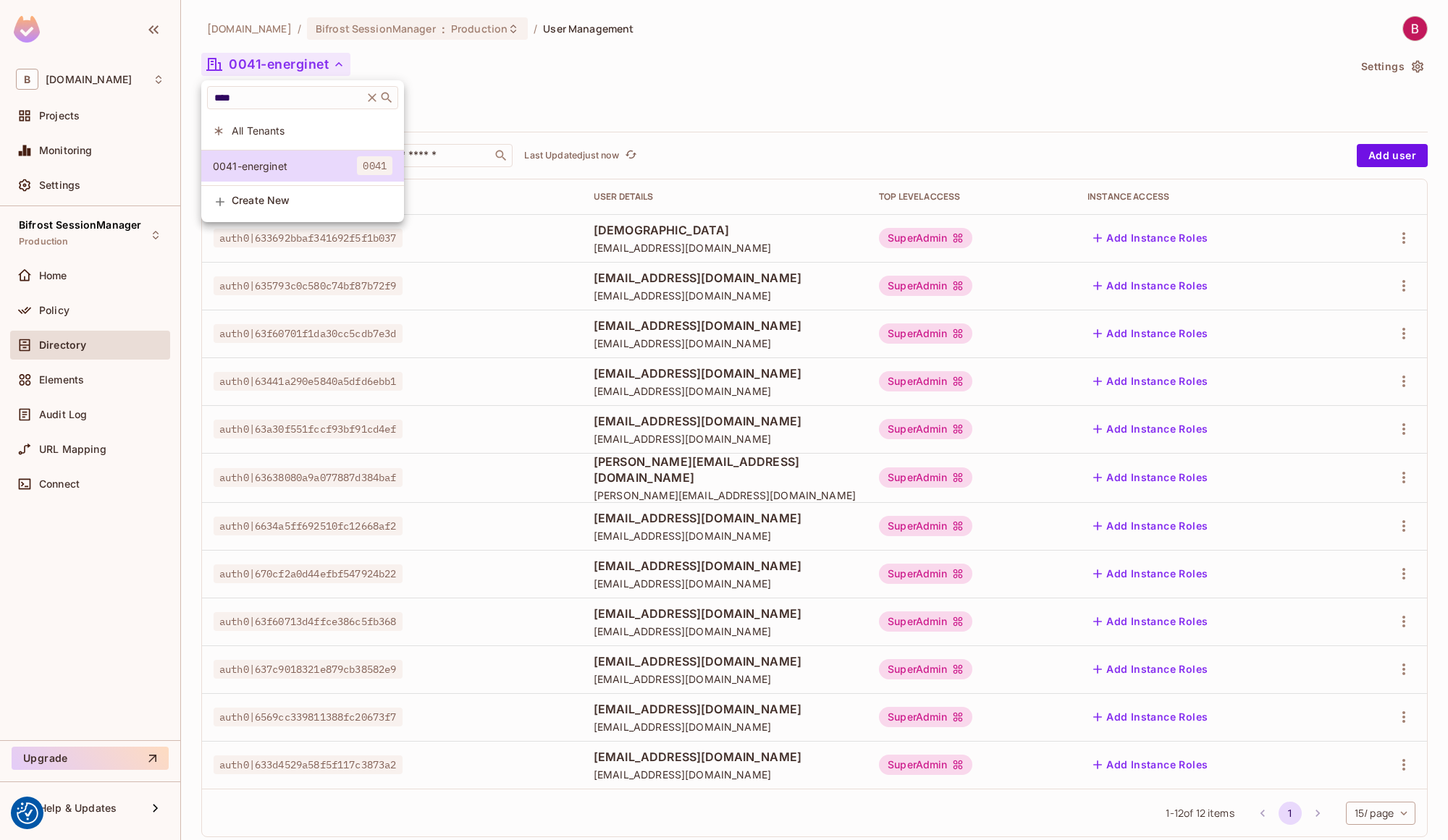
drag, startPoint x: 343, startPoint y: 165, endPoint x: 453, endPoint y: 87, distance: 134.8
click at [453, 87] on div at bounding box center [724, 420] width 1448 height 840
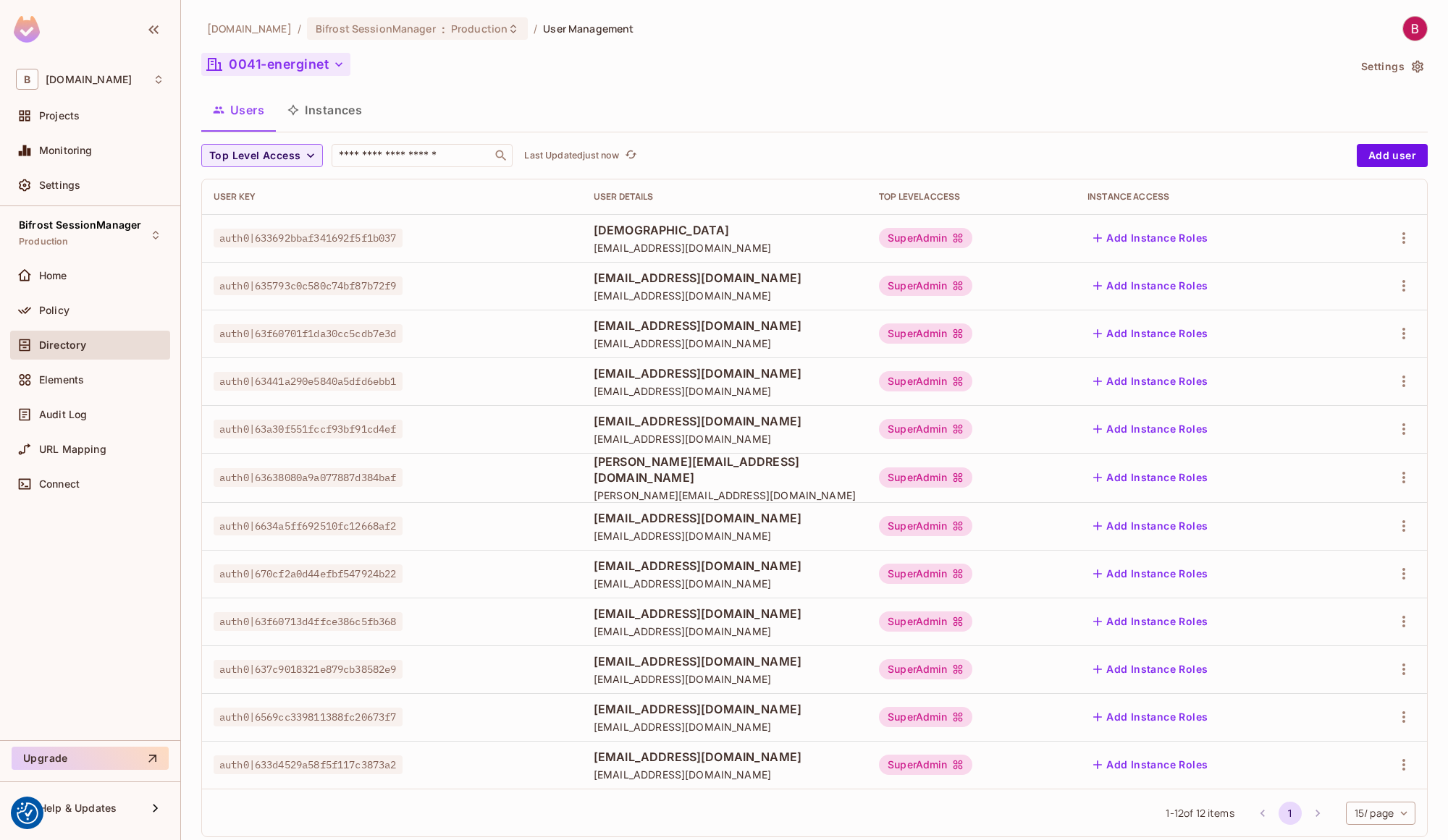
click at [316, 65] on button "0041-energinet" at bounding box center [275, 64] width 149 height 23
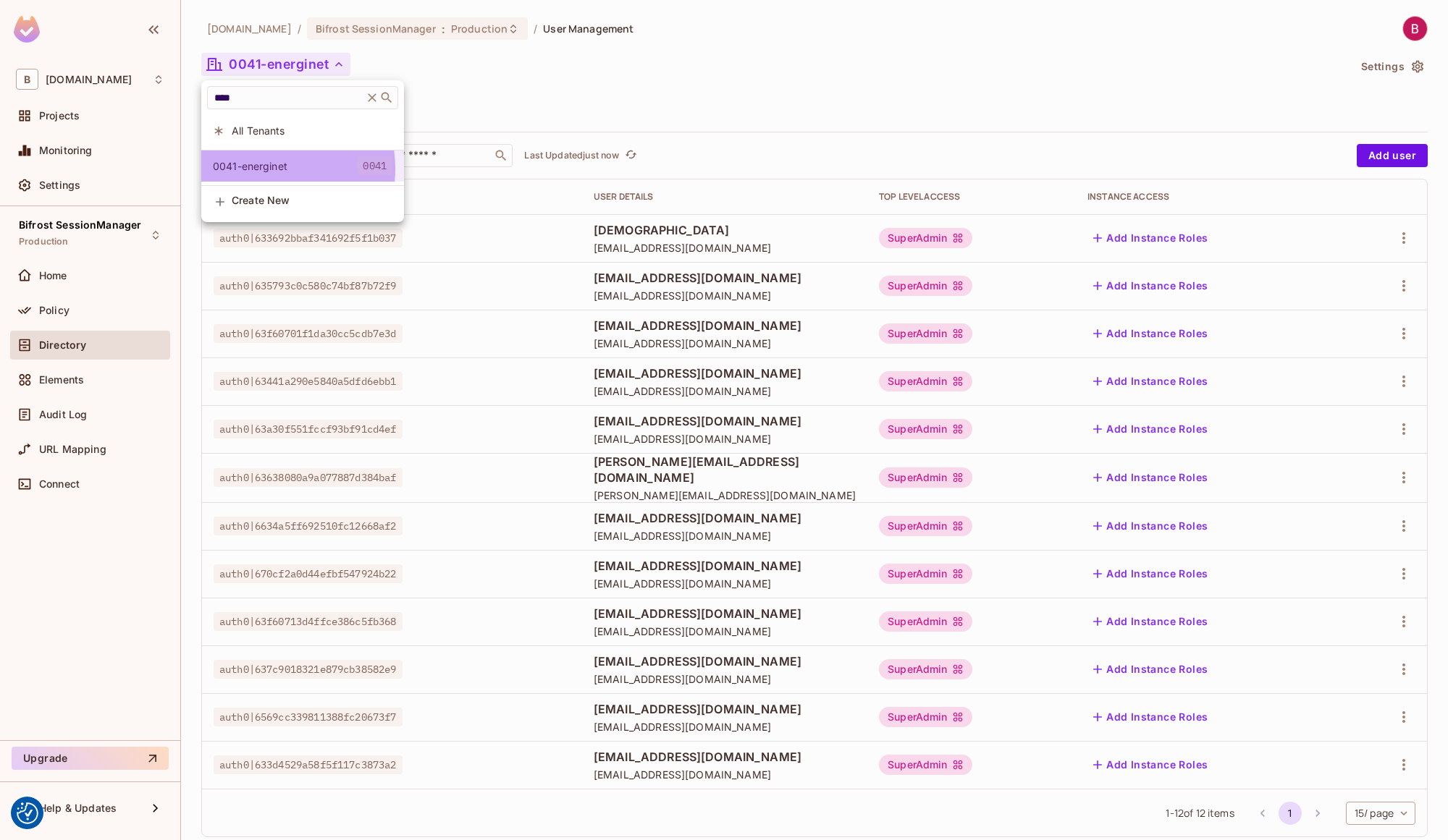
click at [259, 169] on span "0041-energinet" at bounding box center [285, 166] width 144 height 14
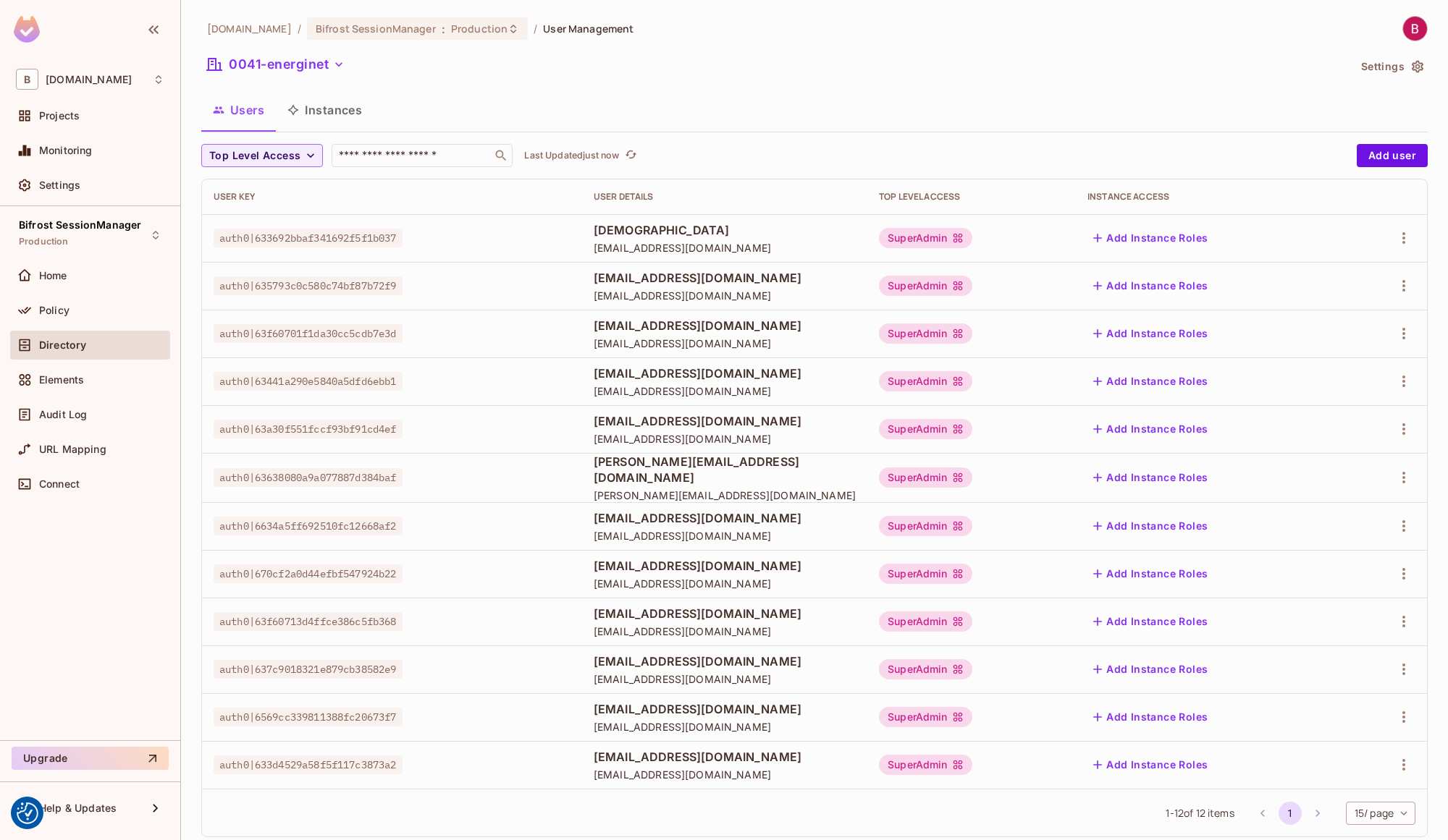
click at [1362, 65] on button "Settings" at bounding box center [1392, 67] width 73 height 23
click at [1392, 67] on button "Settings" at bounding box center [1392, 67] width 73 height 23
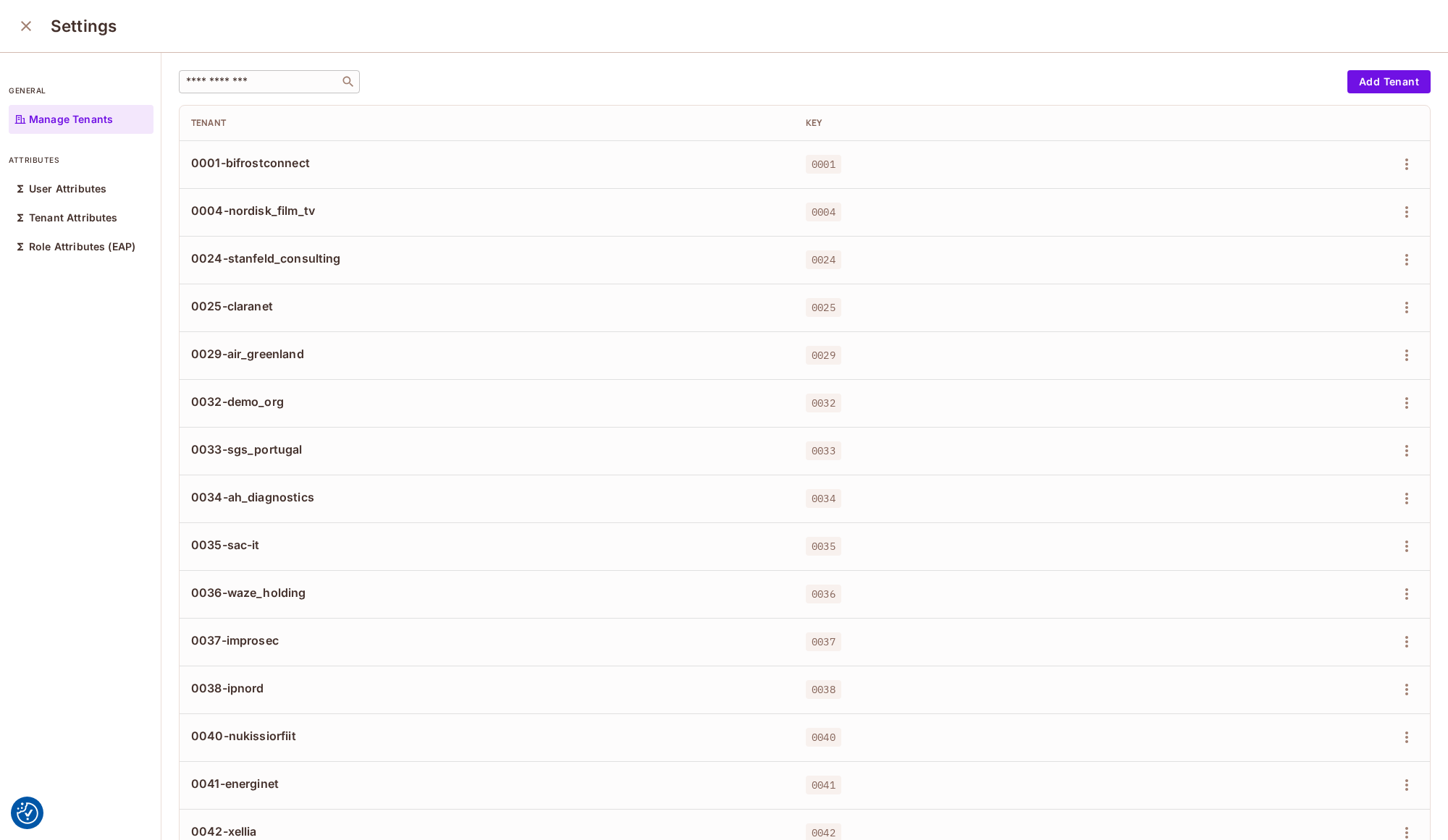
click at [213, 90] on div "​" at bounding box center [269, 82] width 181 height 23
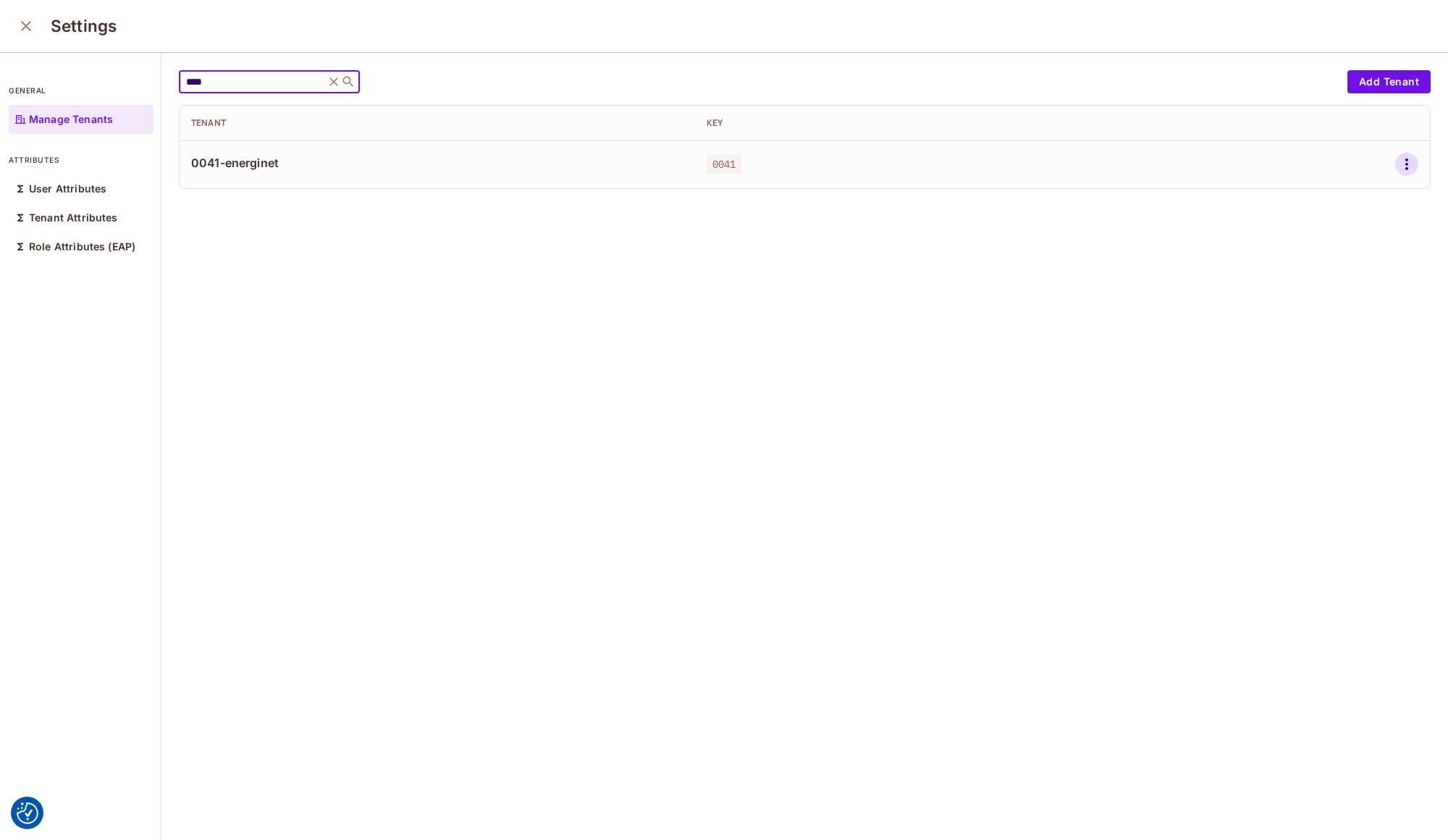
type input "****"
click at [1398, 162] on icon "button" at bounding box center [1406, 164] width 17 height 17
click at [1338, 265] on div "Delete Tenant" at bounding box center [1333, 261] width 68 height 15
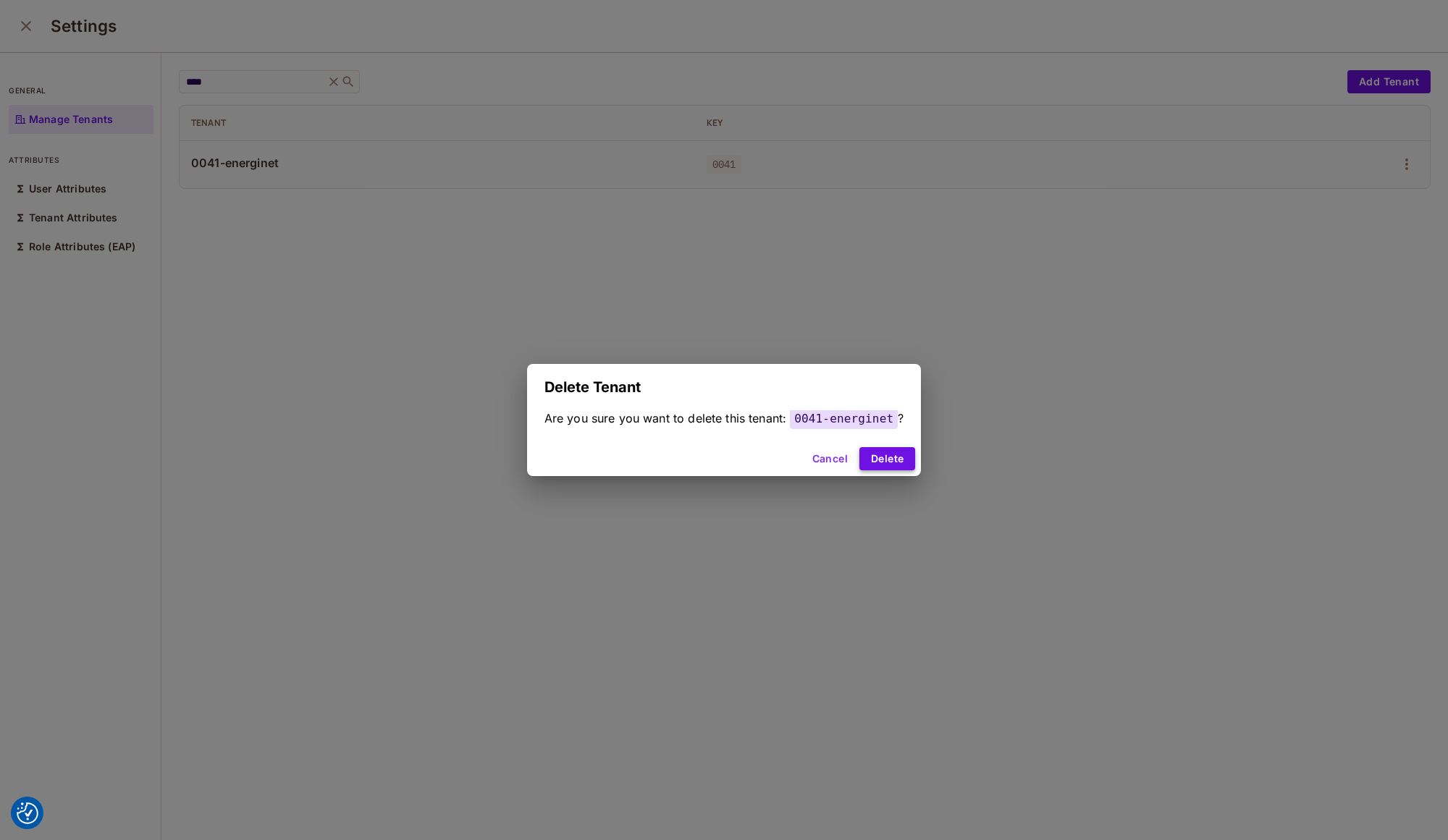
click at [900, 450] on button "Delete" at bounding box center [887, 459] width 56 height 23
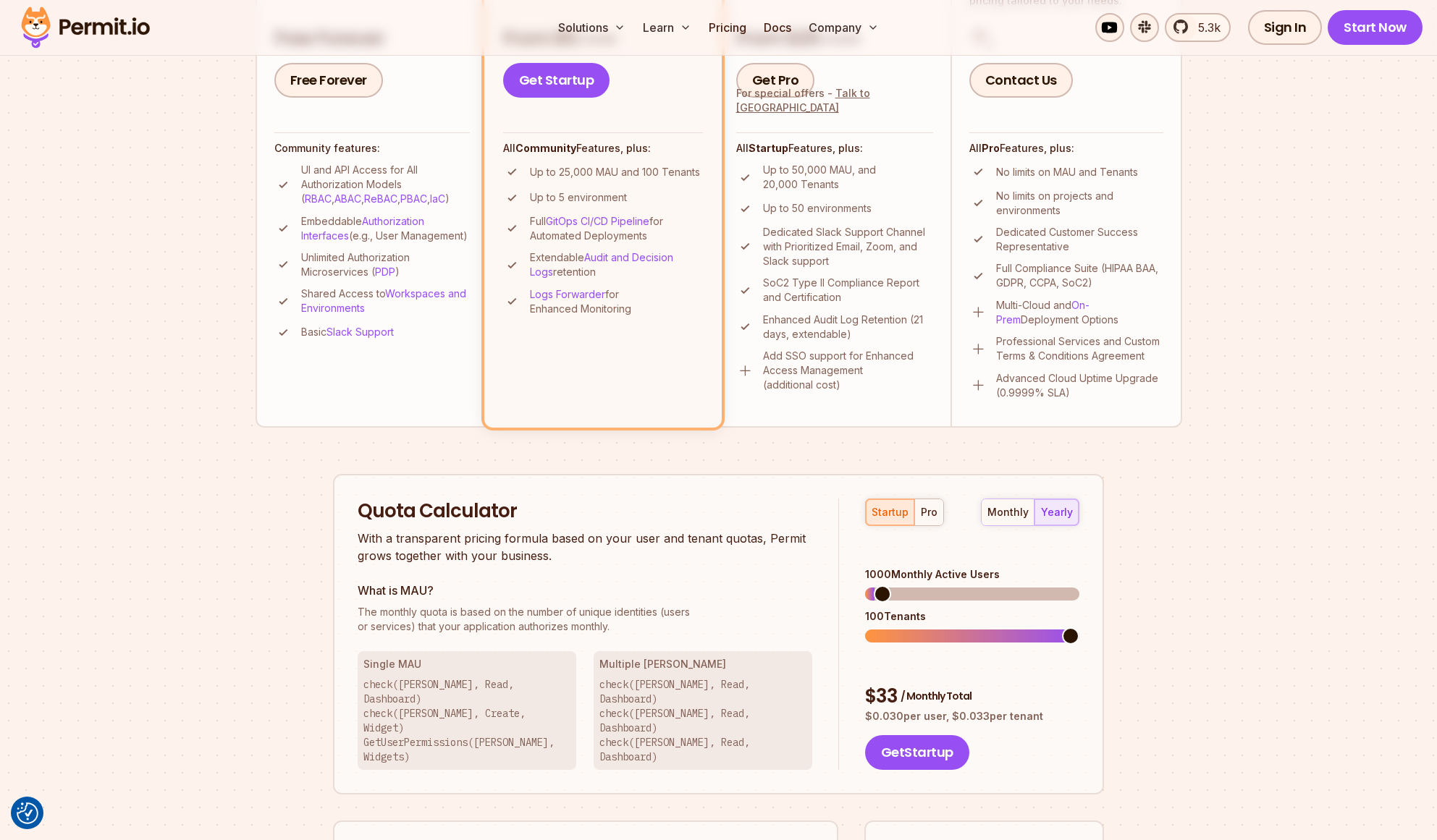
scroll to position [579, 0]
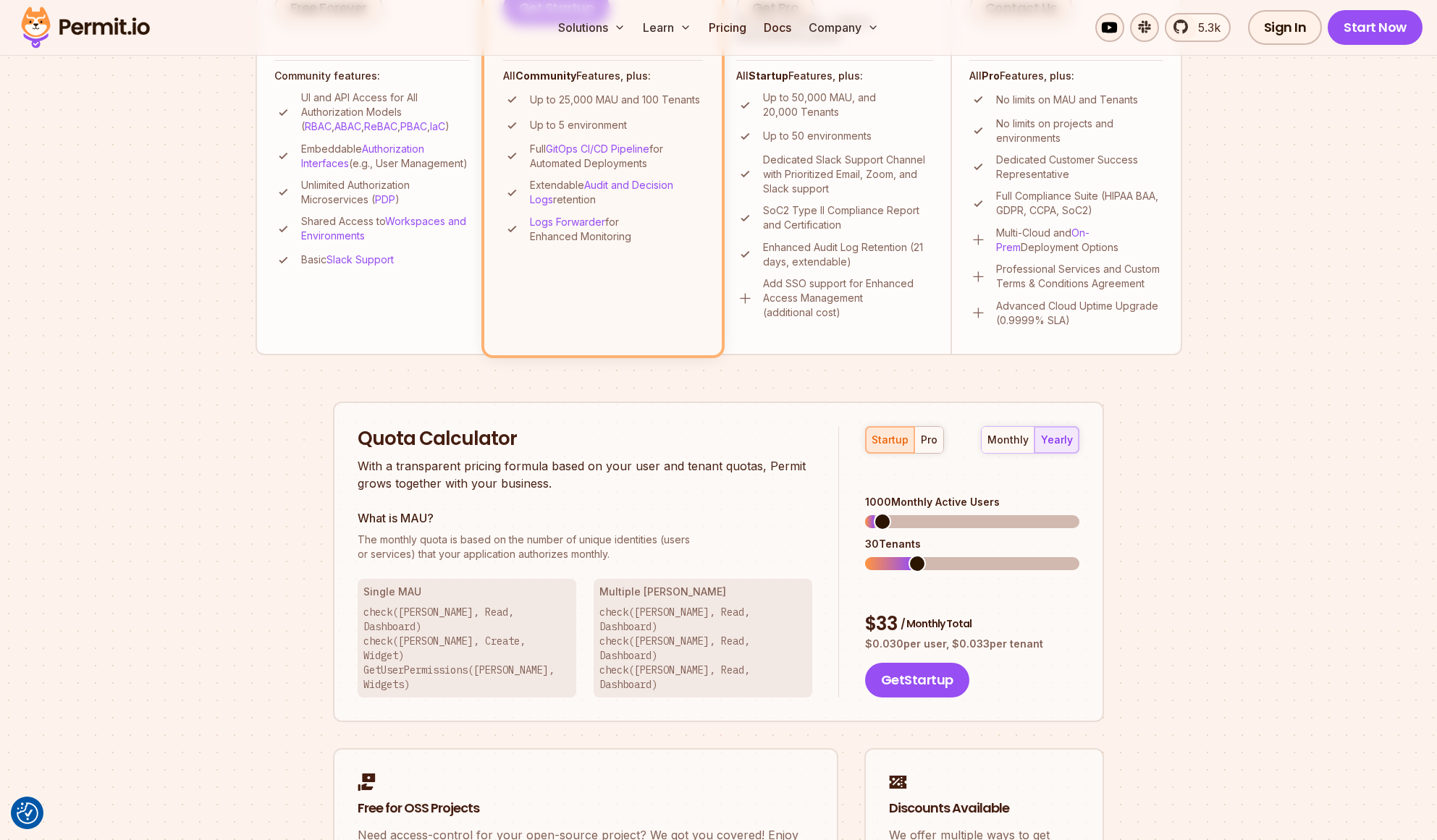
click at [926, 572] on span at bounding box center [916, 564] width 17 height 17
drag, startPoint x: 949, startPoint y: 598, endPoint x: 1043, endPoint y: 602, distance: 94.1
click at [1043, 637] on p "$ 0.030 per user, $ 0.033 per tenant" at bounding box center [971, 644] width 214 height 15
click at [927, 439] on div "pro" at bounding box center [929, 440] width 17 height 15
click at [966, 637] on p "$ 0.146 per user, $ 0.225 per tenant" at bounding box center [971, 644] width 214 height 15
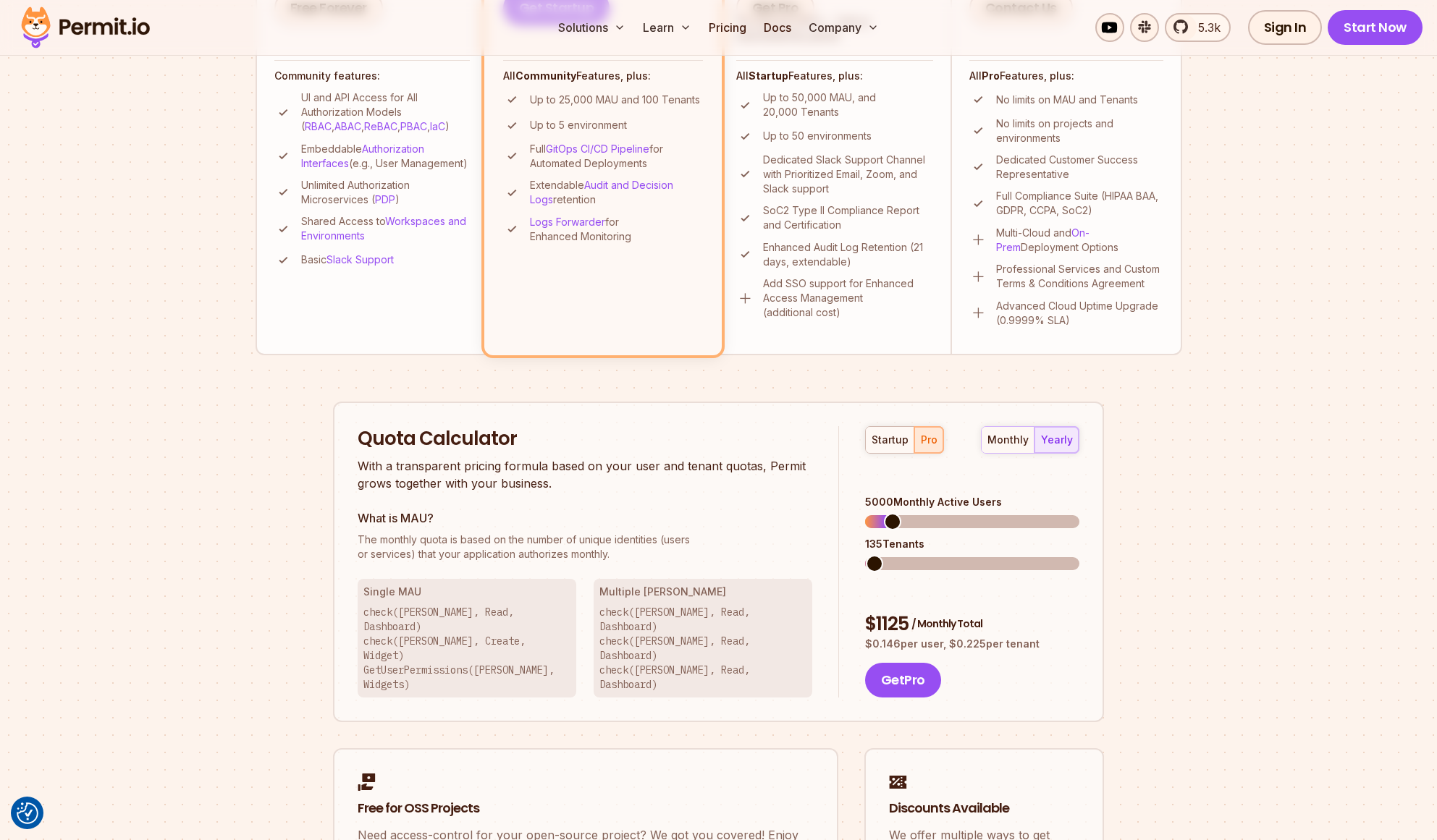
click at [865, 555] on span at bounding box center [874, 564] width 17 height 17
click at [865, 513] on span at bounding box center [873, 521] width 17 height 17
click at [865, 555] on span at bounding box center [874, 564] width 17 height 17
drag, startPoint x: 947, startPoint y: 602, endPoint x: 1026, endPoint y: 604, distance: 79.0
click at [1026, 637] on p "$ 0.163 per user, $ 0.250 per tenant" at bounding box center [971, 644] width 214 height 15
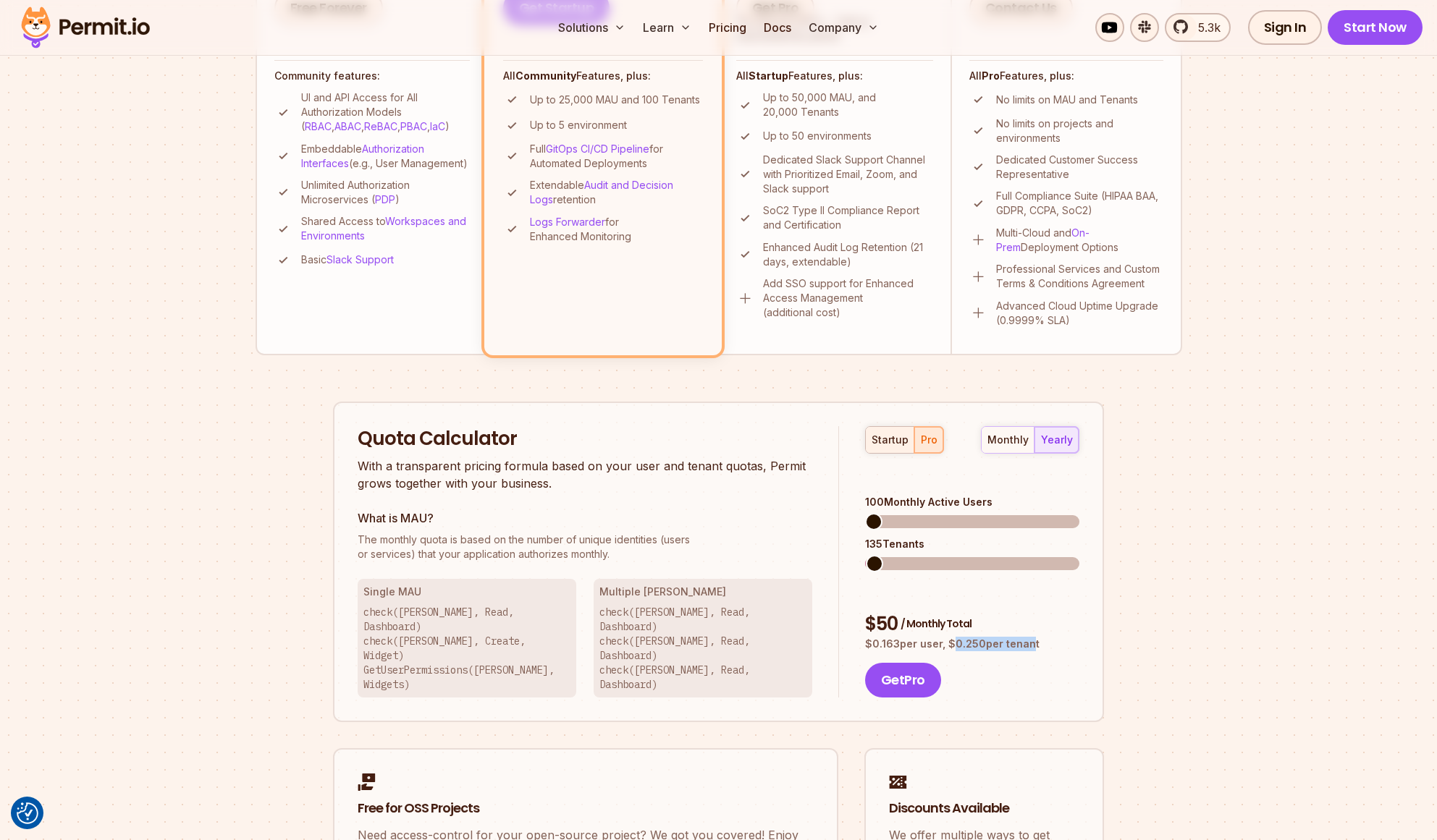
click at [886, 444] on div "startup" at bounding box center [890, 440] width 37 height 15
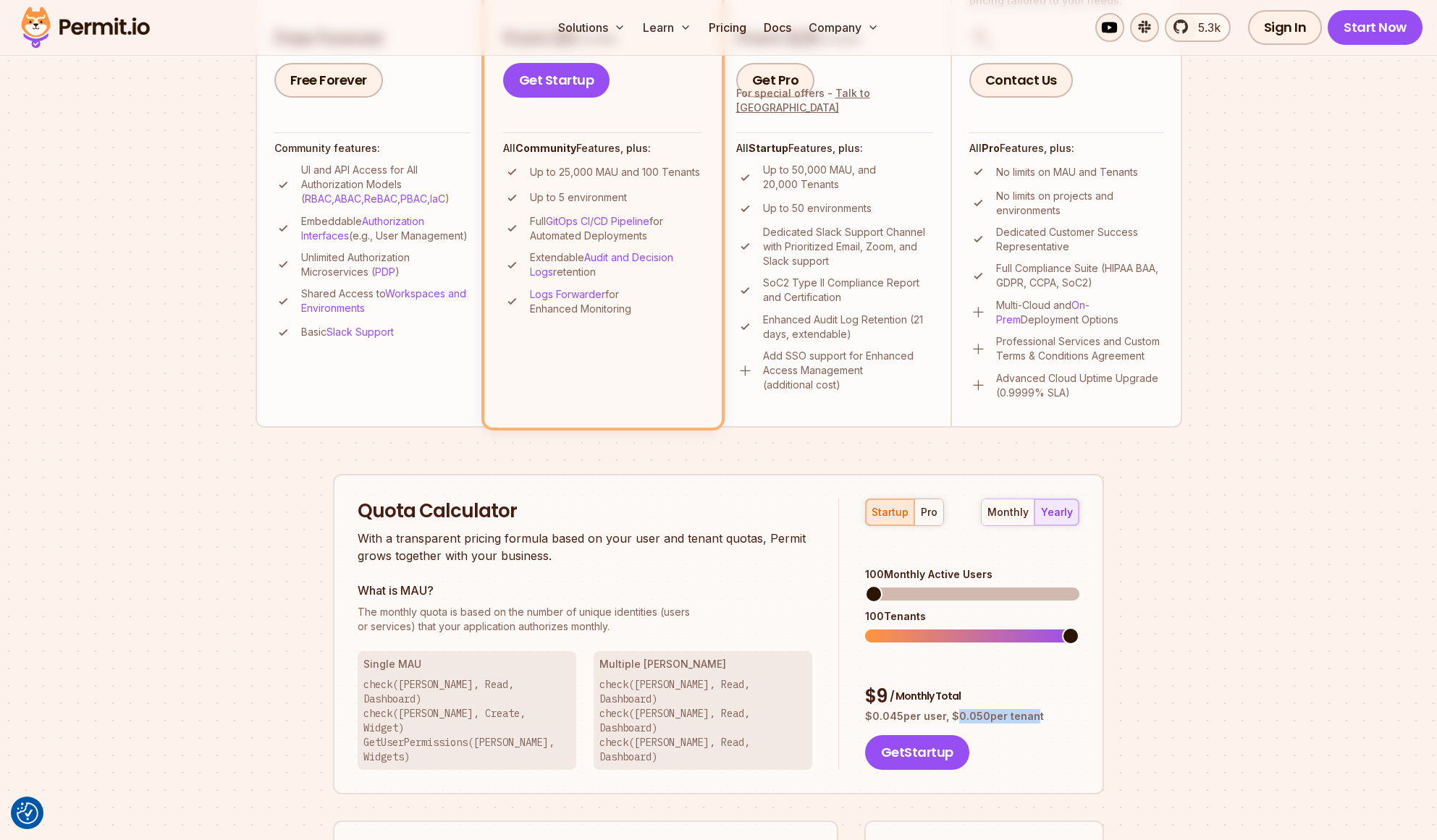
click at [1079, 627] on span at bounding box center [1070, 636] width 17 height 17
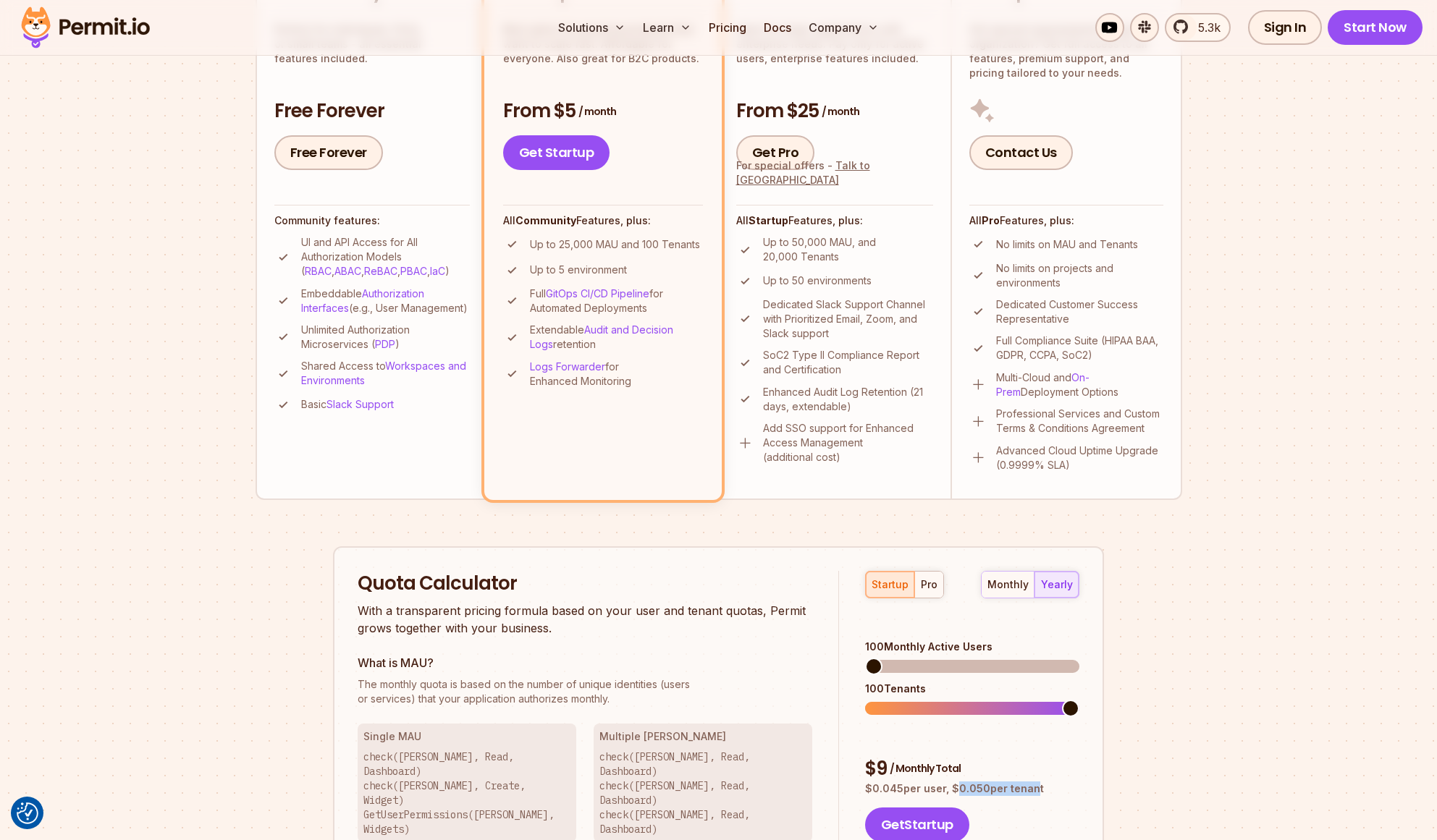
scroll to position [289, 0]
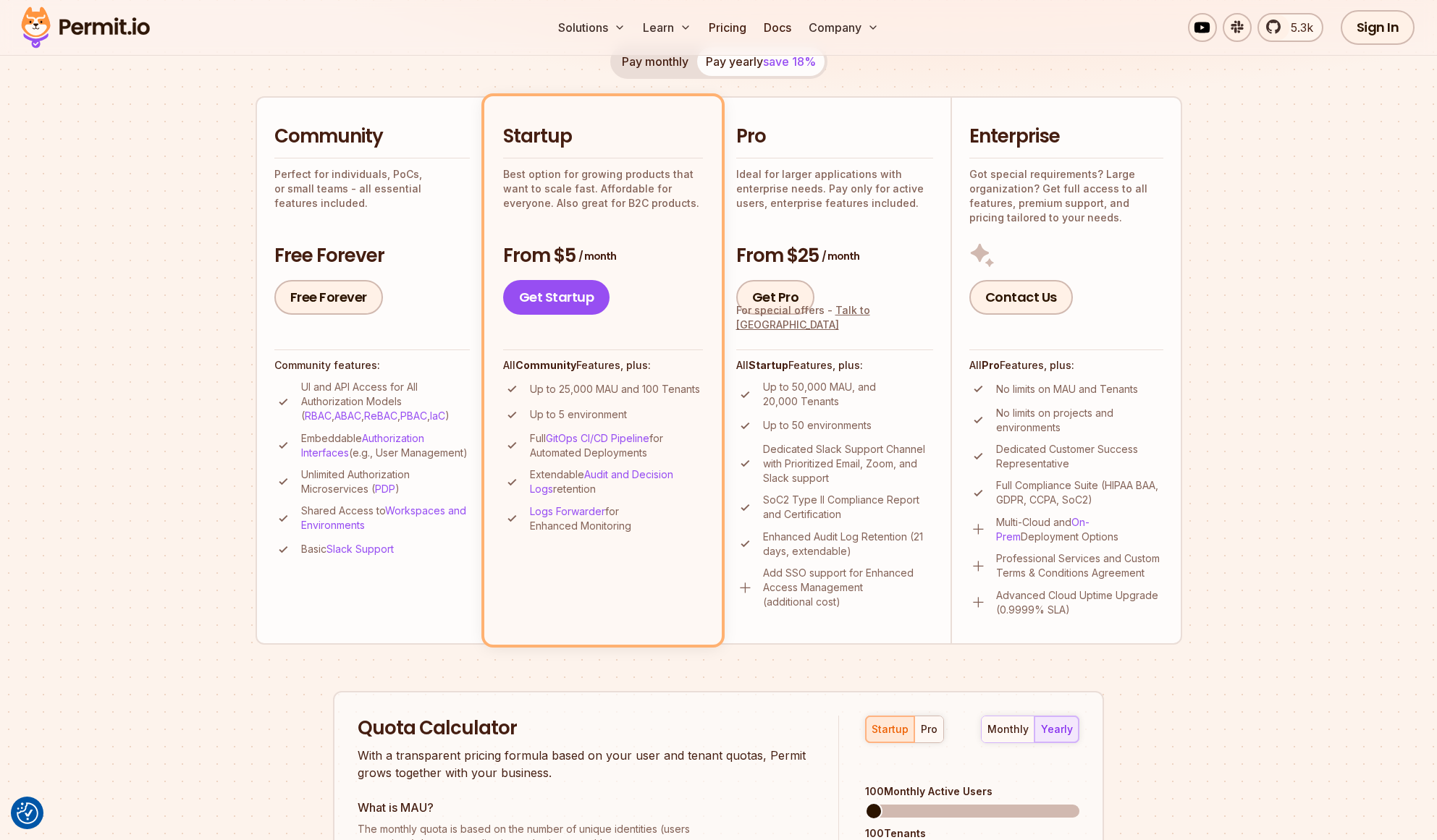
click at [186, 43] on div "Solutions Learn Pricing Docs Company 5.3k Sign In Start Now" at bounding box center [718, 28] width 1437 height 56
click at [145, 37] on img at bounding box center [85, 28] width 142 height 50
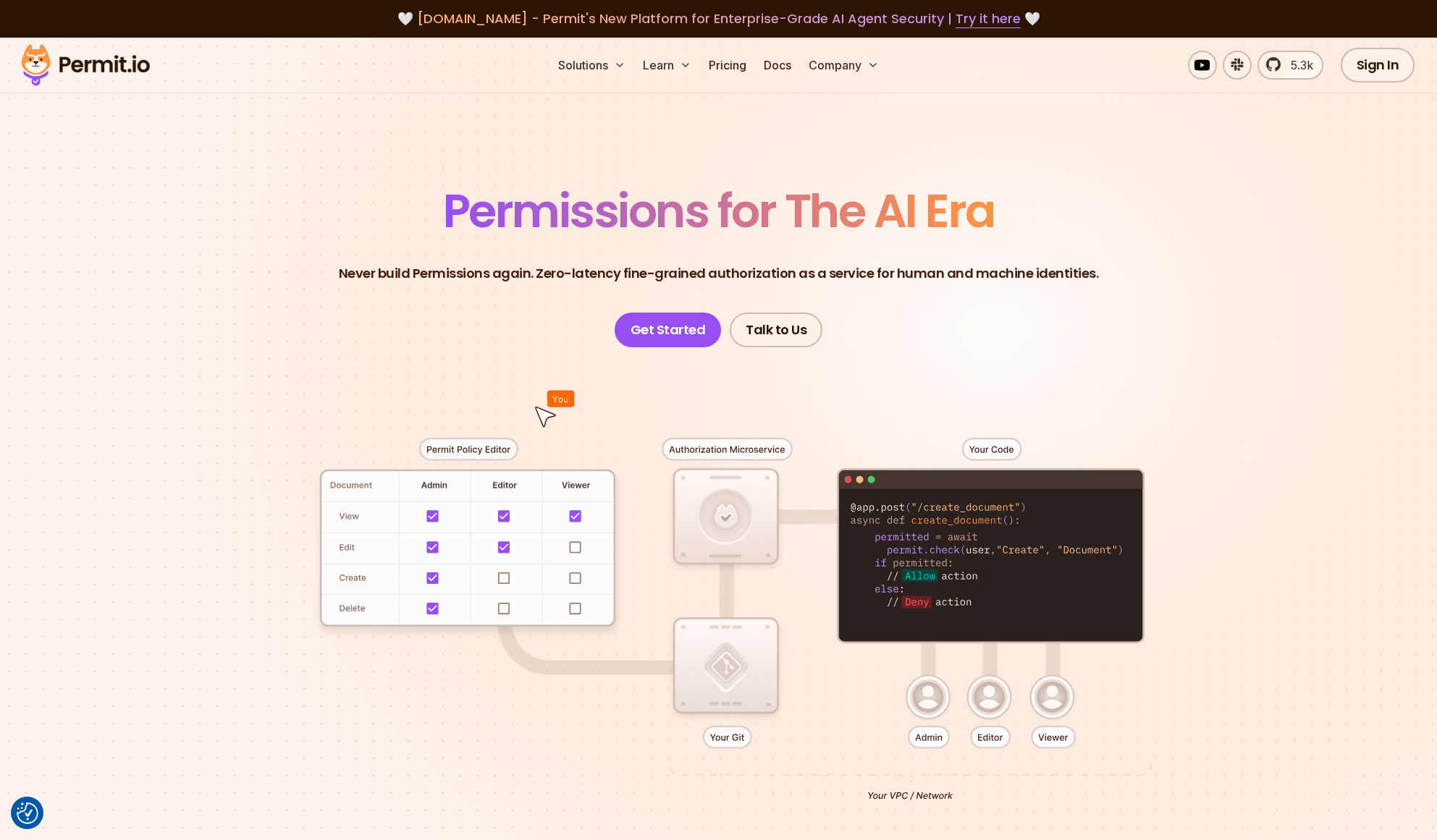
click at [1418, 60] on div "Sign In Start Now" at bounding box center [1428, 65] width 175 height 35
click at [1397, 60] on link "Sign In" at bounding box center [1377, 65] width 74 height 35
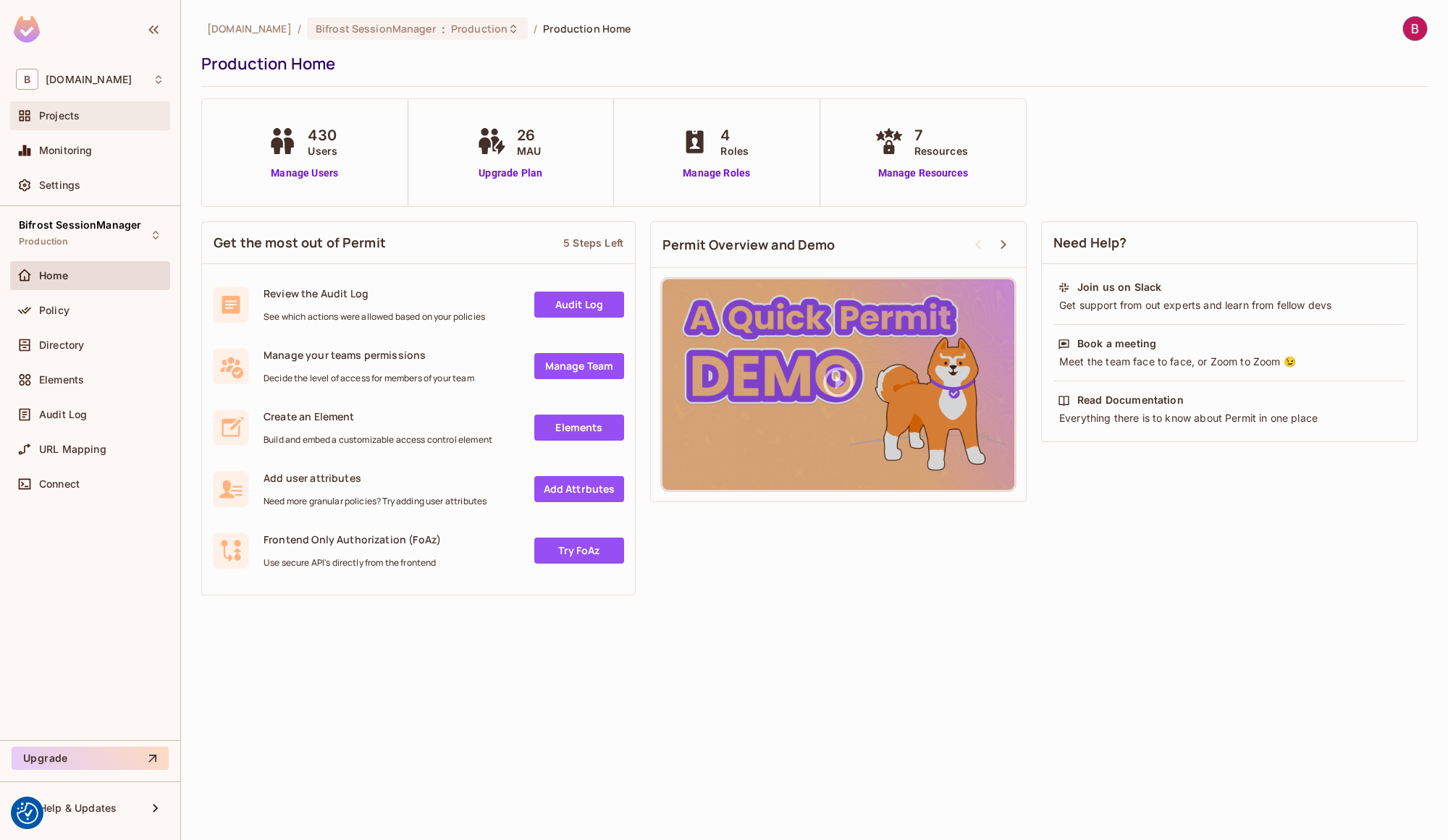
click at [84, 120] on div "Projects" at bounding box center [102, 115] width 125 height 12
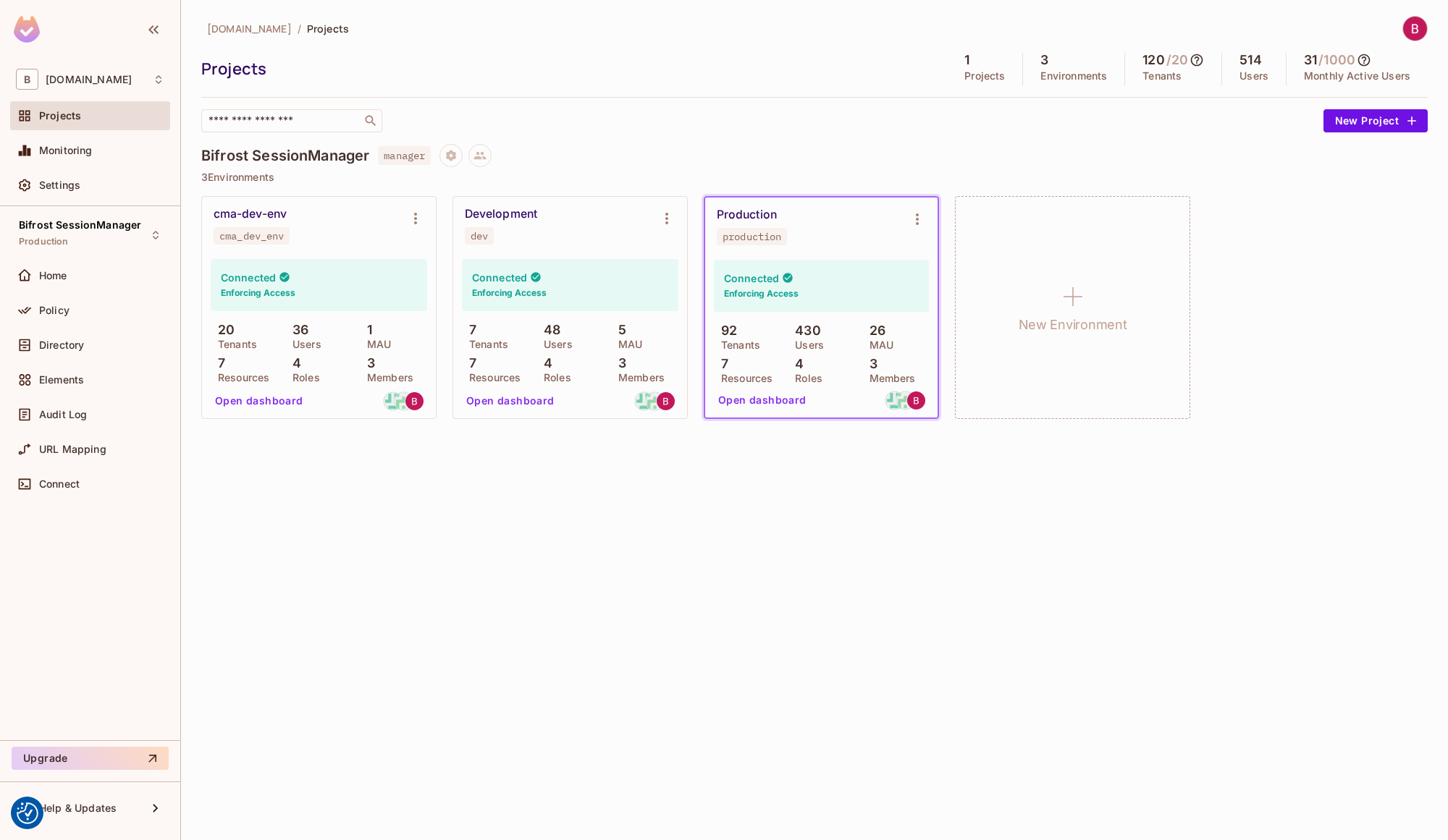
click at [791, 400] on button "Open dashboard" at bounding box center [762, 401] width 100 height 23
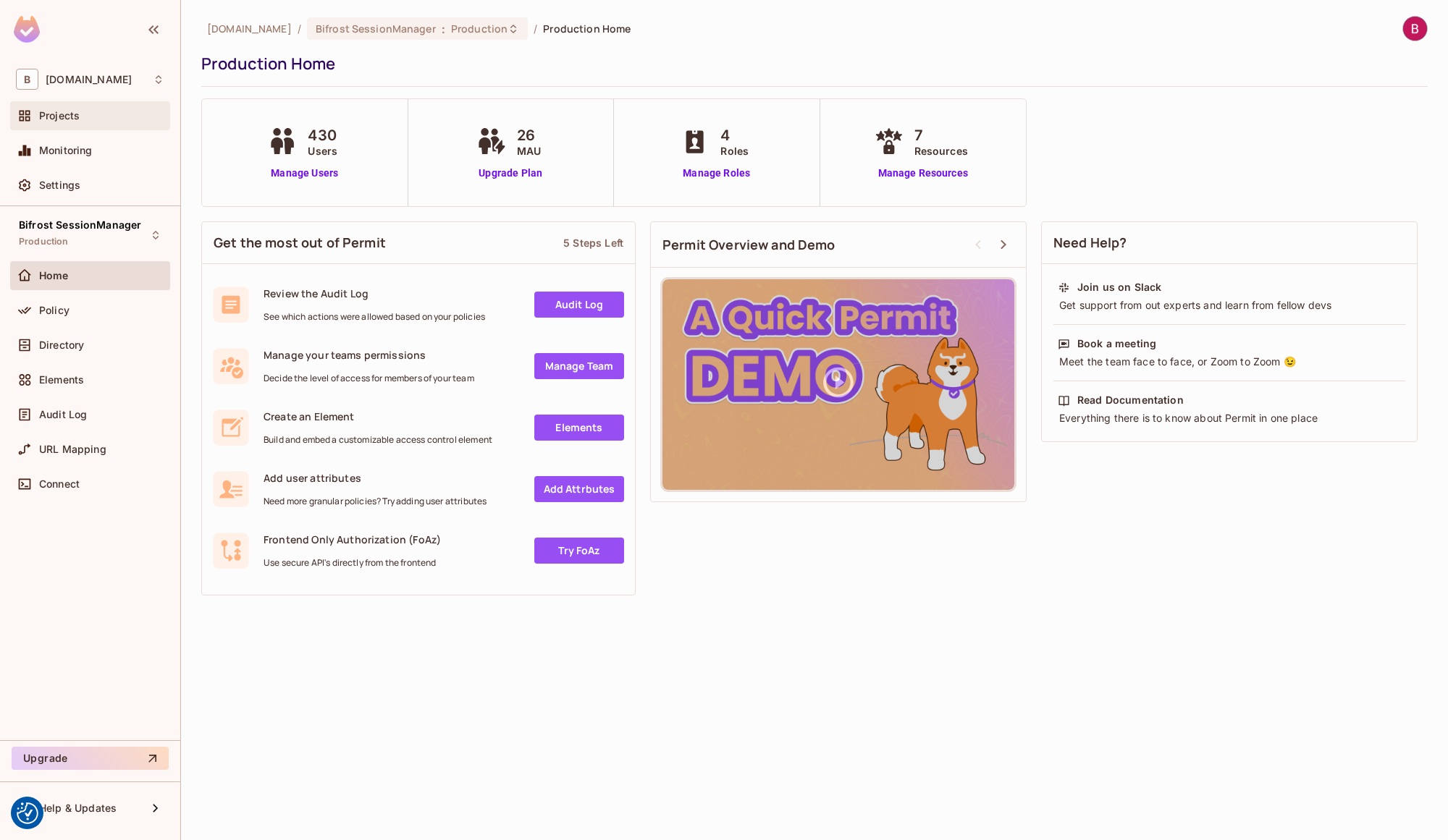
click at [75, 120] on span "Projects" at bounding box center [60, 115] width 40 height 12
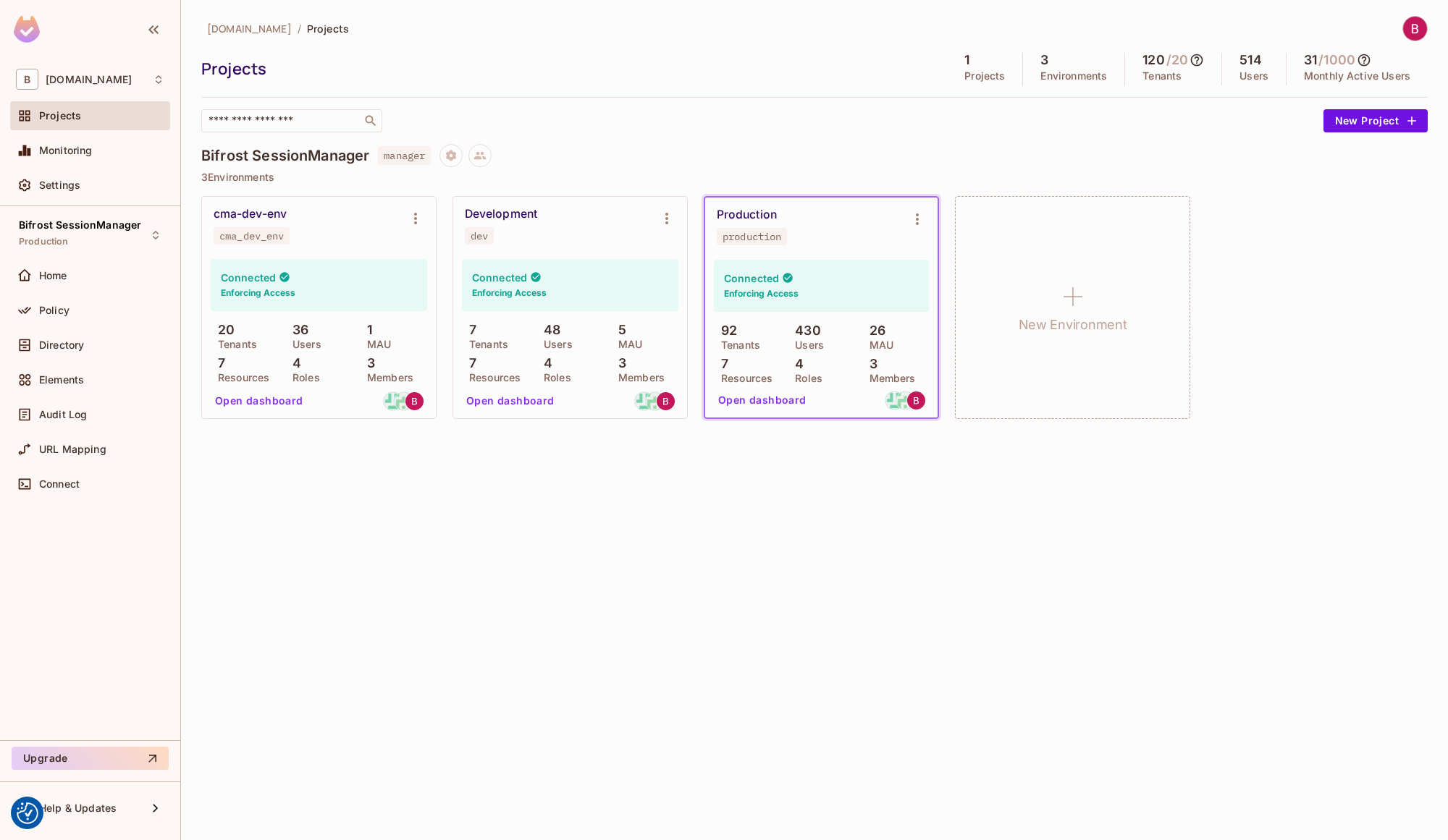
drag, startPoint x: 1136, startPoint y: 59, endPoint x: 1173, endPoint y: 57, distance: 37.1
click at [1173, 58] on div "120 / 20 Tenants" at bounding box center [1173, 69] width 97 height 32
click at [65, 754] on button "Upgrade" at bounding box center [90, 759] width 157 height 23
click at [114, 72] on div "B bifrostconnect.com" at bounding box center [90, 79] width 149 height 21
click at [422, 536] on div at bounding box center [724, 420] width 1448 height 840
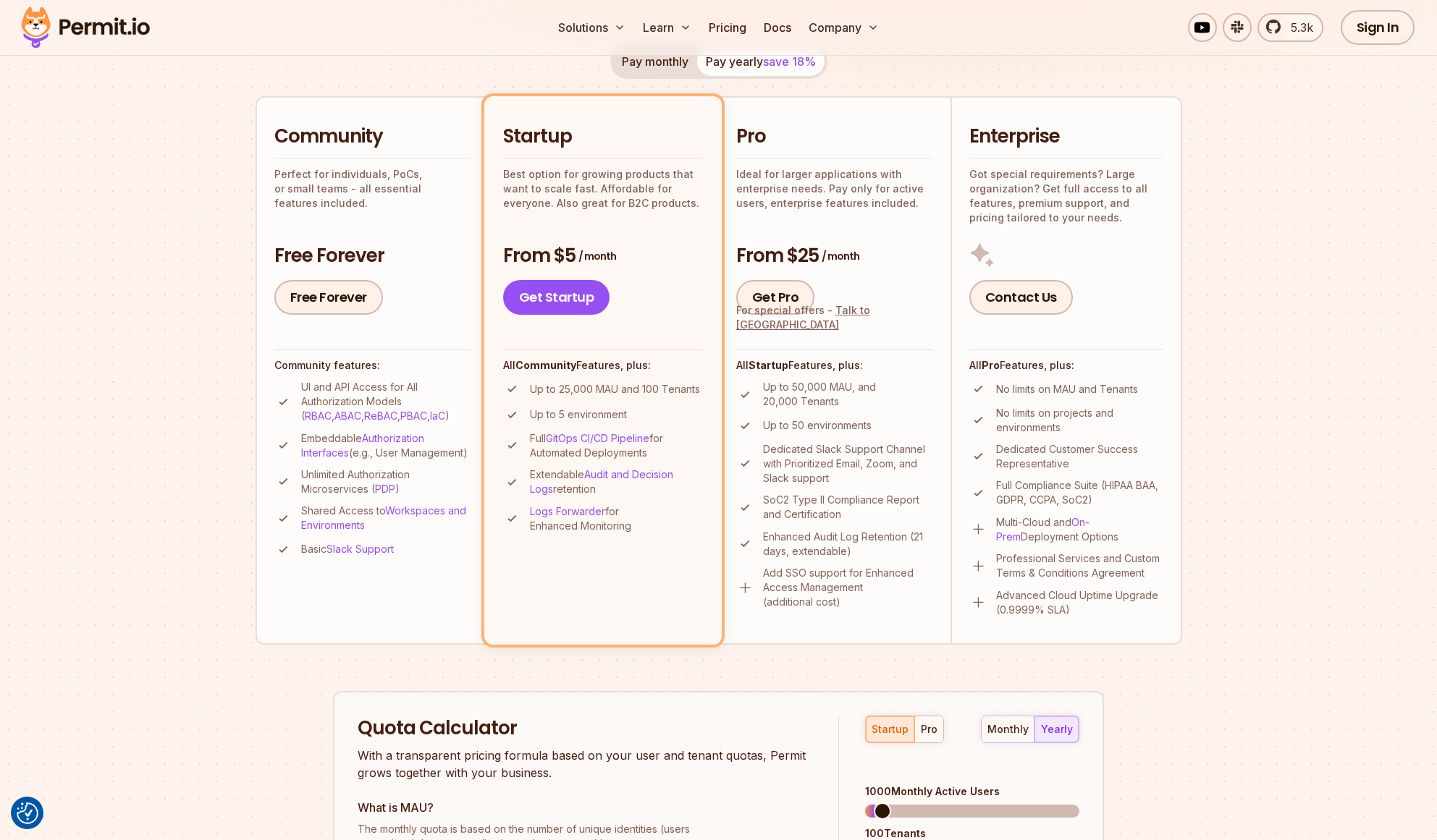
scroll to position [217, 0]
